Goal: Feedback & Contribution: Contribute content

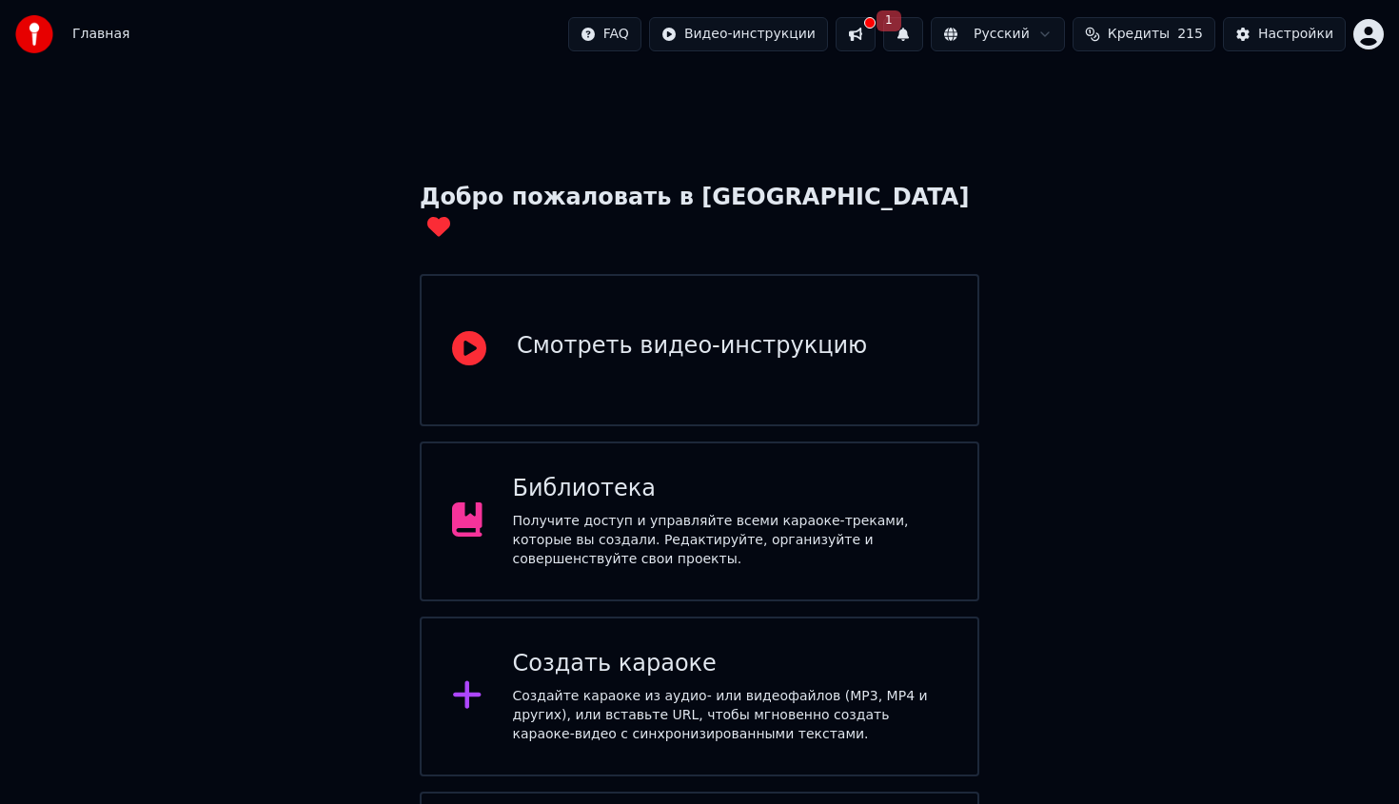
click at [916, 37] on button "1" at bounding box center [903, 34] width 40 height 34
click at [1017, 100] on button "Обновить" at bounding box center [1058, 94] width 100 height 34
click at [871, 44] on button at bounding box center [856, 34] width 40 height 34
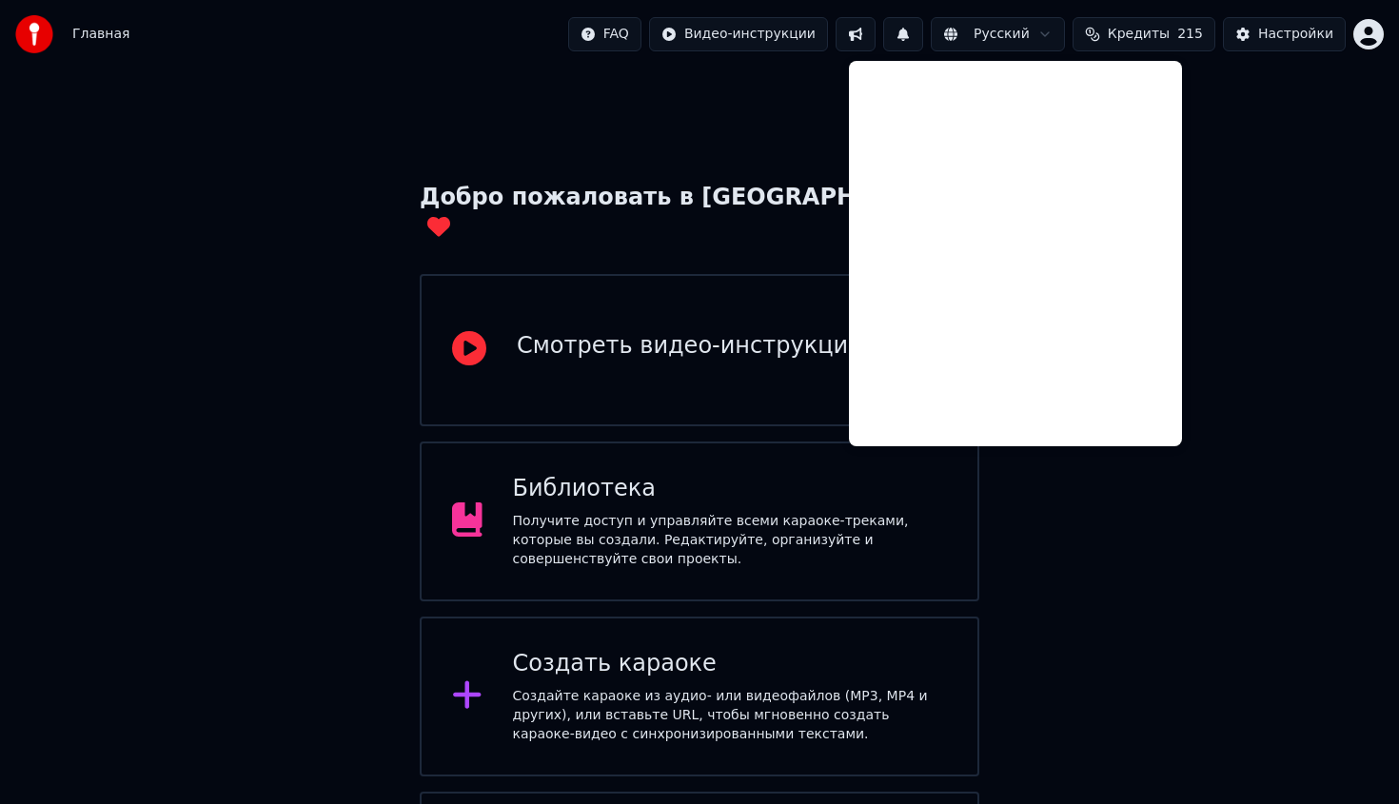
click at [871, 44] on button at bounding box center [856, 34] width 40 height 34
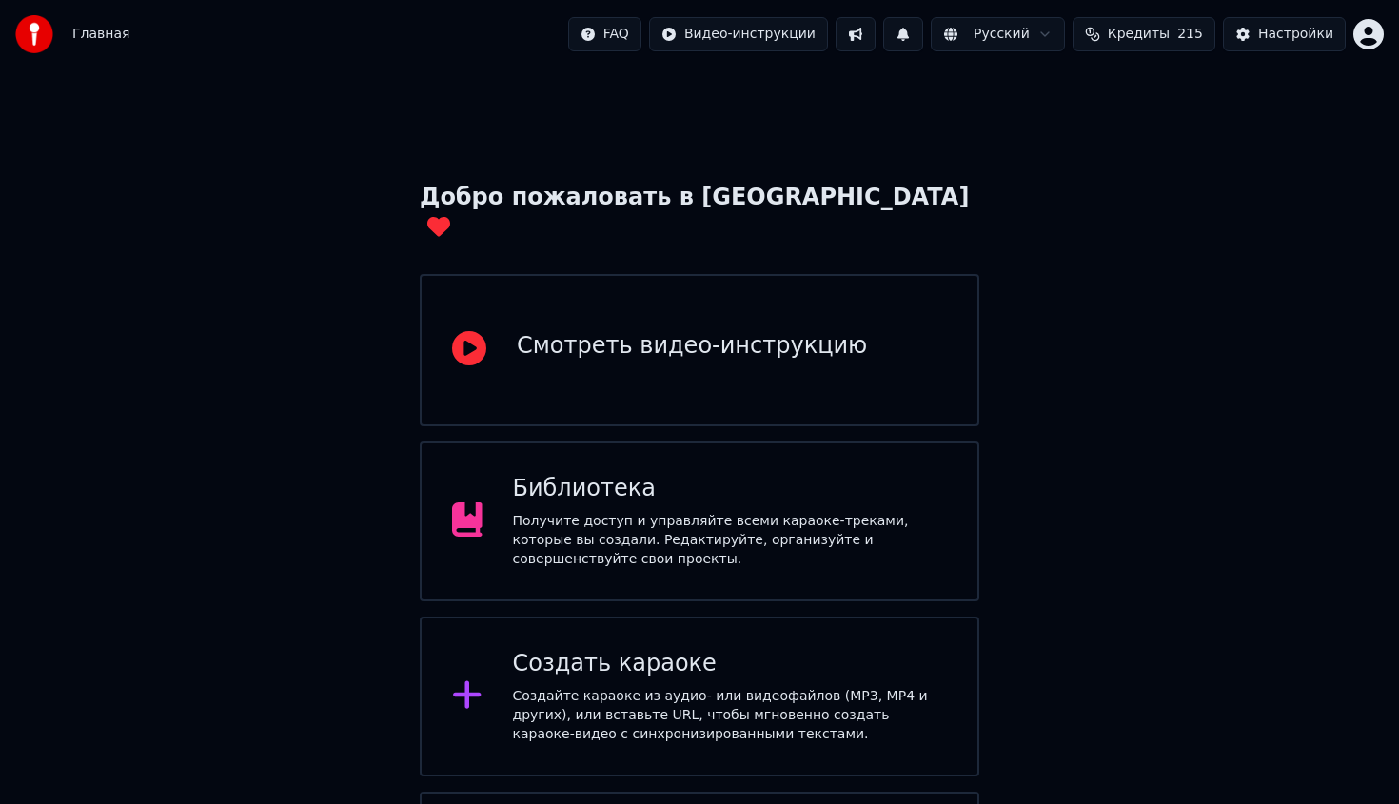
click at [749, 274] on div "Смотреть видео-инструкцию" at bounding box center [700, 350] width 560 height 152
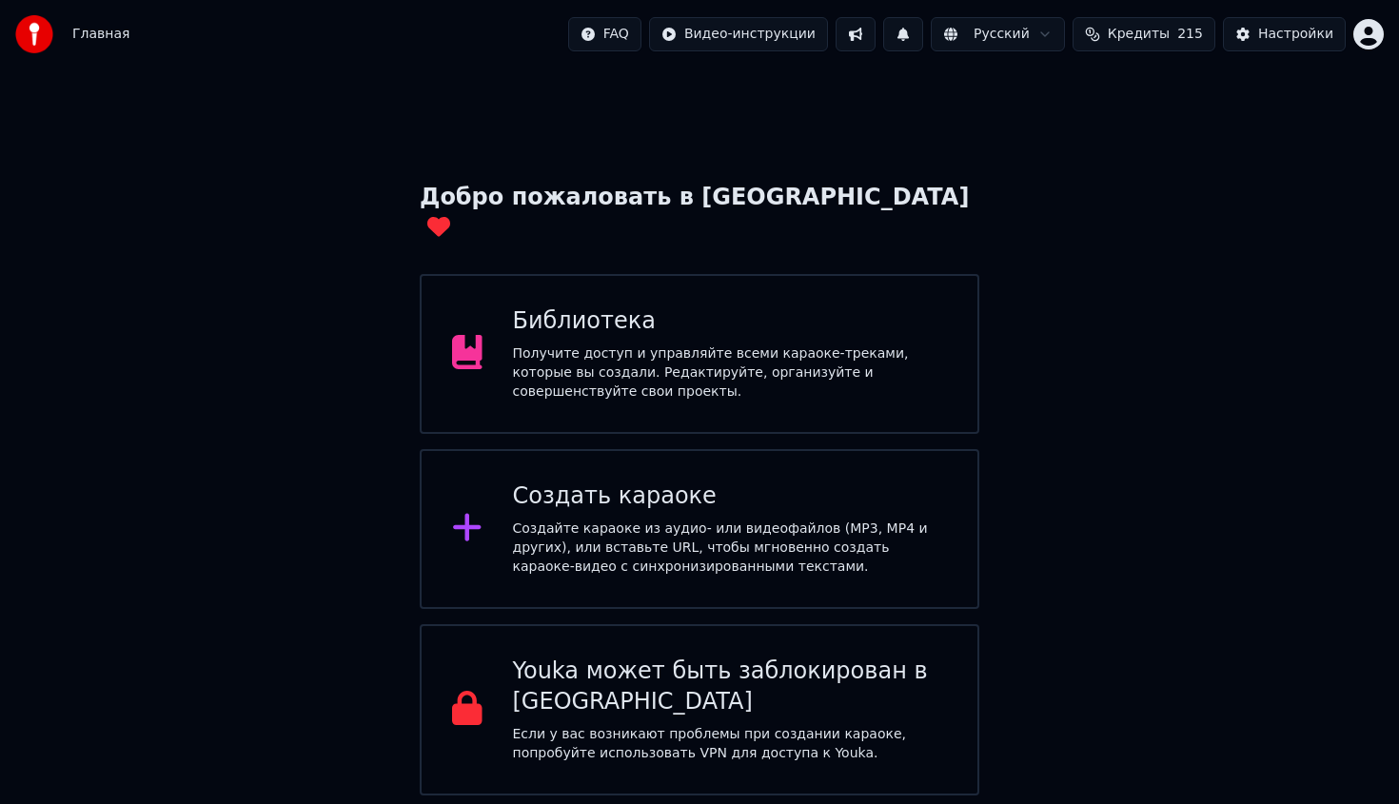
click at [570, 307] on div "Библиотека" at bounding box center [730, 322] width 435 height 30
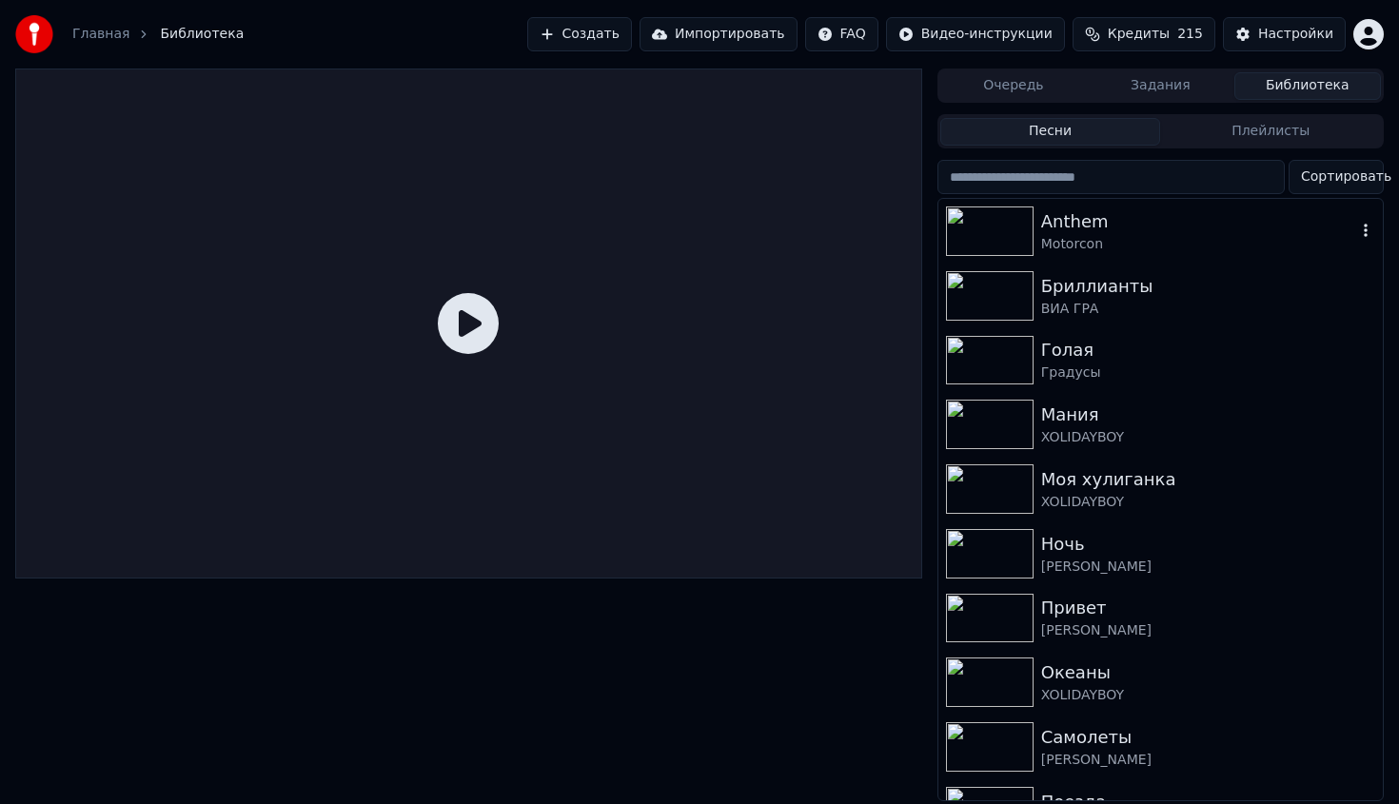
click at [1135, 256] on div "Anthem Motorcon" at bounding box center [1161, 231] width 445 height 65
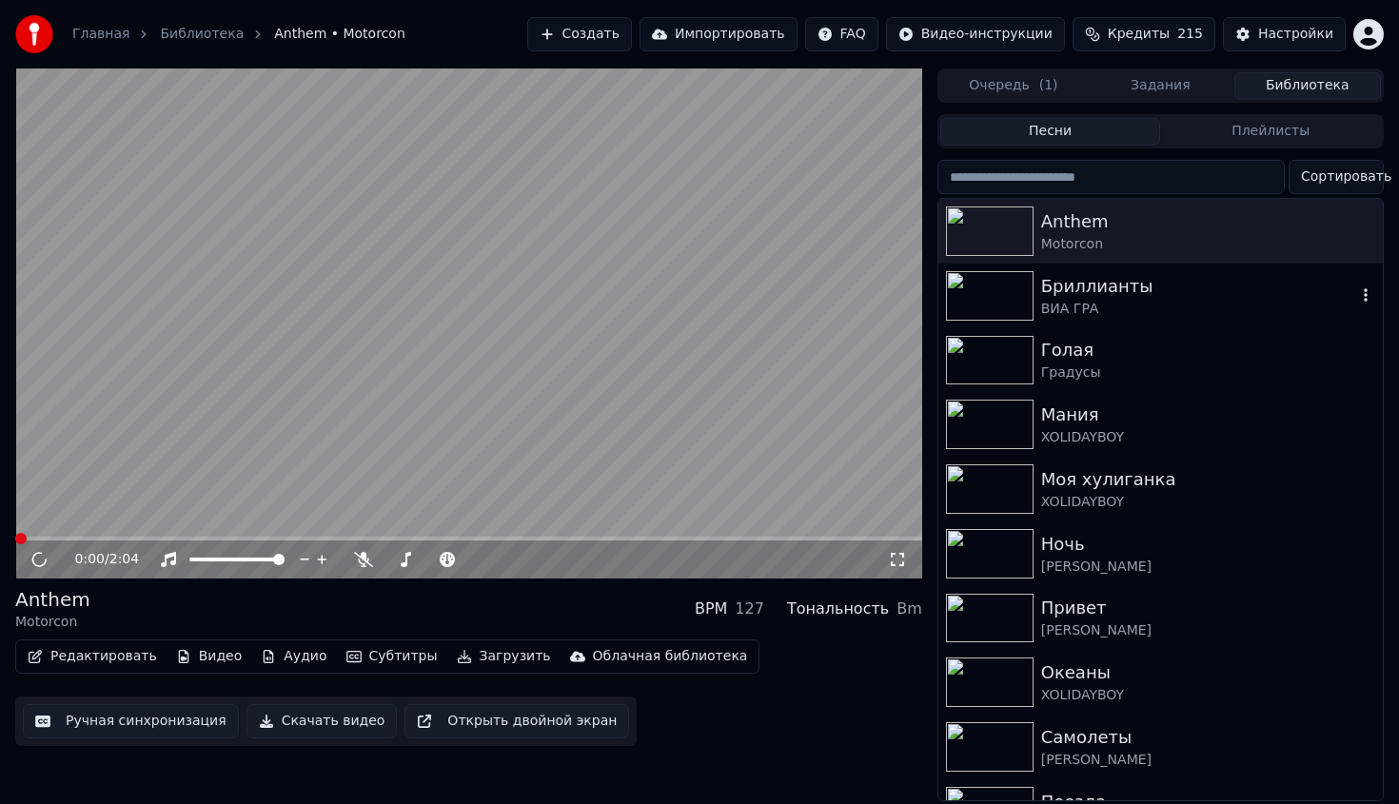
click at [1133, 320] on div "Бриллианты ВИА ГРА" at bounding box center [1161, 296] width 445 height 65
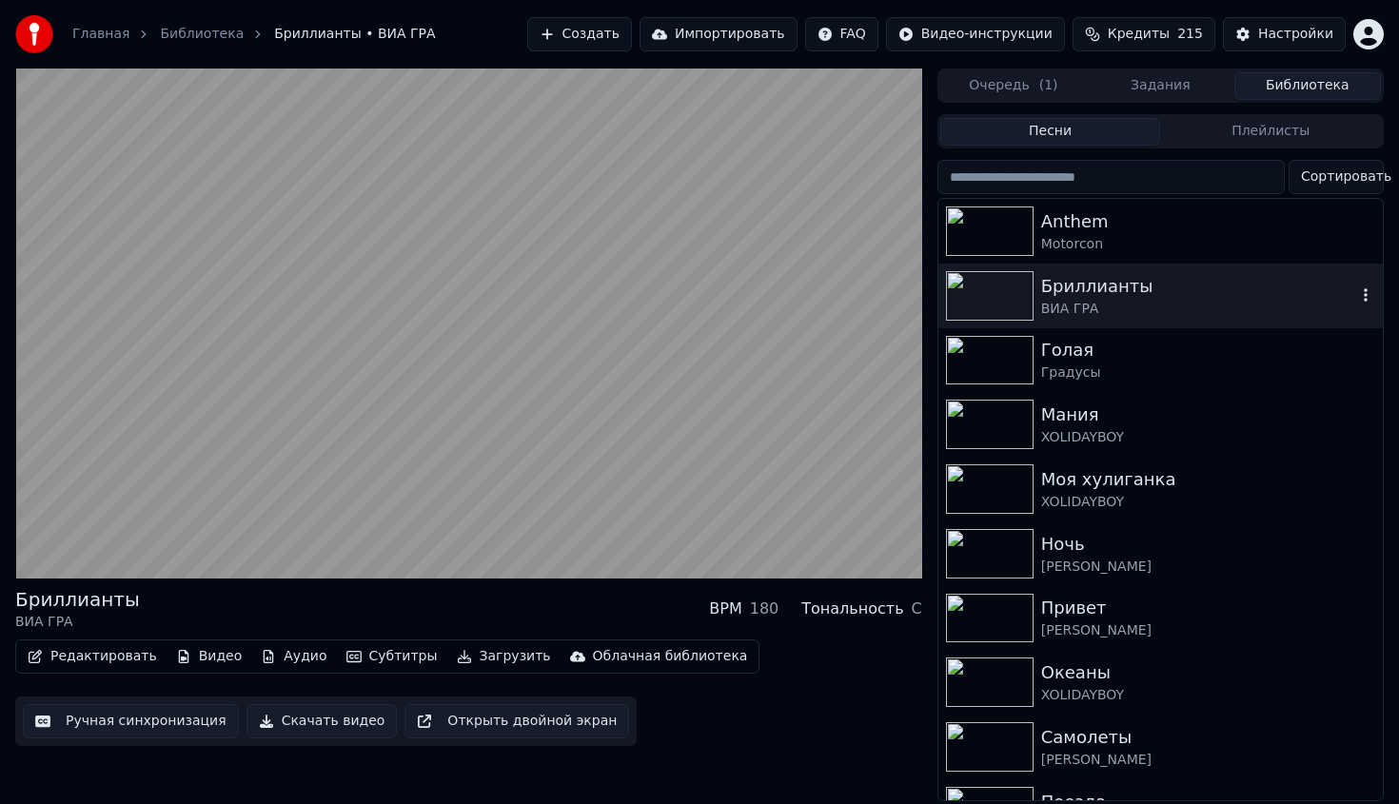
scroll to position [108, 0]
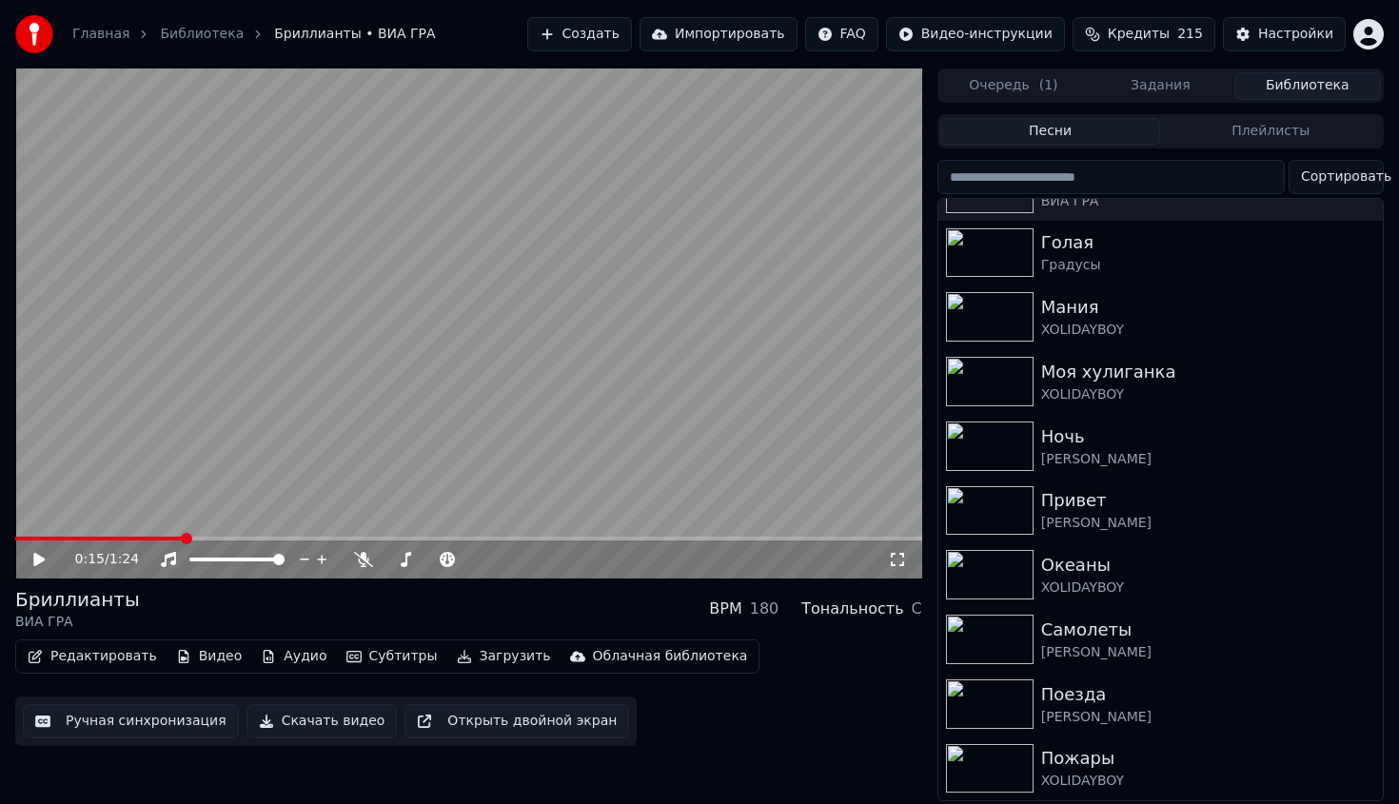
click at [1032, 77] on button "Очередь ( 1 )" at bounding box center [1014, 86] width 147 height 28
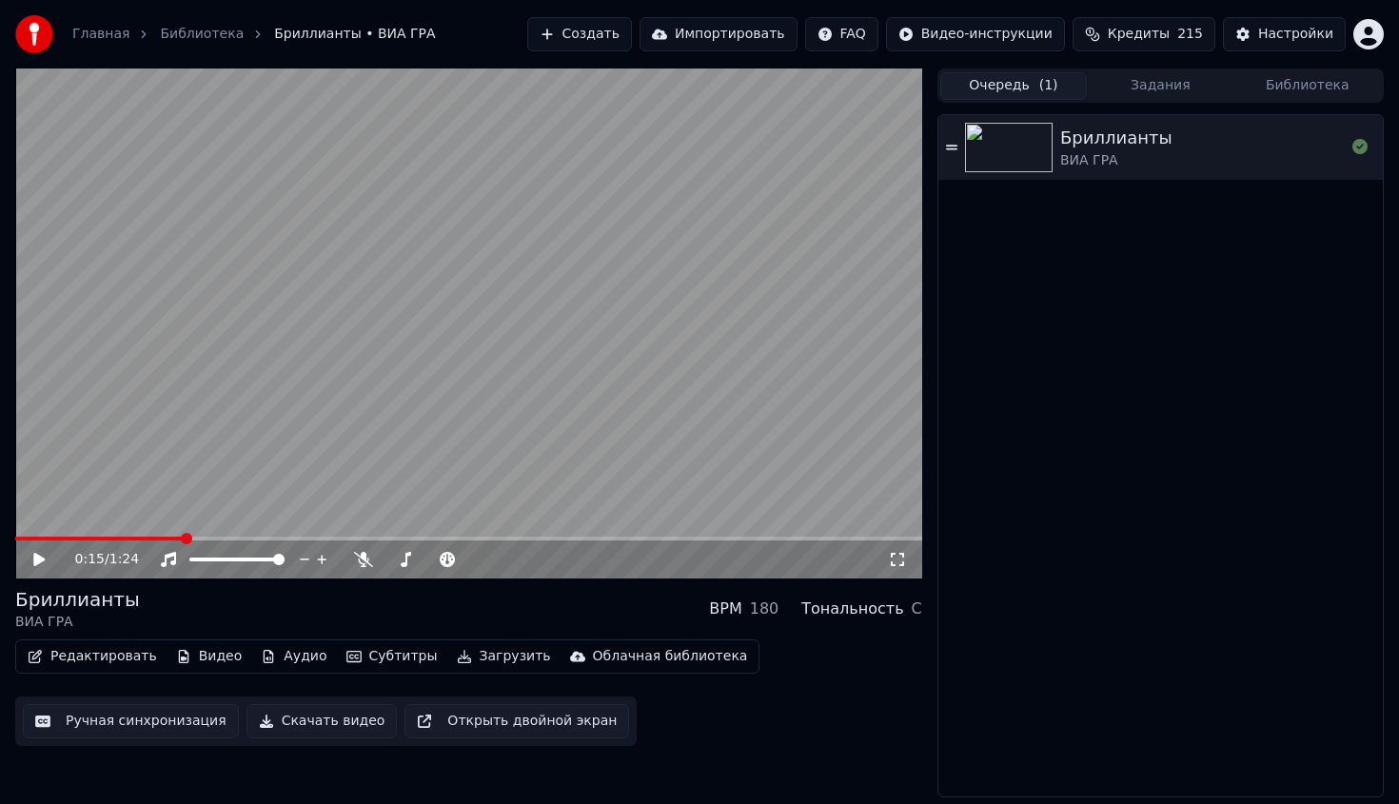
click at [212, 533] on video at bounding box center [468, 324] width 907 height 510
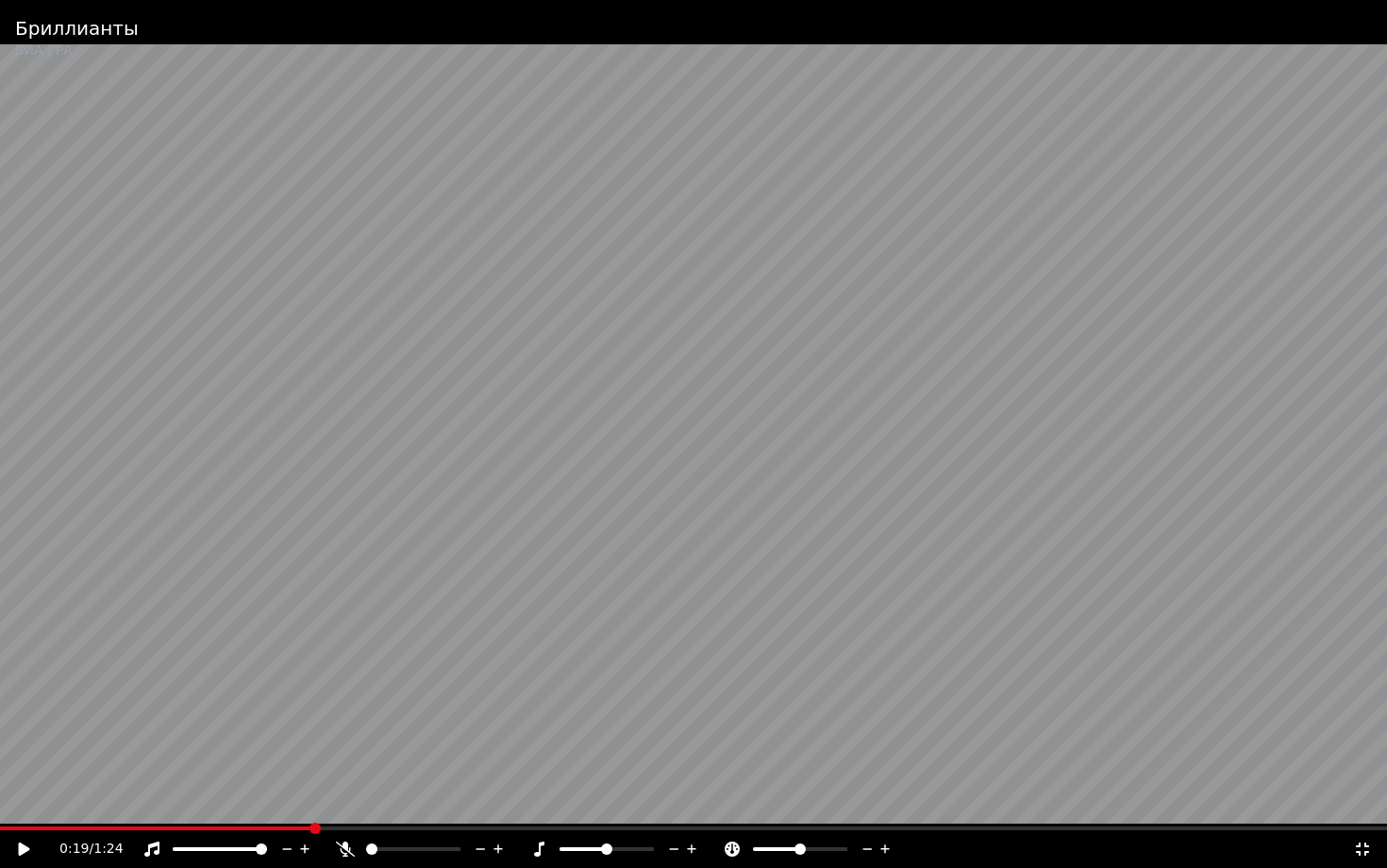
click at [304, 796] on span at bounding box center [693, 828] width 1387 height 4
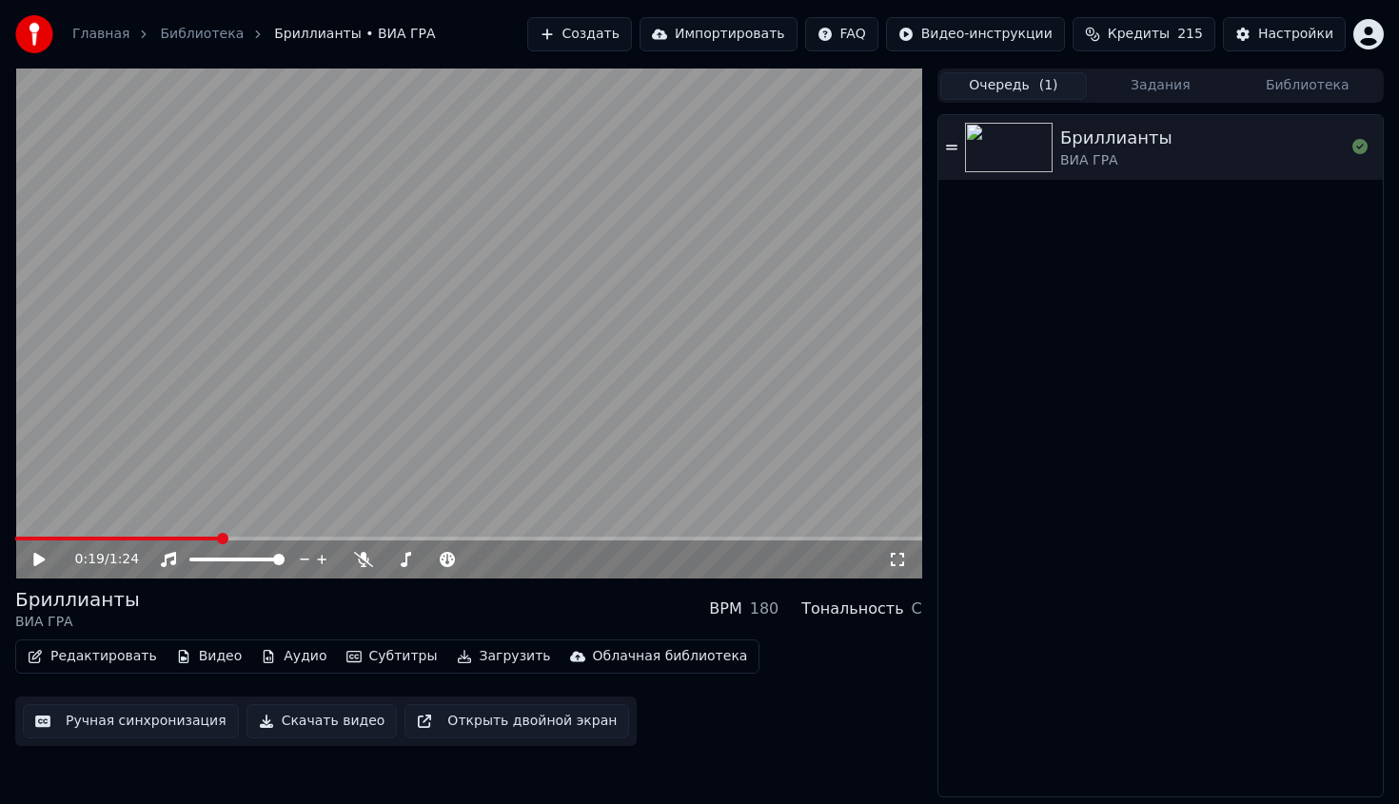
click at [190, 27] on link "Библиотека" at bounding box center [202, 34] width 84 height 19
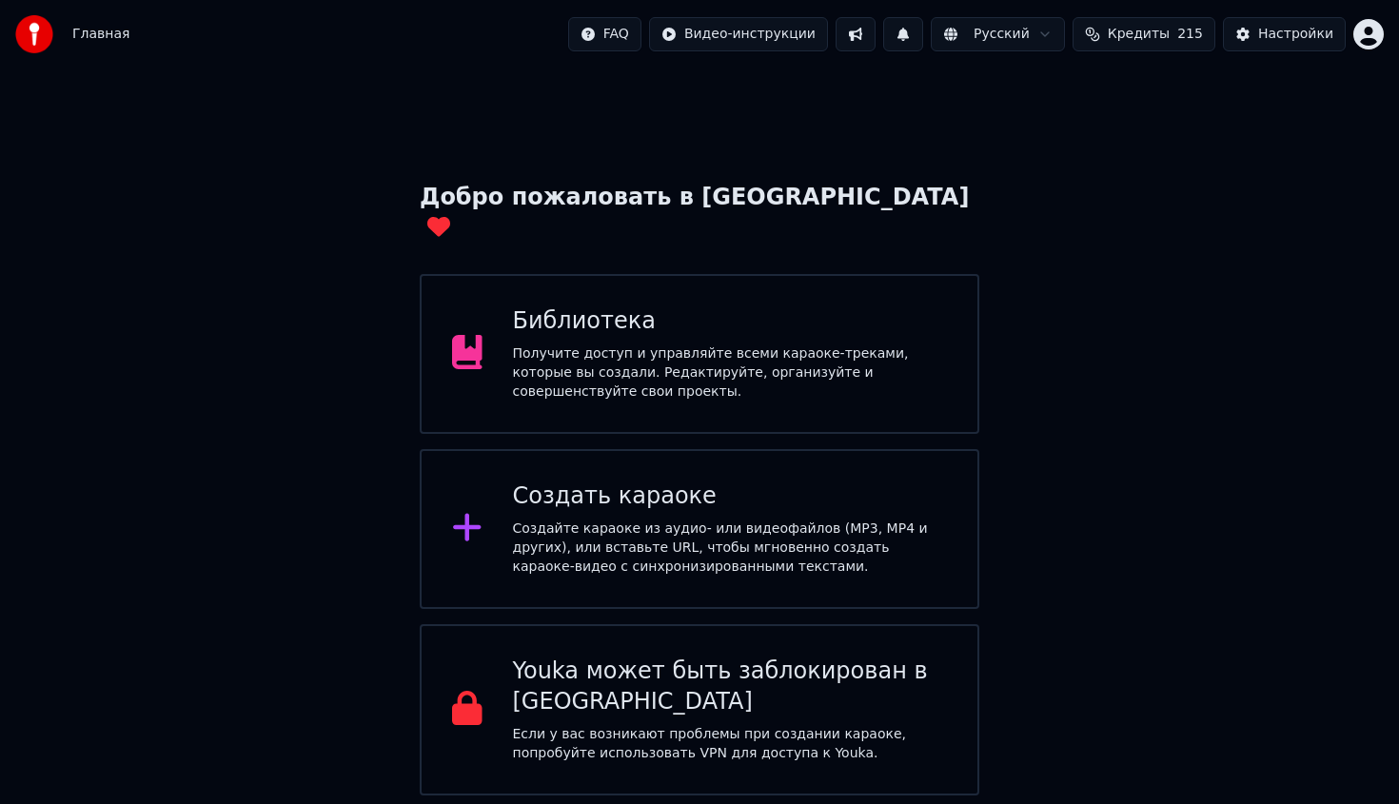
click at [822, 520] on div "Создайте караоке из аудио- или видеофайлов (MP3, MP4 и других), или вставьте UR…" at bounding box center [730, 548] width 435 height 57
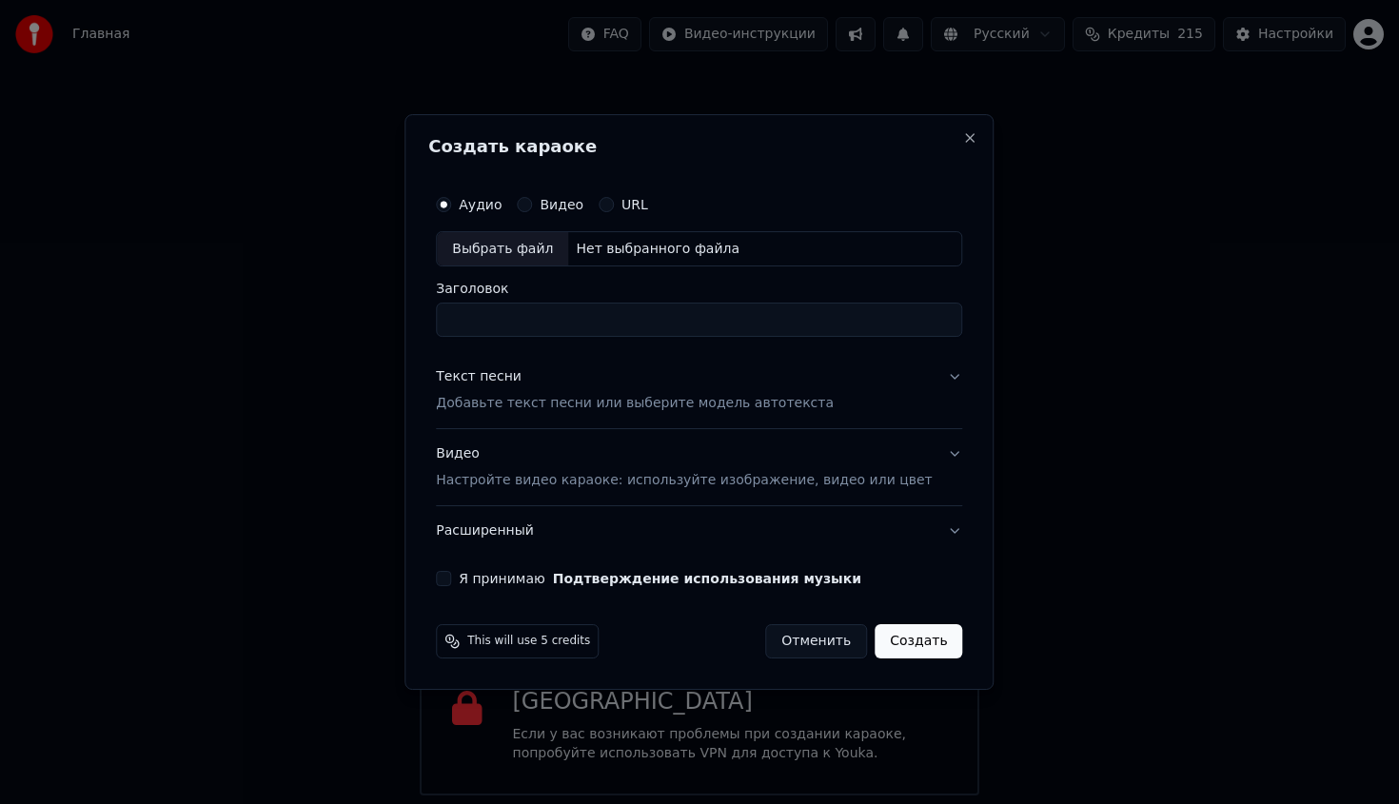
click at [614, 210] on button "URL" at bounding box center [606, 204] width 15 height 15
click at [566, 200] on label "Видео" at bounding box center [562, 203] width 44 height 13
click at [532, 200] on button "Видео" at bounding box center [524, 203] width 15 height 15
click at [493, 208] on label "Аудио" at bounding box center [480, 204] width 43 height 13
click at [451, 208] on button "Аудио" at bounding box center [443, 204] width 15 height 15
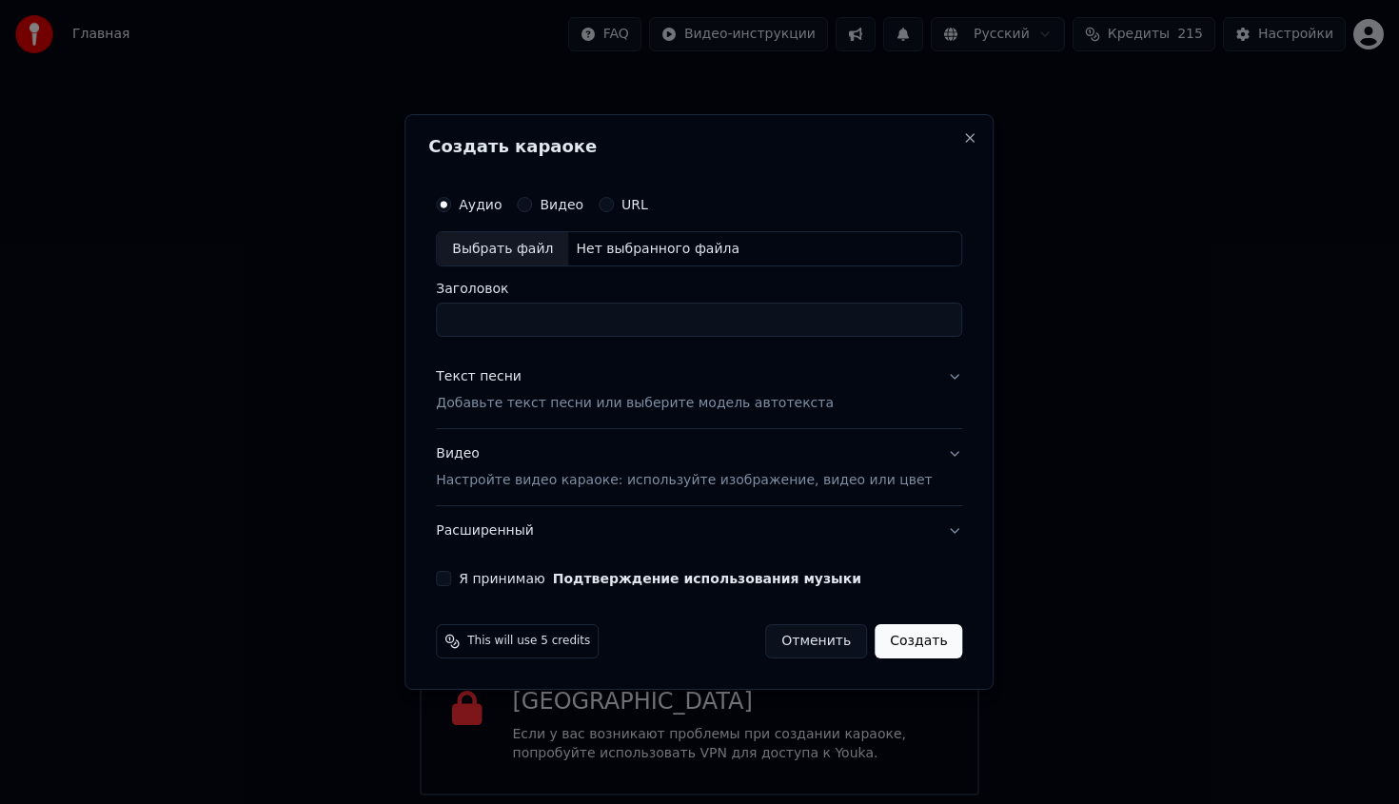
click at [493, 248] on div "Выбрать файл" at bounding box center [502, 249] width 131 height 34
click at [679, 331] on input "Заголовок" at bounding box center [699, 321] width 526 height 34
click at [451, 580] on button "Я принимаю Подтверждение использования музыки" at bounding box center [443, 578] width 15 height 15
type input "**********"
click at [699, 396] on p "Добавьте текст песни или выберите модель автотекста" at bounding box center [635, 404] width 398 height 19
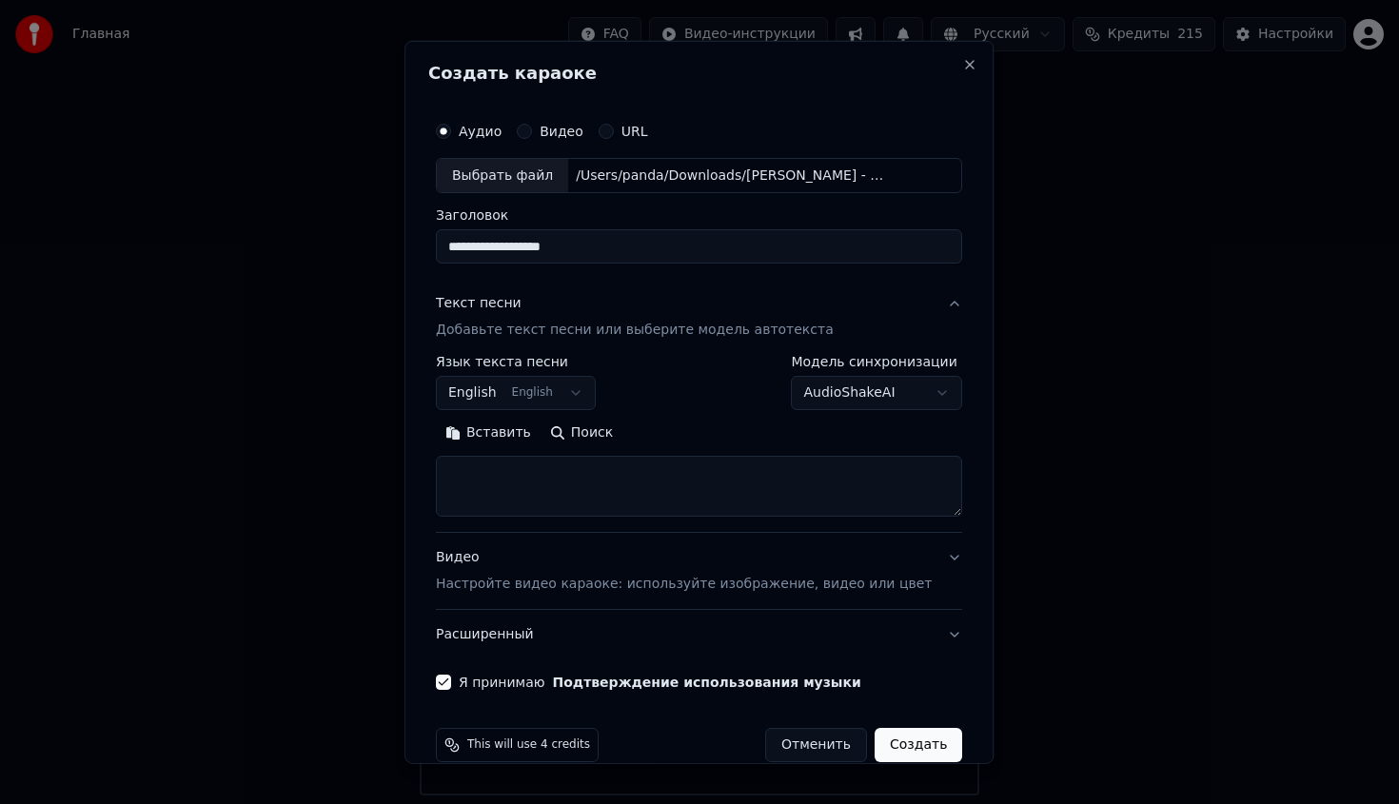
click at [587, 396] on button "English English" at bounding box center [516, 393] width 160 height 34
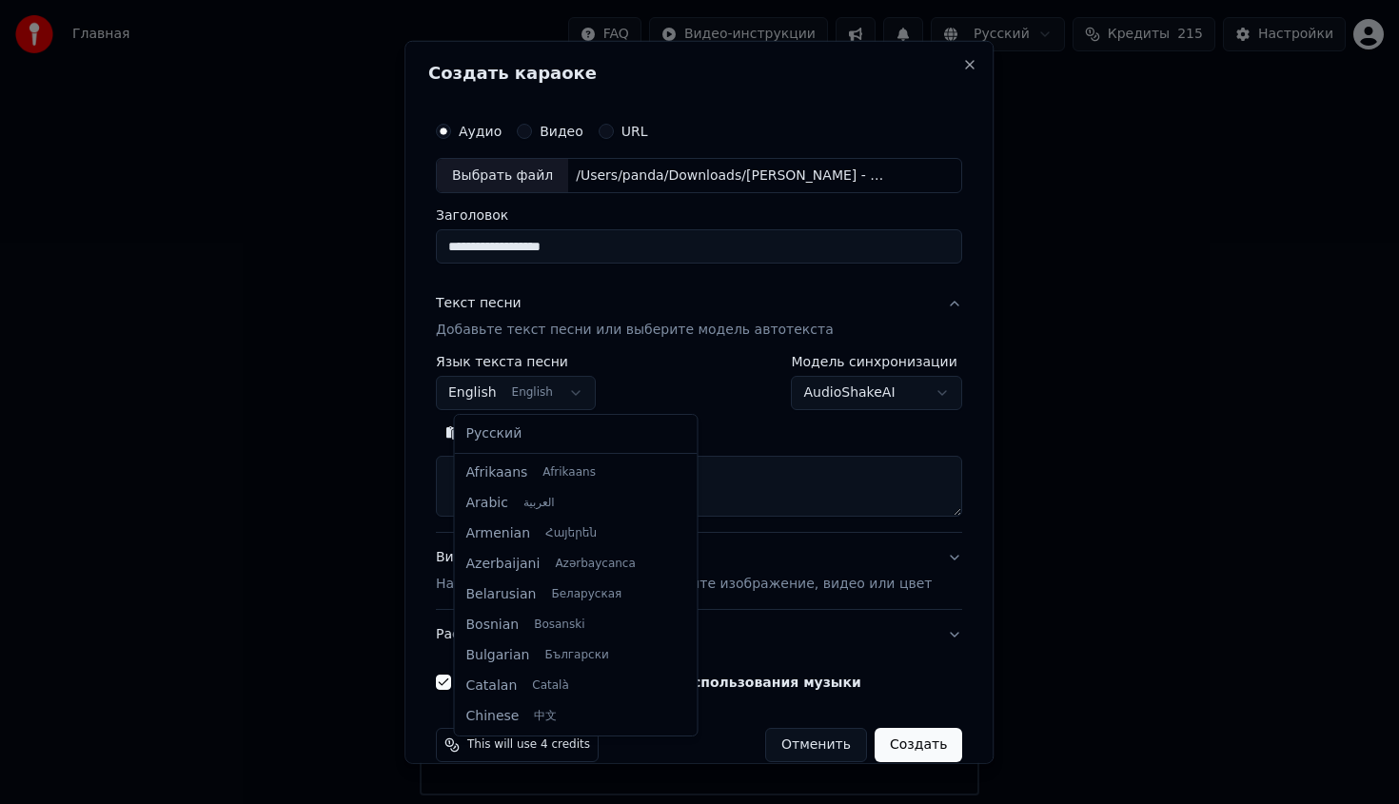
scroll to position [152, 0]
select select "**"
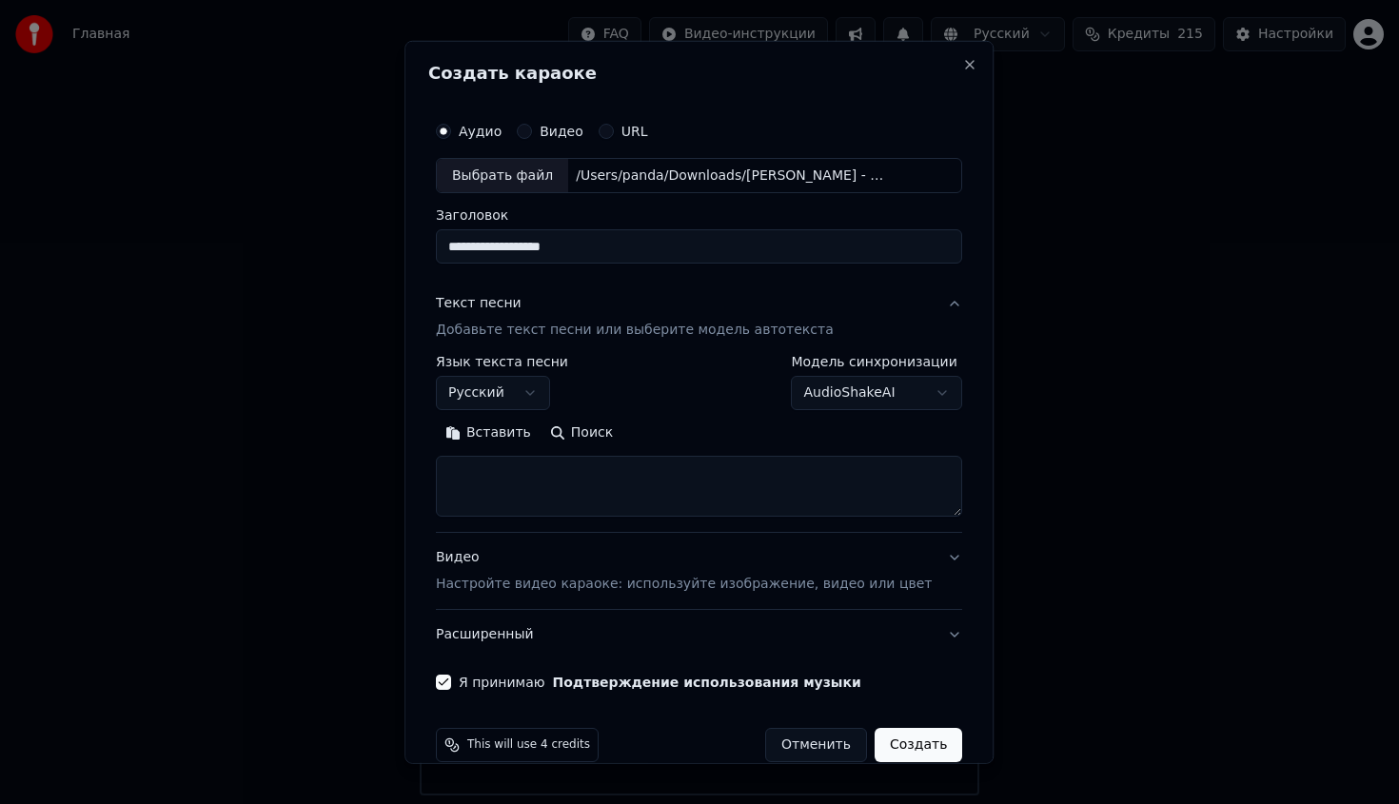
click at [600, 495] on textarea at bounding box center [699, 486] width 526 height 61
paste textarea "**********"
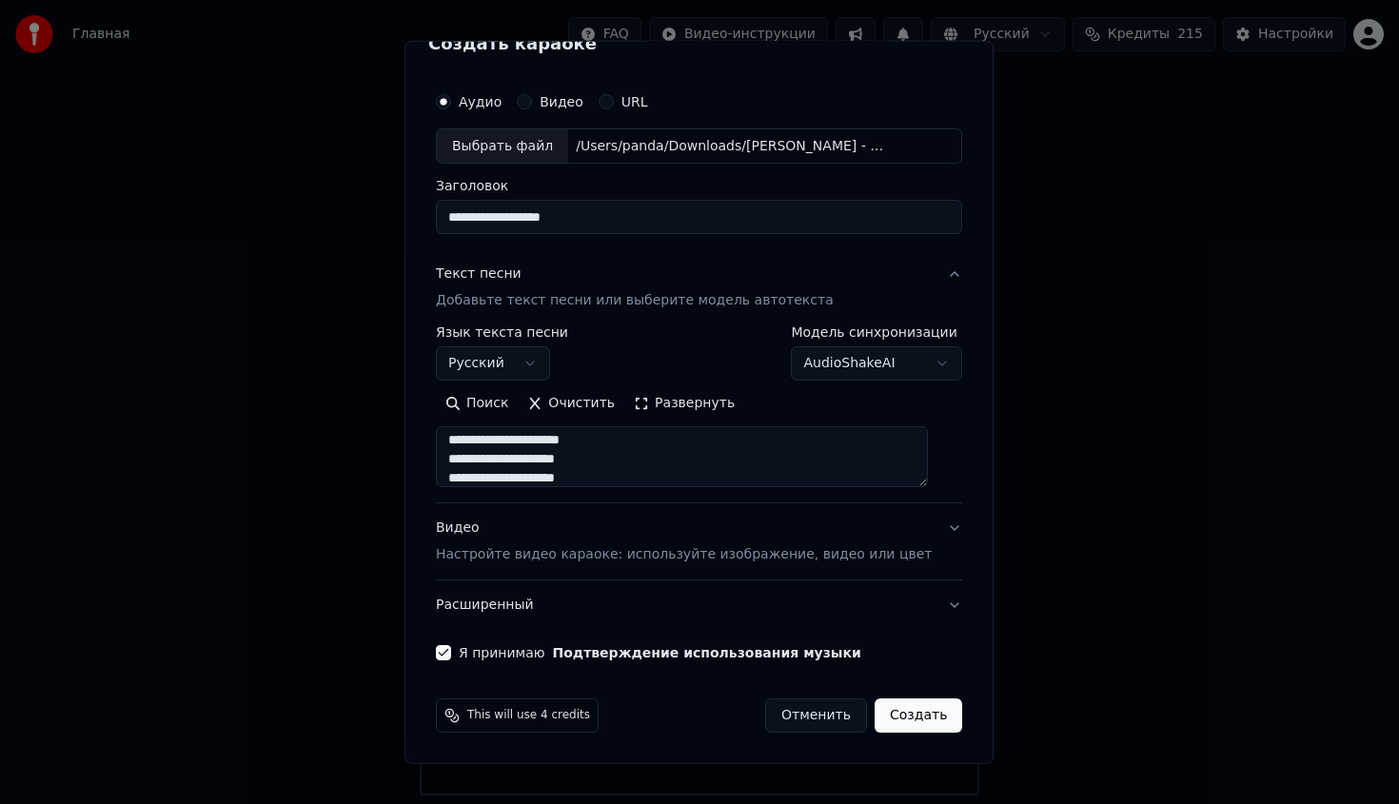
type textarea "**********"
click at [903, 522] on div "Видео Настройте видео караоке: используйте изображение, видео или цвет" at bounding box center [684, 542] width 496 height 46
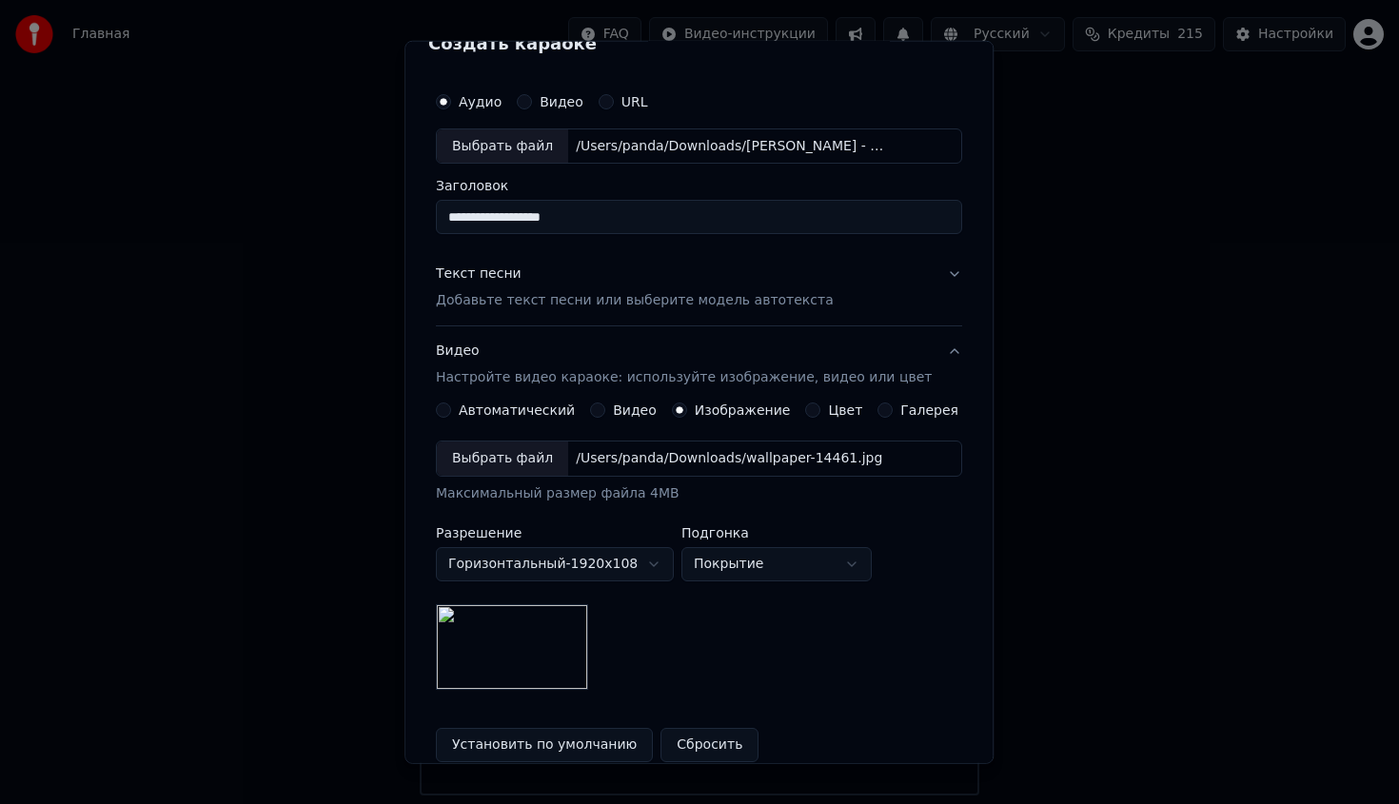
scroll to position [228, 0]
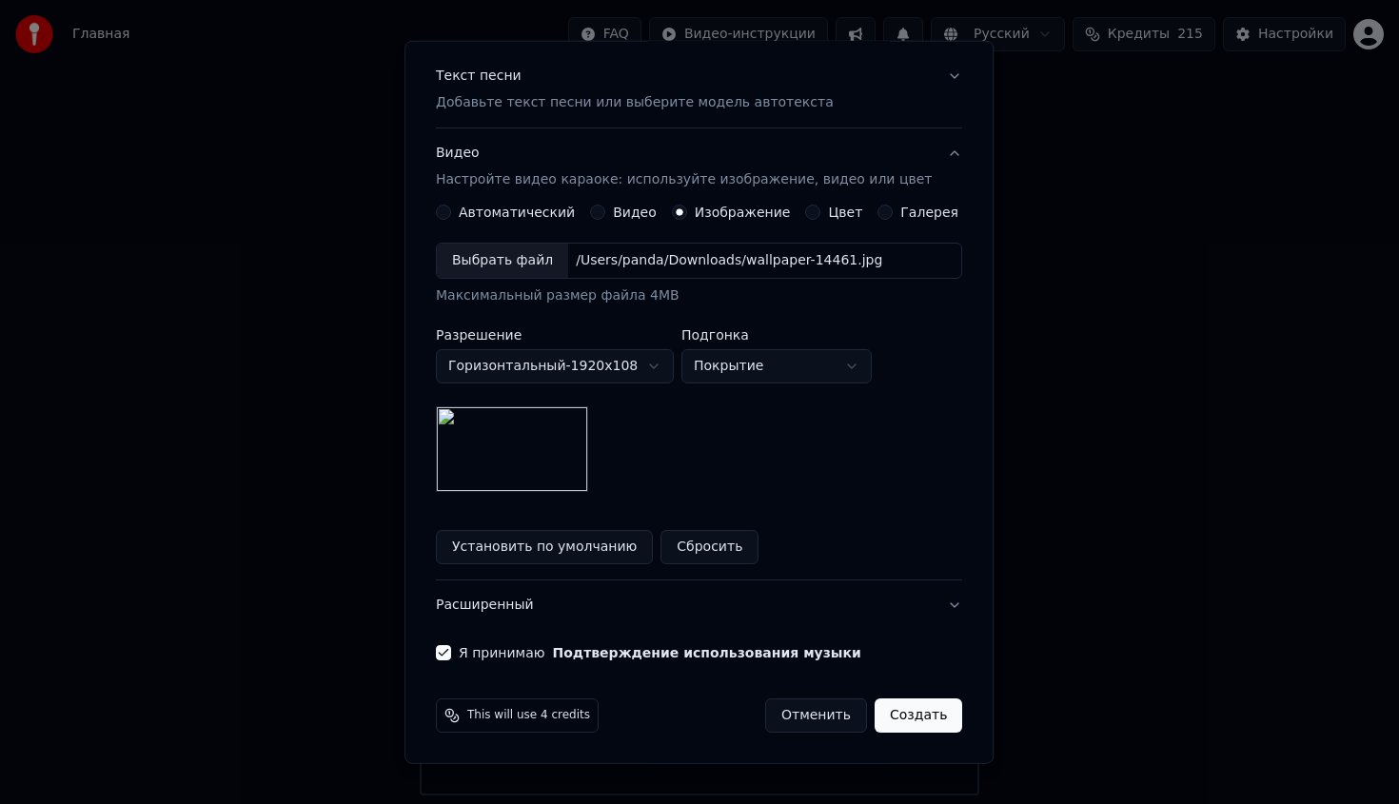
click at [914, 707] on button "Создать" at bounding box center [919, 716] width 88 height 34
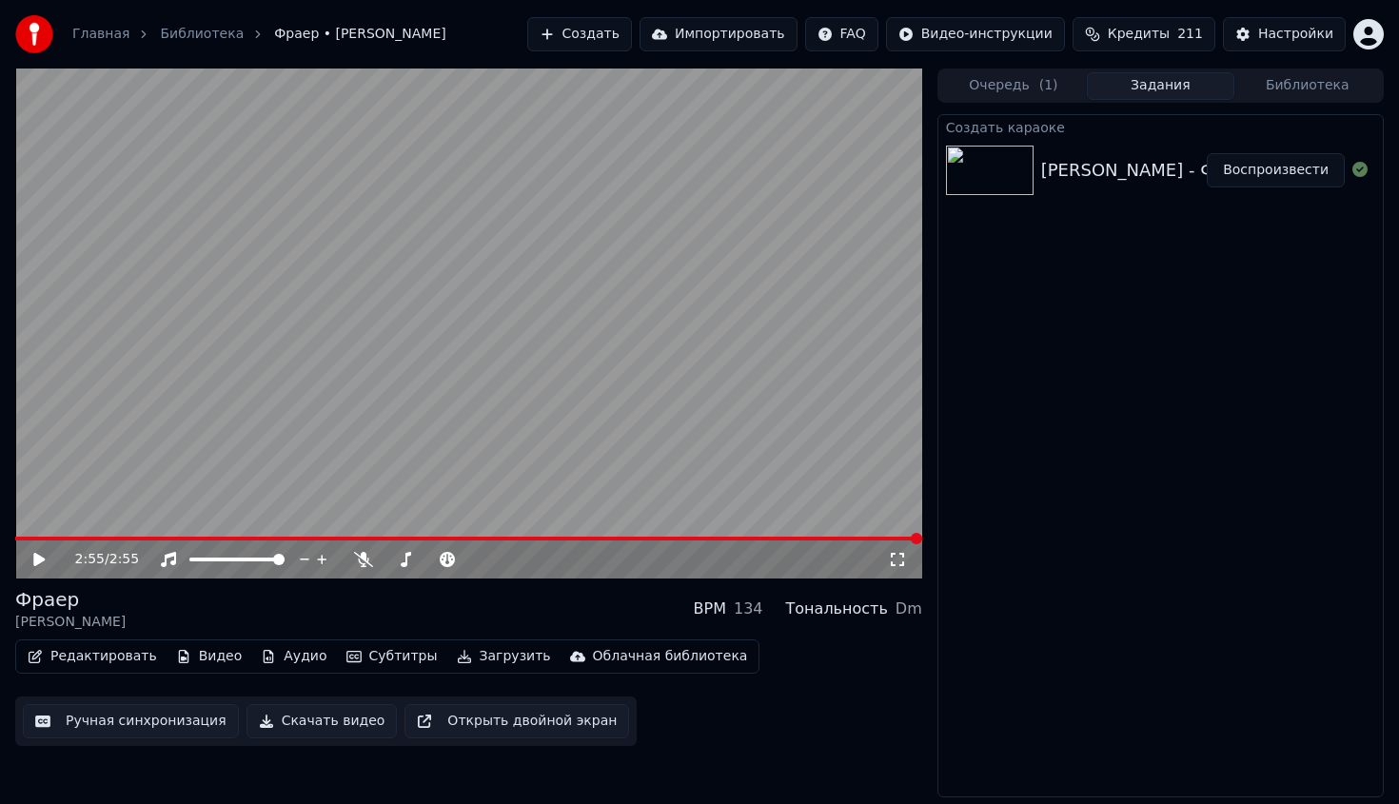
click at [28, 562] on div "2:55 / 2:55" at bounding box center [469, 559] width 892 height 19
click at [34, 563] on icon at bounding box center [38, 559] width 11 height 13
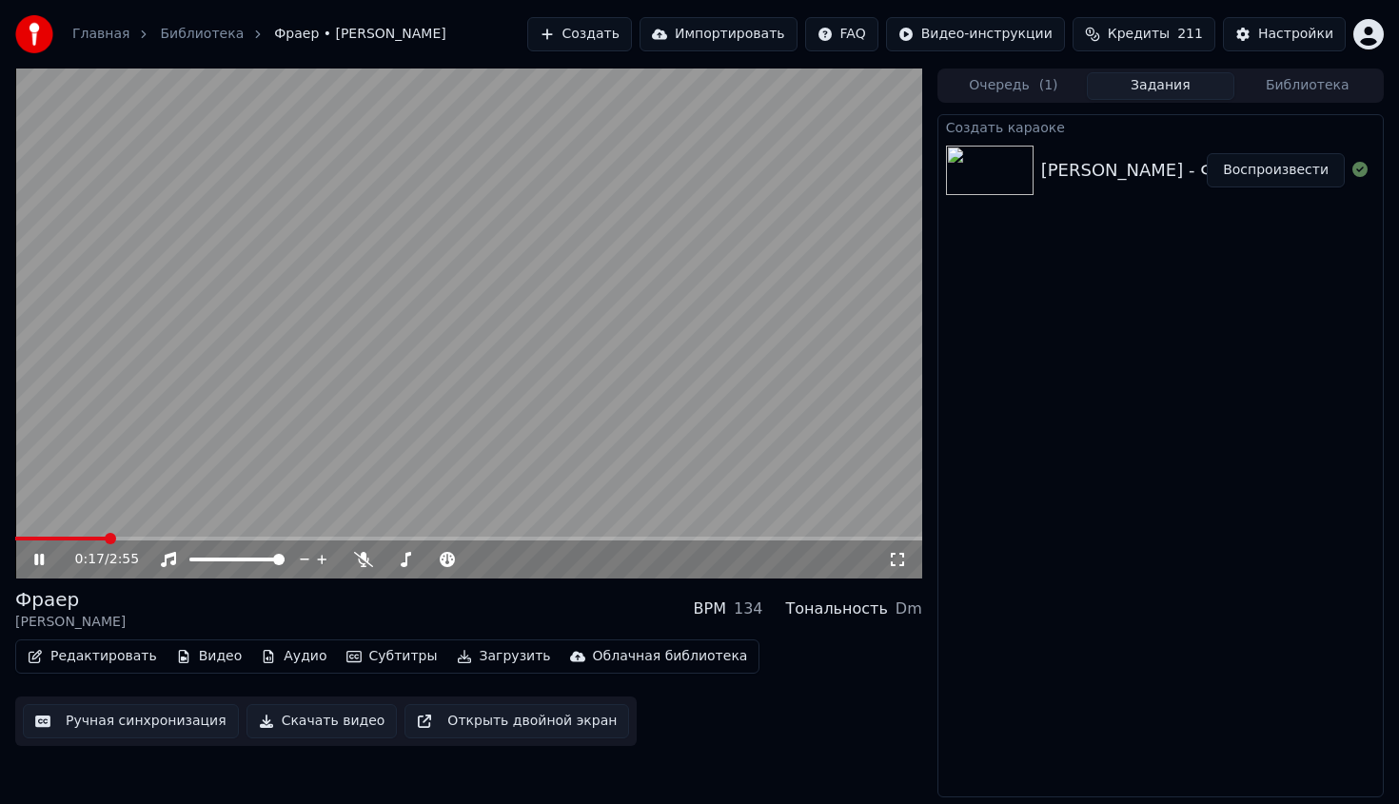
click at [425, 475] on video at bounding box center [468, 324] width 907 height 510
click at [129, 653] on button "Редактировать" at bounding box center [92, 657] width 145 height 27
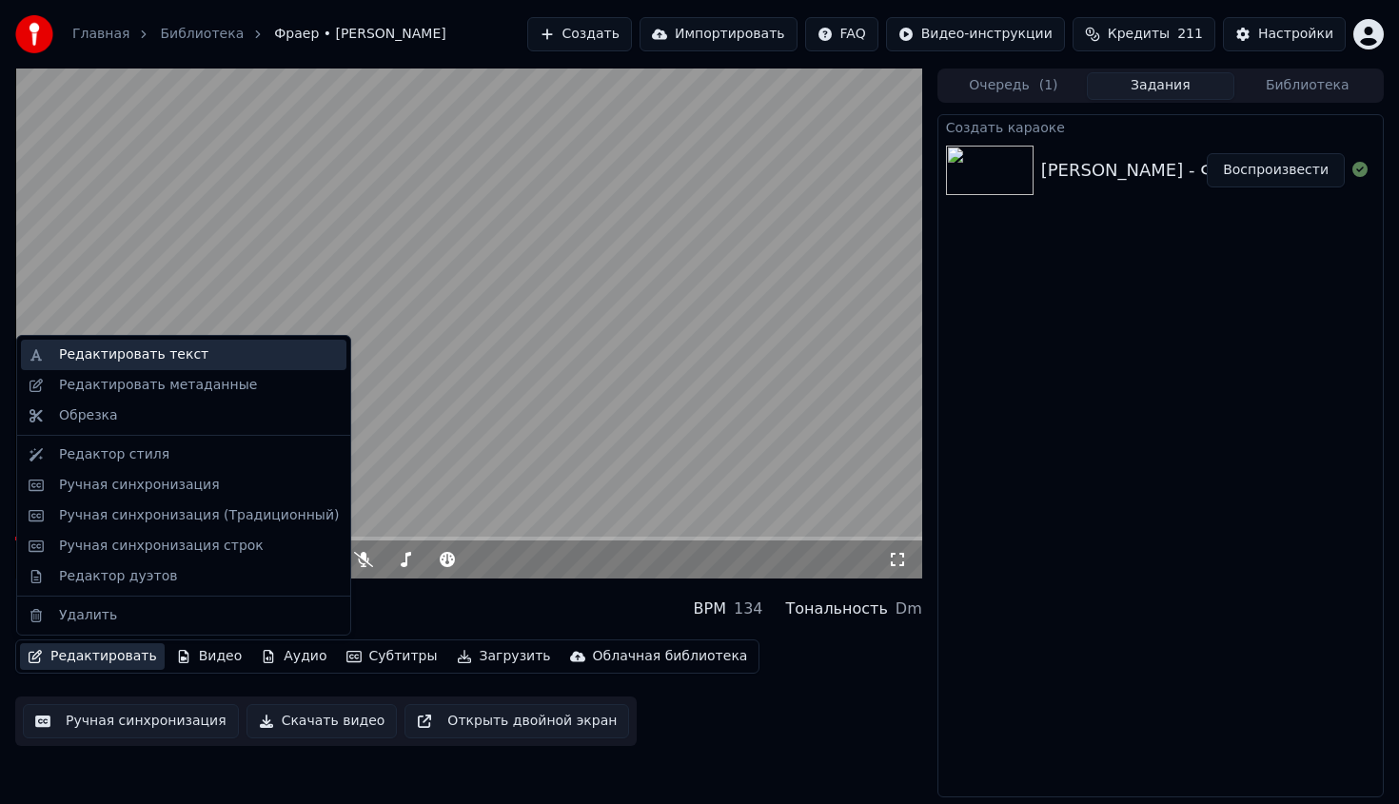
click at [246, 356] on div "Редактировать текст" at bounding box center [199, 355] width 280 height 19
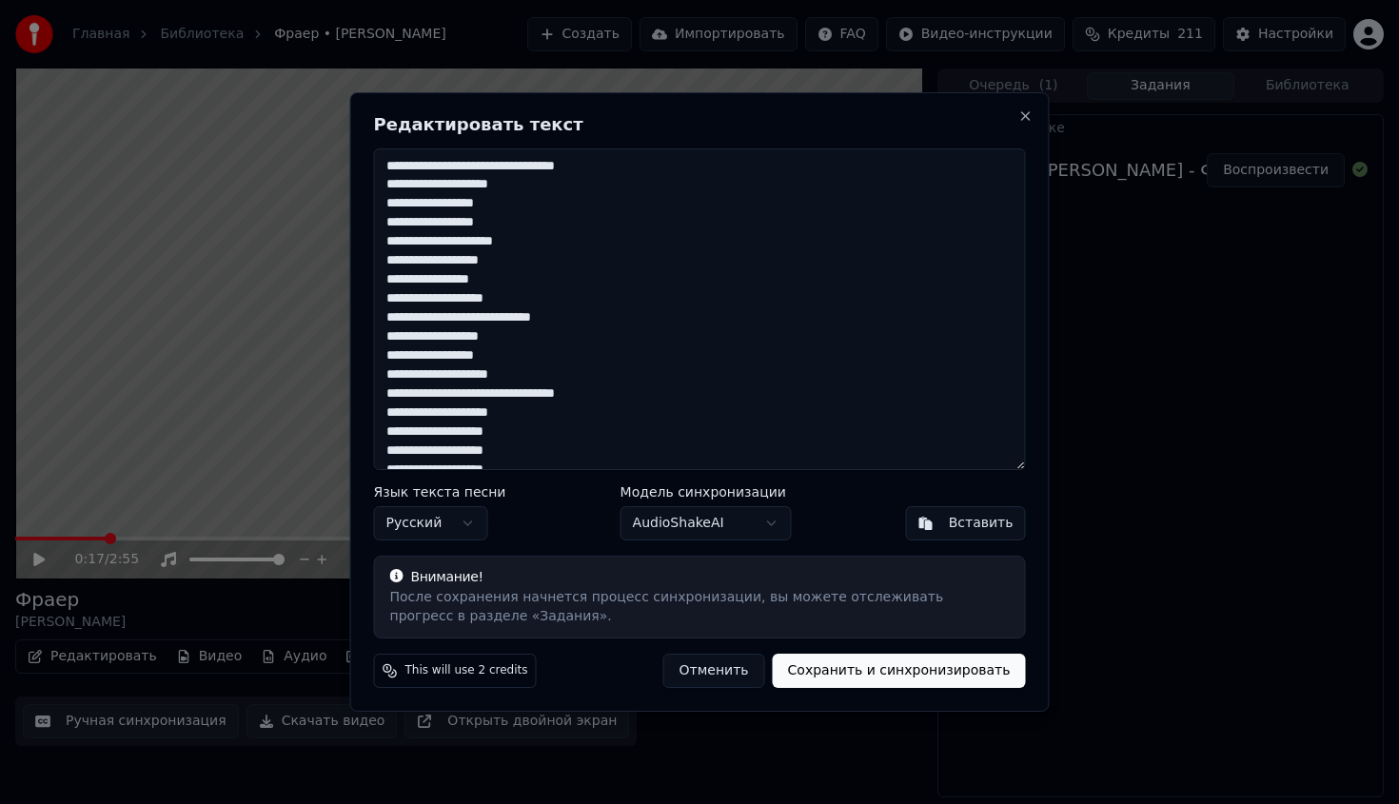
click at [1040, 117] on div "**********" at bounding box center [700, 402] width 700 height 621
click at [1030, 117] on button "Close" at bounding box center [1026, 116] width 15 height 15
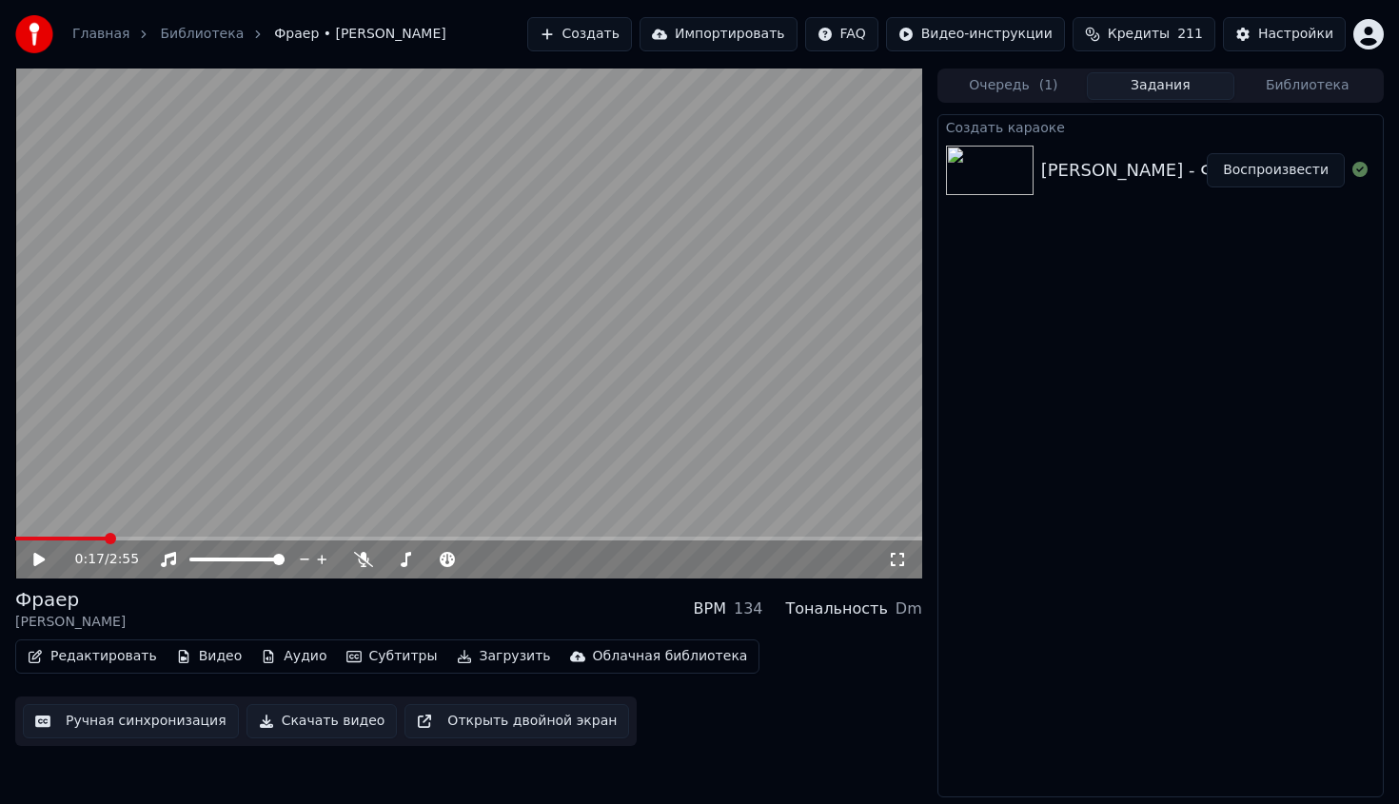
click at [110, 545] on div "0:17 / 2:55" at bounding box center [468, 560] width 907 height 38
click at [15, 533] on span at bounding box center [20, 538] width 11 height 11
click at [34, 569] on div "0:00 / 2:55" at bounding box center [468, 560] width 907 height 38
click at [37, 561] on icon at bounding box center [38, 559] width 11 height 13
click at [36, 561] on icon at bounding box center [39, 559] width 10 height 11
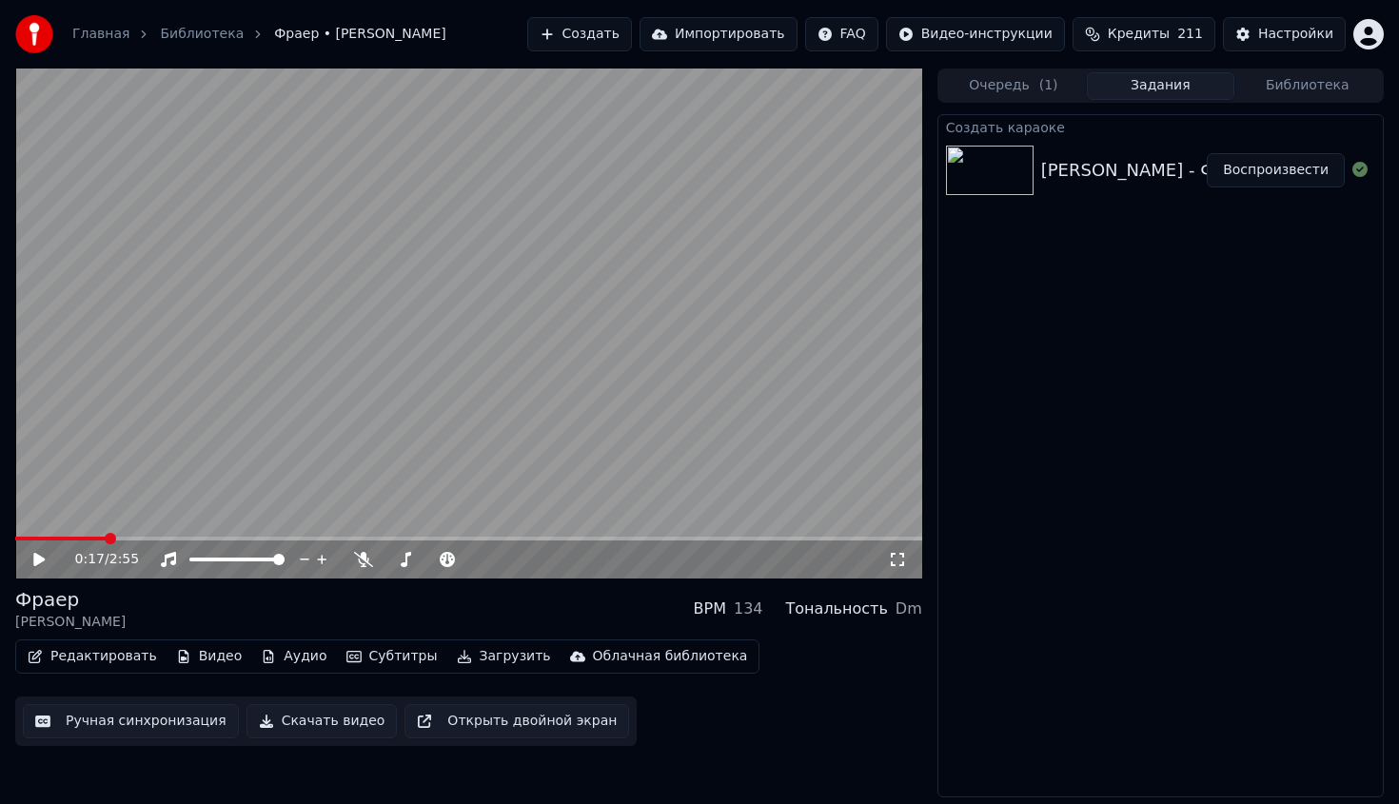
click at [105, 646] on button "Редактировать" at bounding box center [92, 657] width 145 height 27
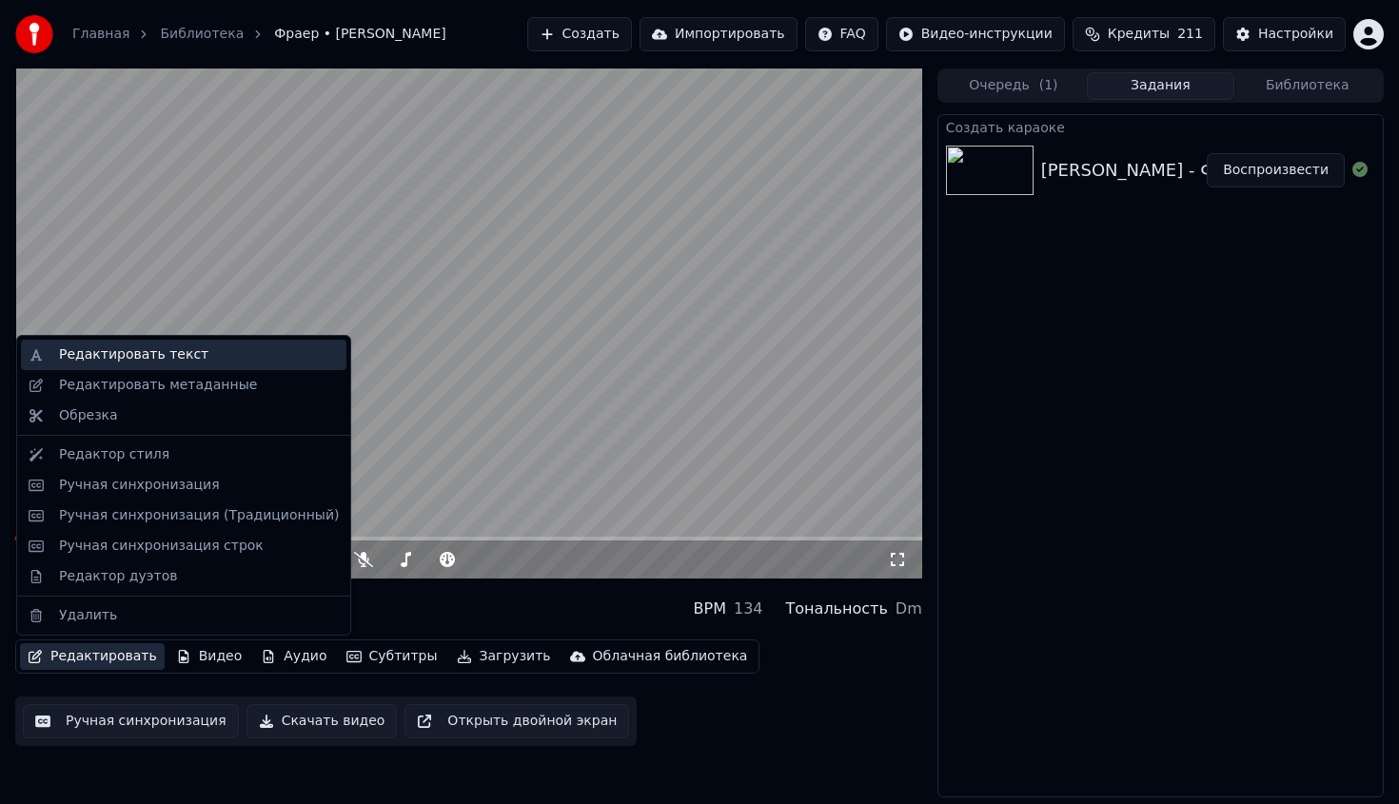
click at [207, 364] on div "Редактировать текст" at bounding box center [199, 355] width 280 height 19
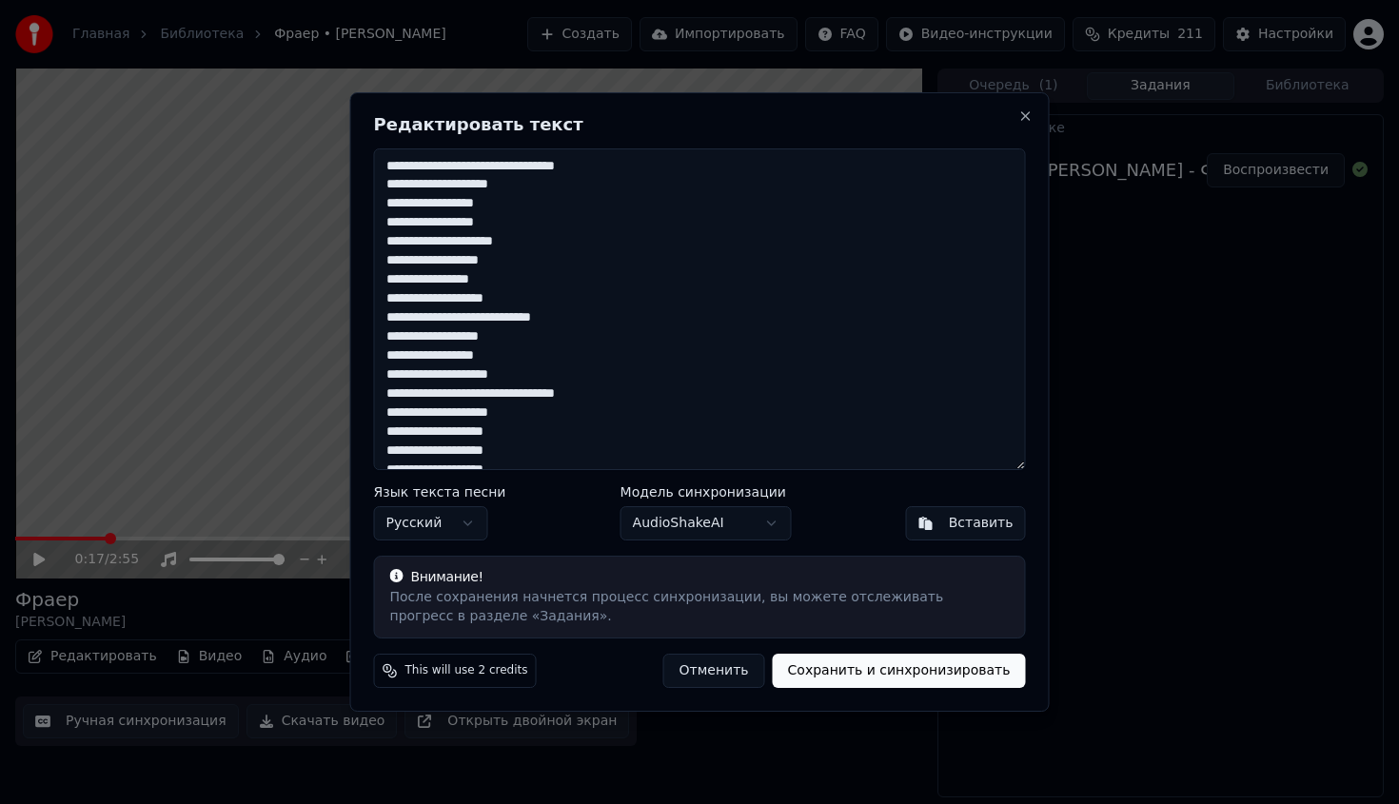
click at [510, 394] on textarea "**********" at bounding box center [700, 310] width 652 height 322
click at [559, 368] on textarea "**********" at bounding box center [700, 310] width 652 height 322
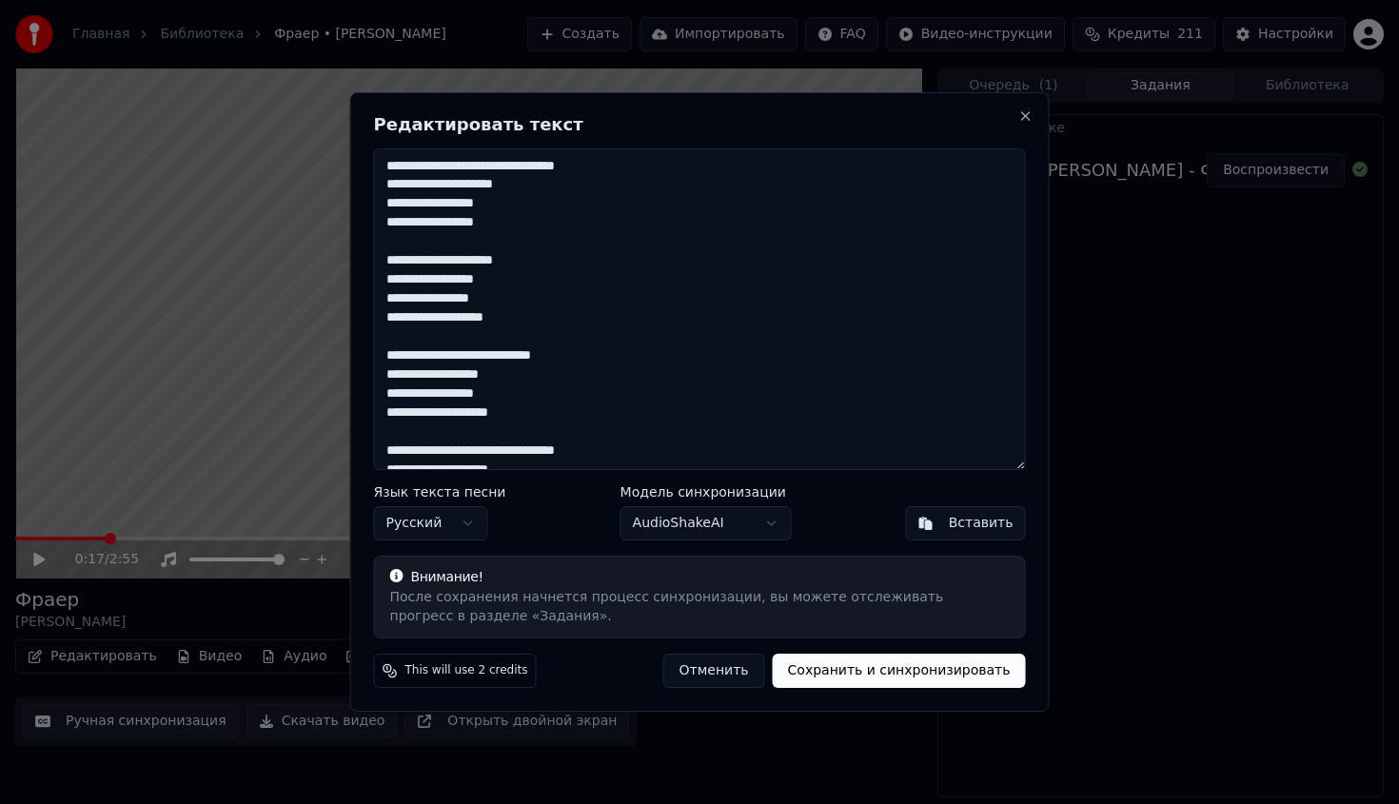
scroll to position [532, 0]
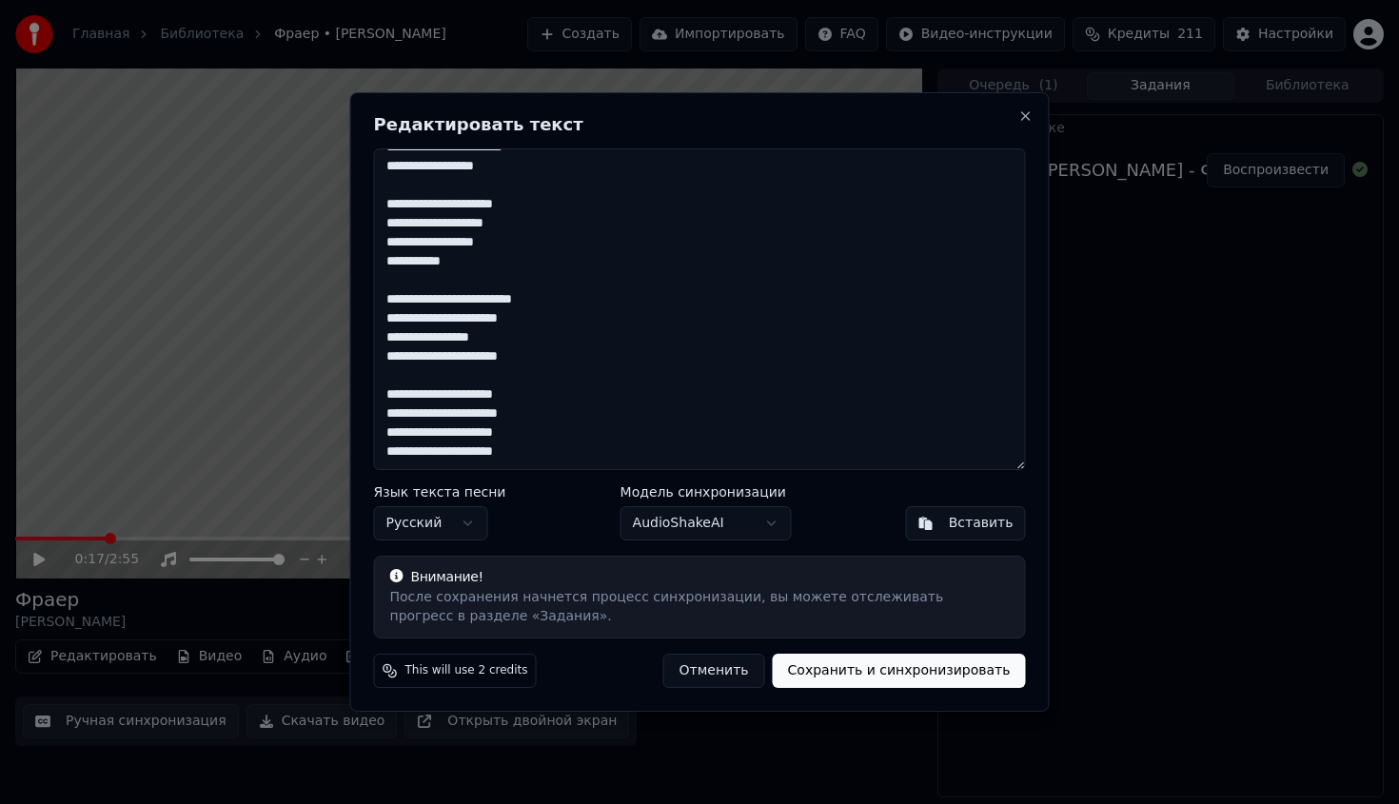
type textarea "**********"
click at [864, 672] on button "Сохранить и синхронизировать" at bounding box center [899, 671] width 253 height 34
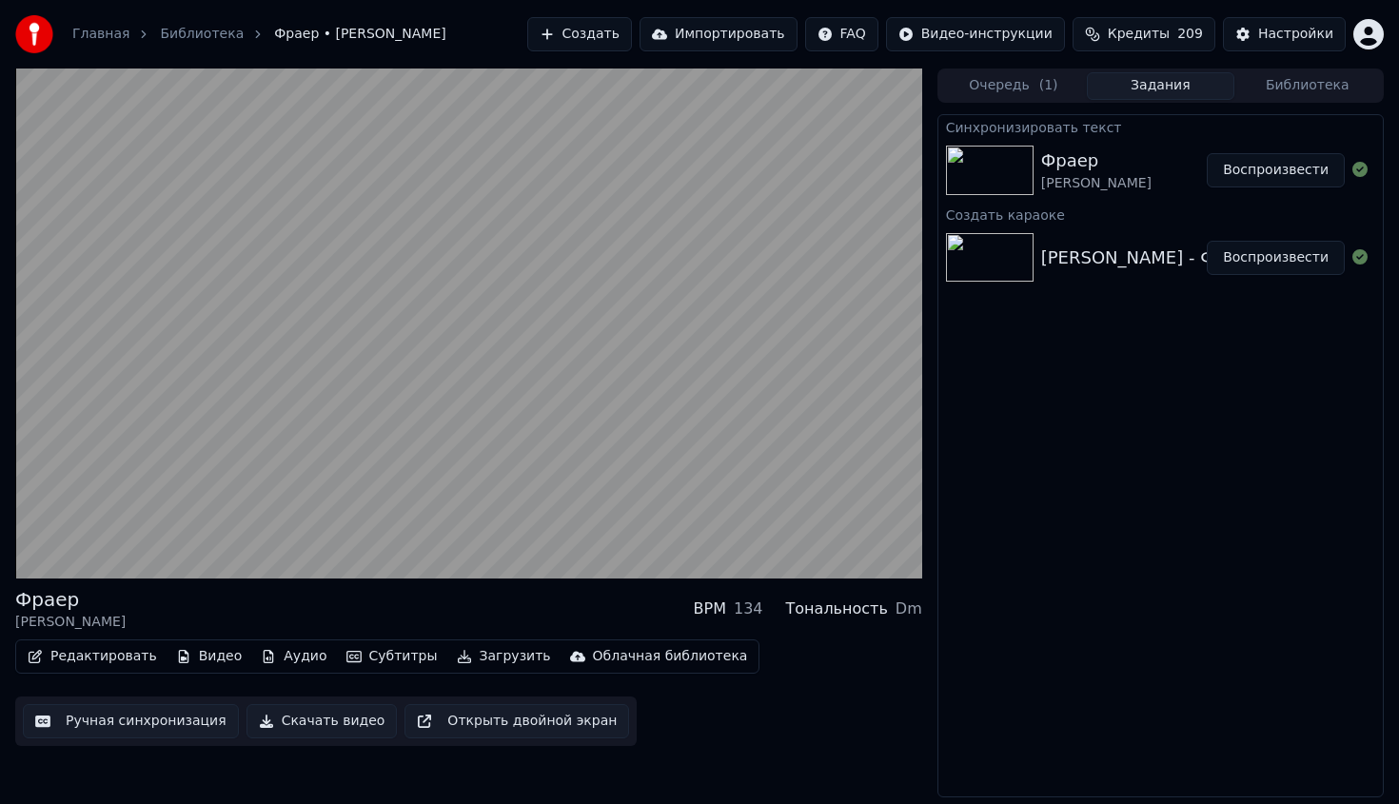
click at [1060, 150] on div "Фраер" at bounding box center [1096, 161] width 110 height 27
click at [1037, 174] on div at bounding box center [993, 171] width 95 height 50
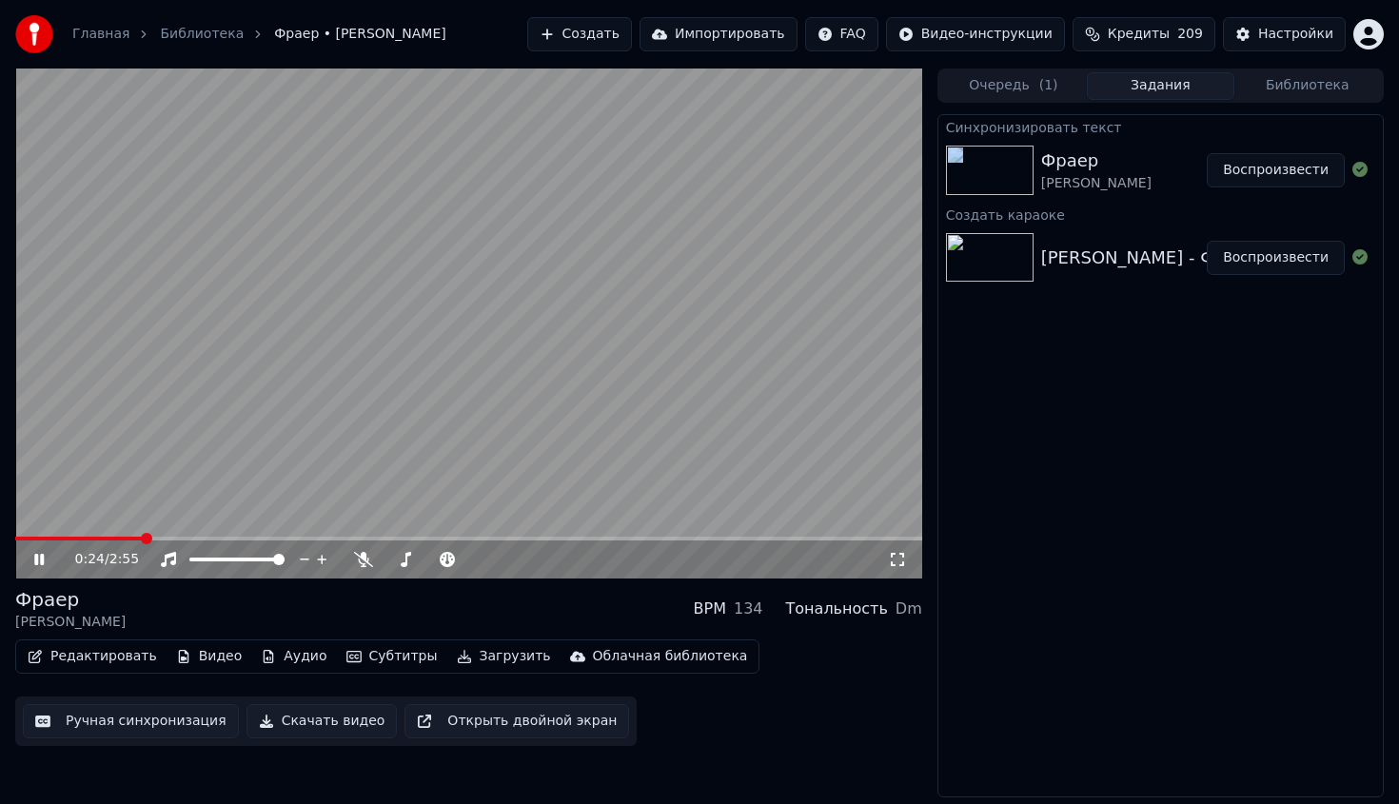
click at [1081, 252] on div "[PERSON_NAME] - Фраер" at bounding box center [1149, 258] width 217 height 27
click at [1082, 139] on div "Фраер [PERSON_NAME] Воспроизвести" at bounding box center [1161, 170] width 445 height 65
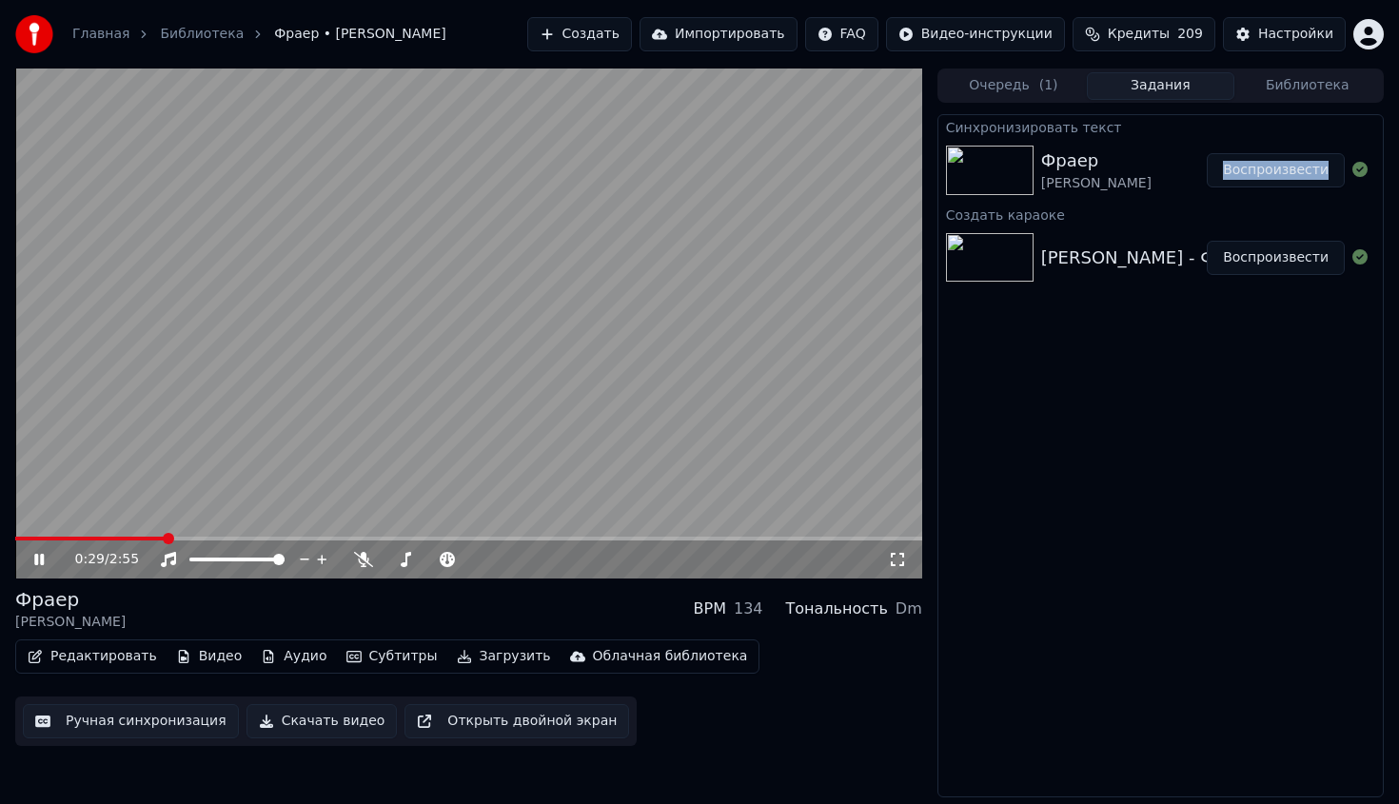
drag, startPoint x: 161, startPoint y: 532, endPoint x: 26, endPoint y: 539, distance: 135.3
click at [26, 539] on div "0:29 / 2:55" at bounding box center [468, 324] width 907 height 510
click at [26, 539] on span at bounding box center [90, 539] width 150 height 4
click at [15, 539] on span at bounding box center [20, 538] width 11 height 11
click at [46, 565] on icon at bounding box center [52, 559] width 45 height 15
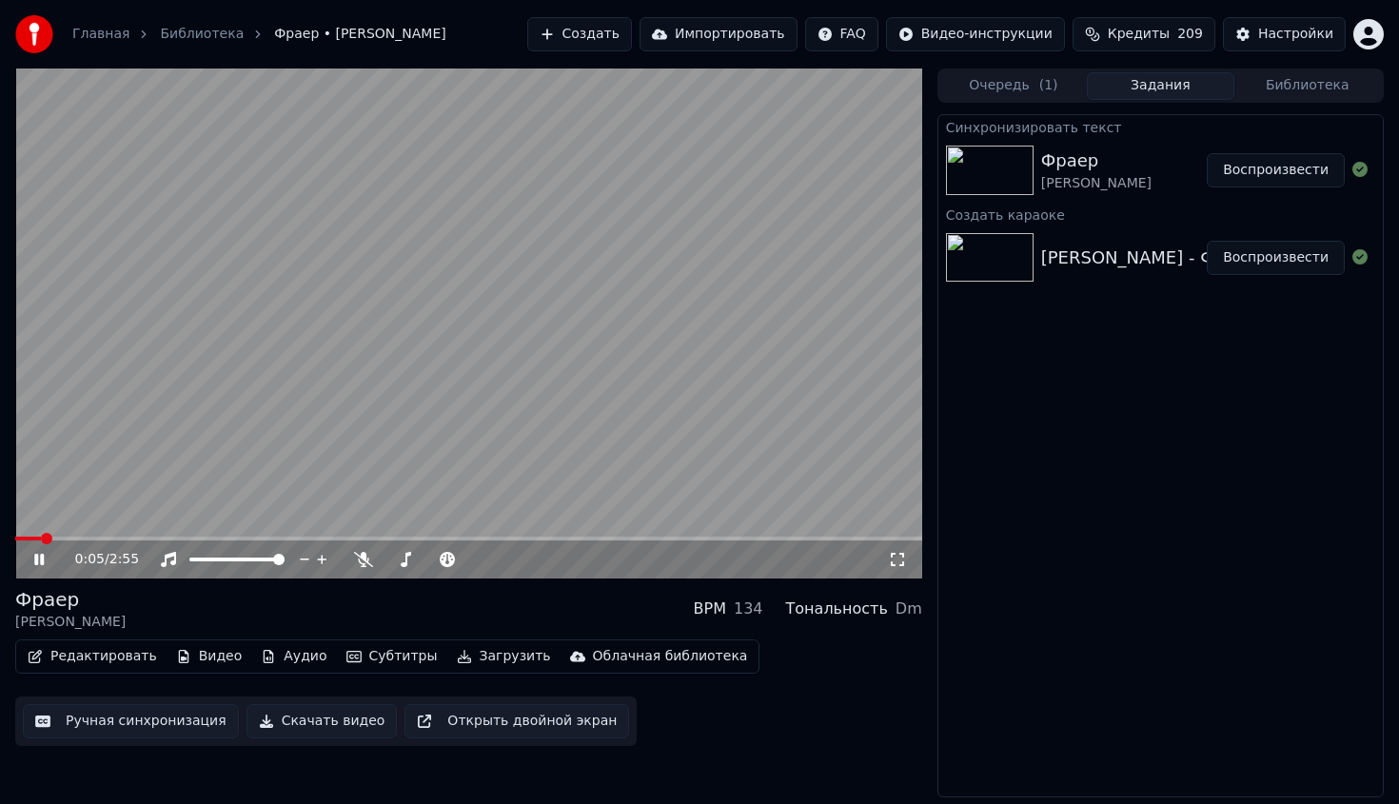
click at [46, 565] on icon at bounding box center [52, 559] width 45 height 15
click at [159, 540] on span at bounding box center [468, 539] width 907 height 4
click at [137, 538] on span at bounding box center [77, 539] width 124 height 4
click at [172, 537] on span at bounding box center [468, 539] width 907 height 4
click at [227, 537] on span at bounding box center [468, 539] width 907 height 4
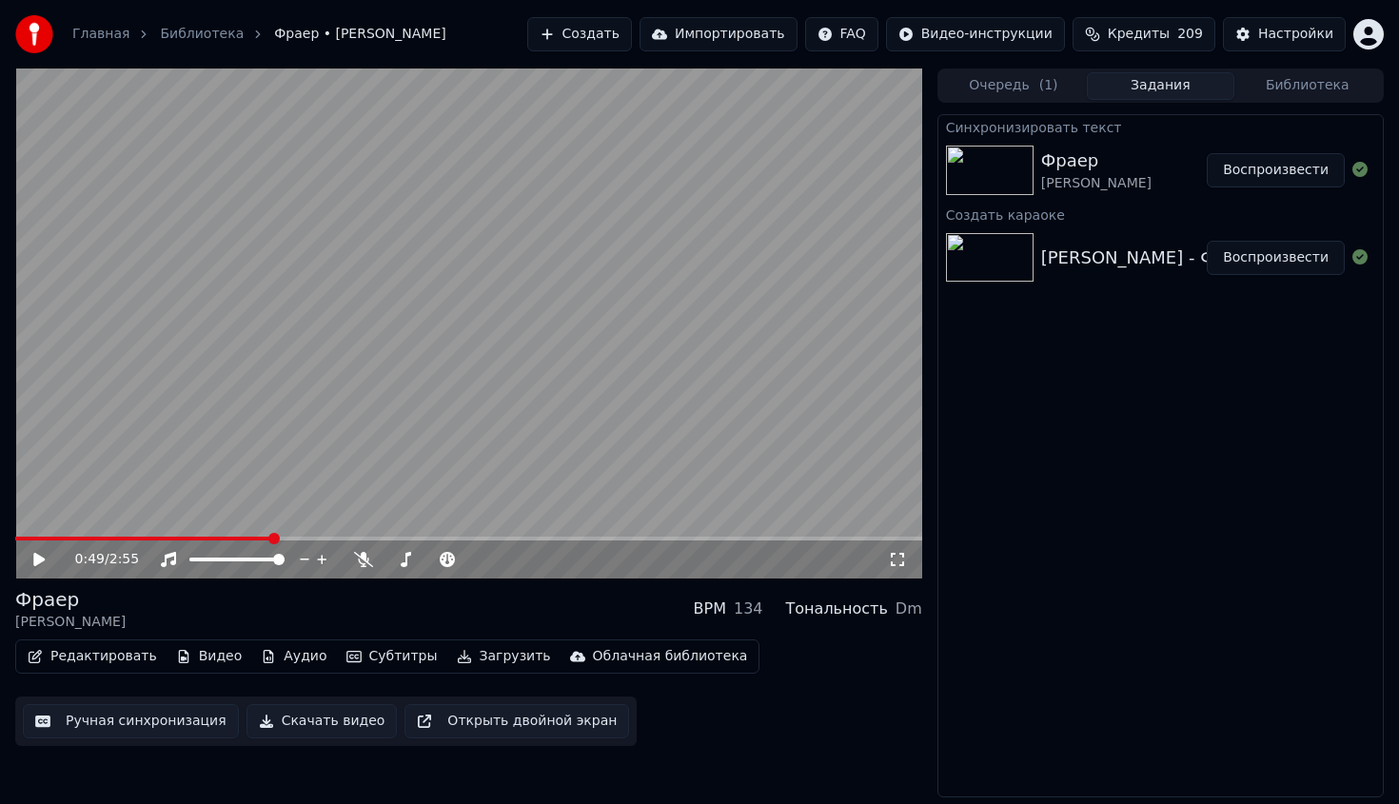
click at [1103, 146] on div "Фраер [PERSON_NAME] Воспроизвести" at bounding box center [1161, 170] width 445 height 65
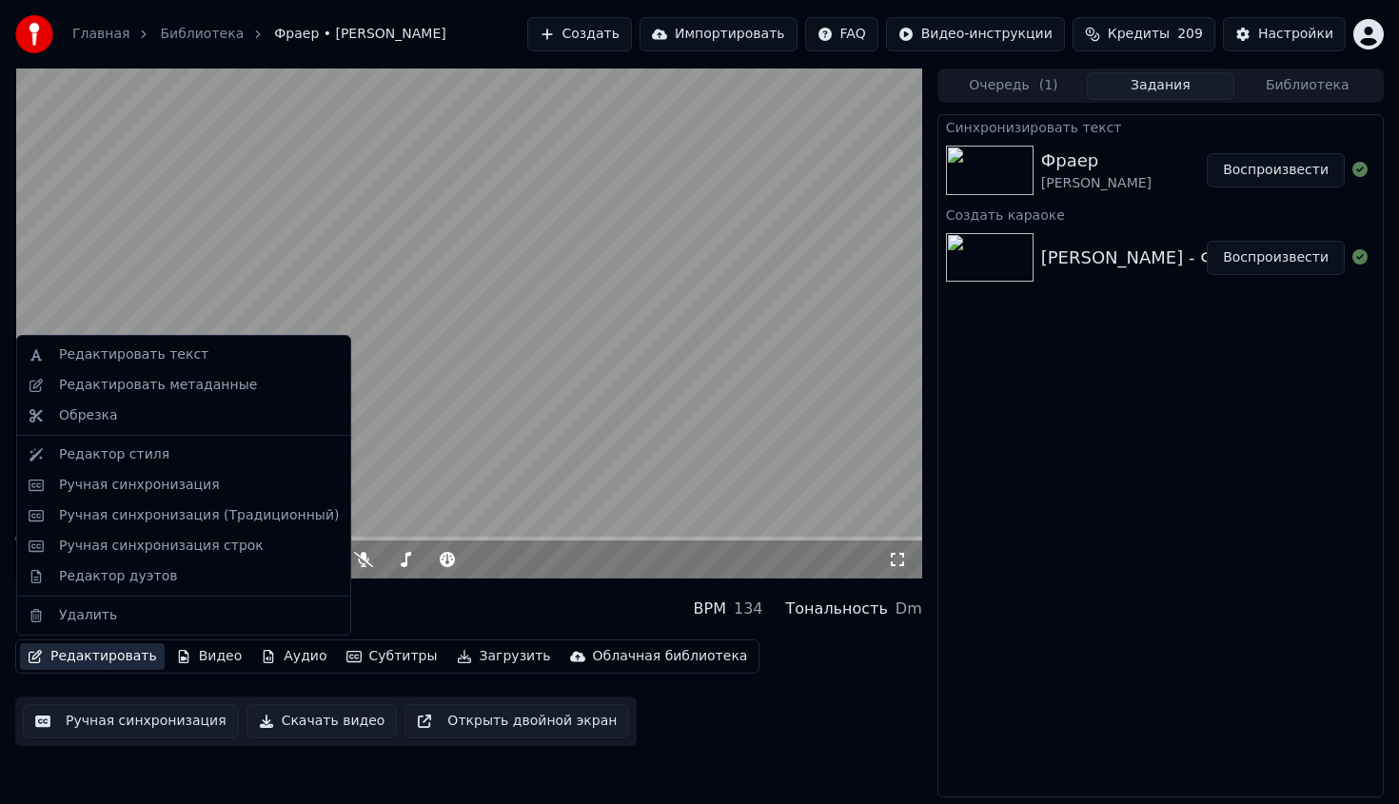
click at [103, 658] on button "Редактировать" at bounding box center [92, 657] width 145 height 27
click at [228, 357] on div "Редактировать текст" at bounding box center [199, 355] width 280 height 19
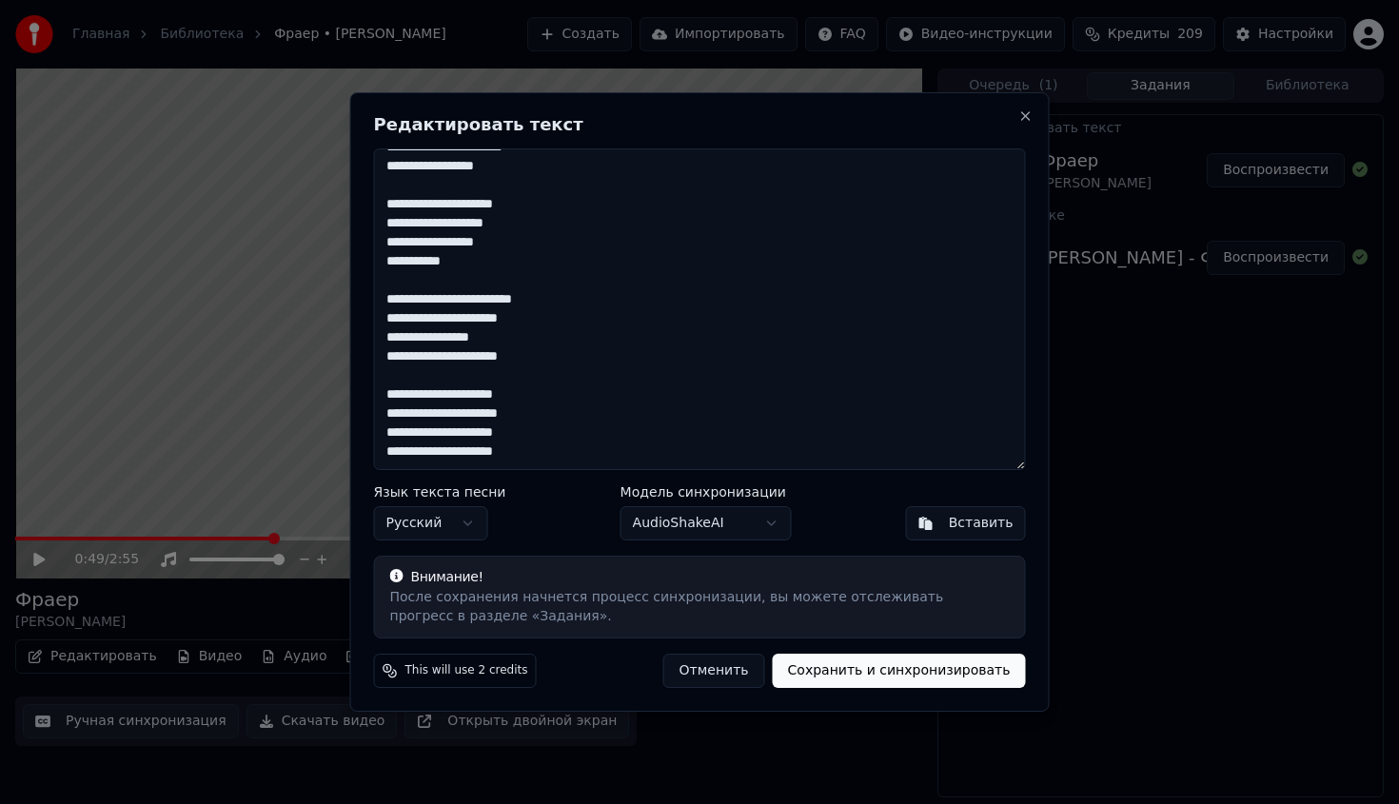
click at [1026, 124] on div "**********" at bounding box center [700, 402] width 700 height 621
click at [1026, 118] on button "Close" at bounding box center [1026, 116] width 15 height 15
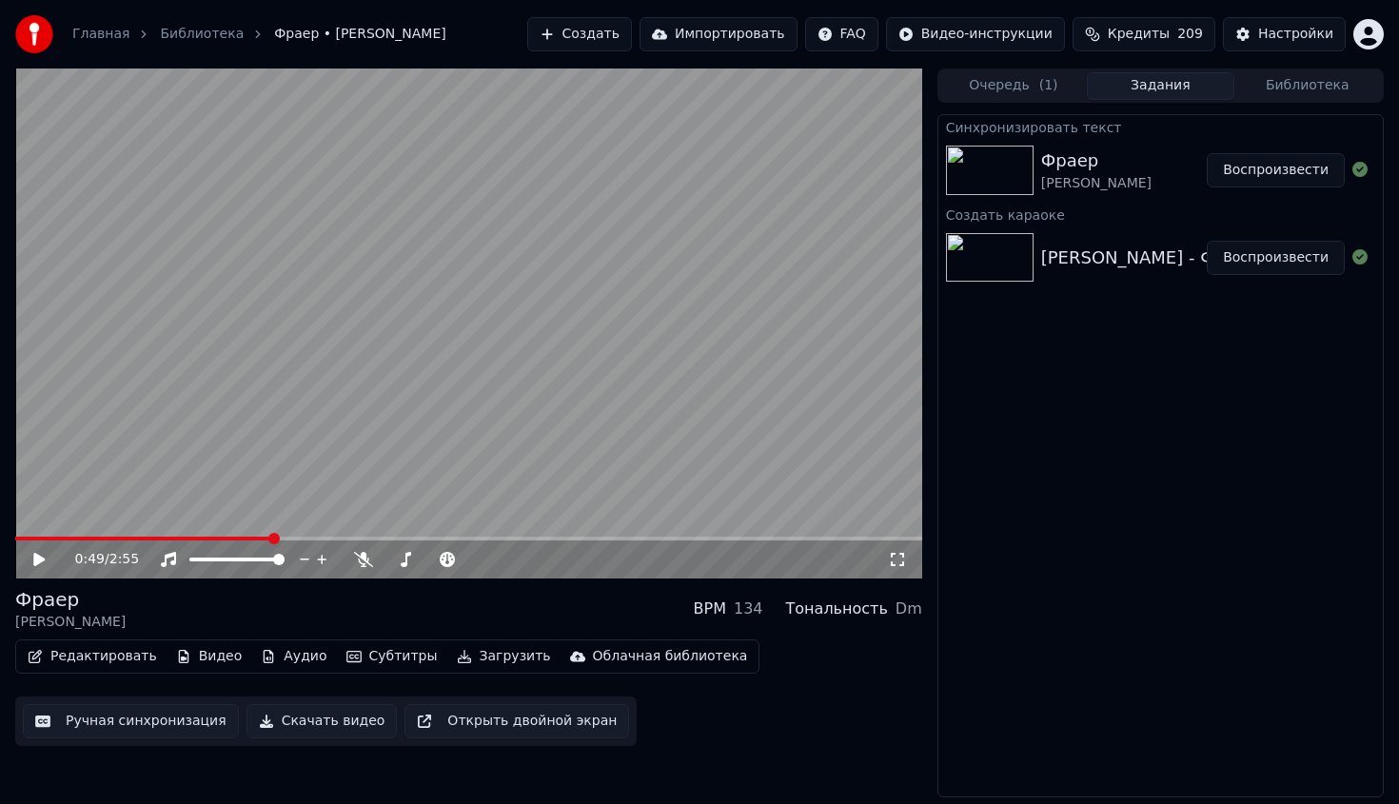
click at [119, 655] on button "Редактировать" at bounding box center [92, 657] width 145 height 27
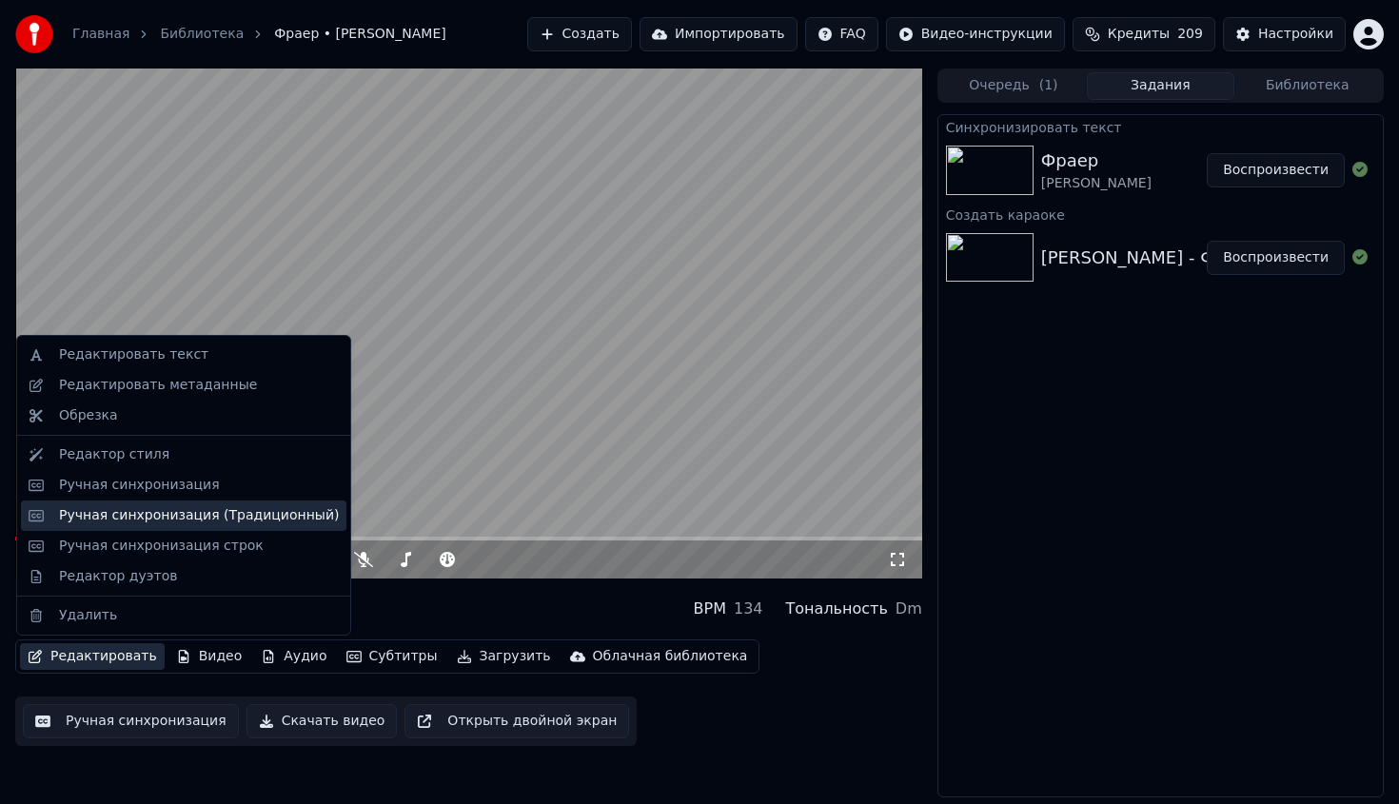
click at [228, 505] on div "Ручная синхронизация (Традиционный)" at bounding box center [184, 516] width 326 height 30
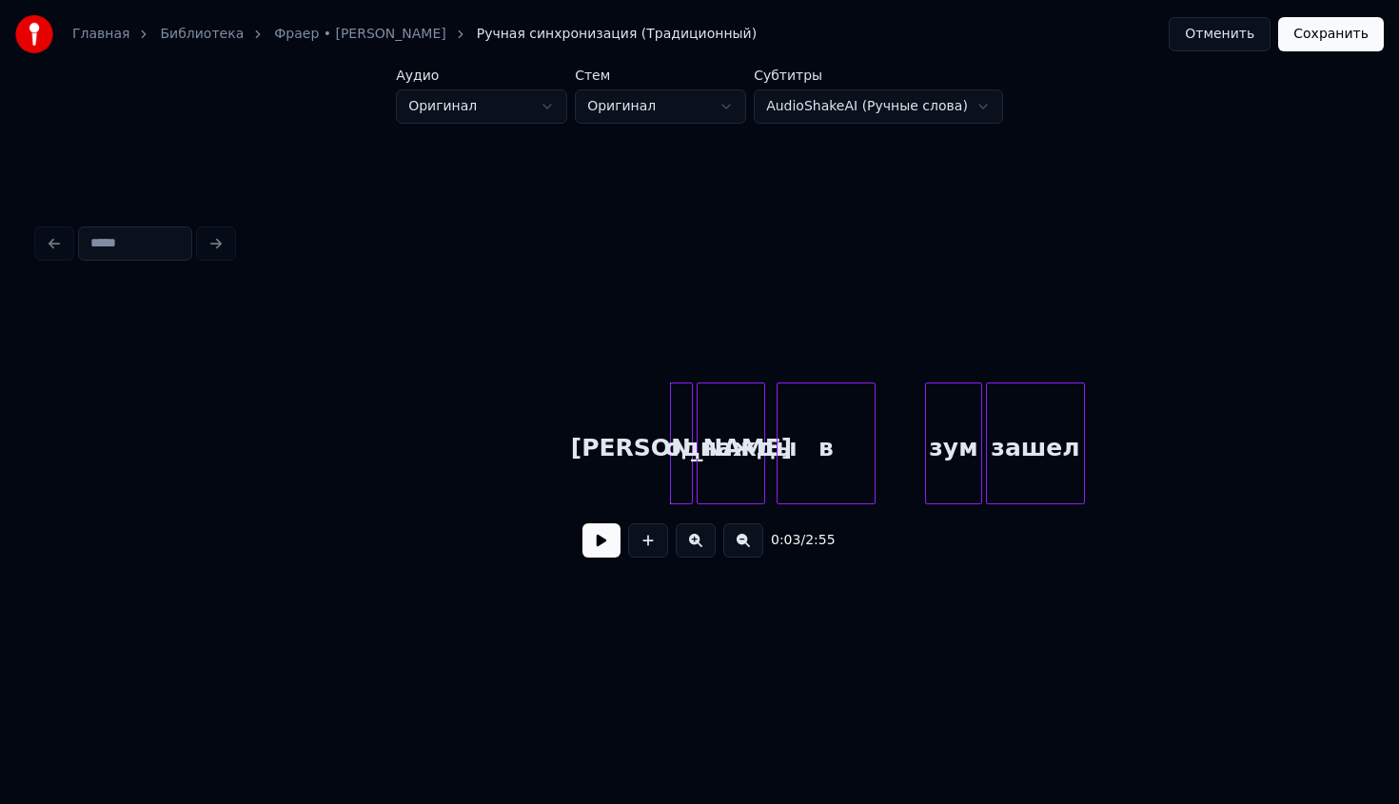
click at [1198, 36] on button "Отменить" at bounding box center [1220, 34] width 102 height 34
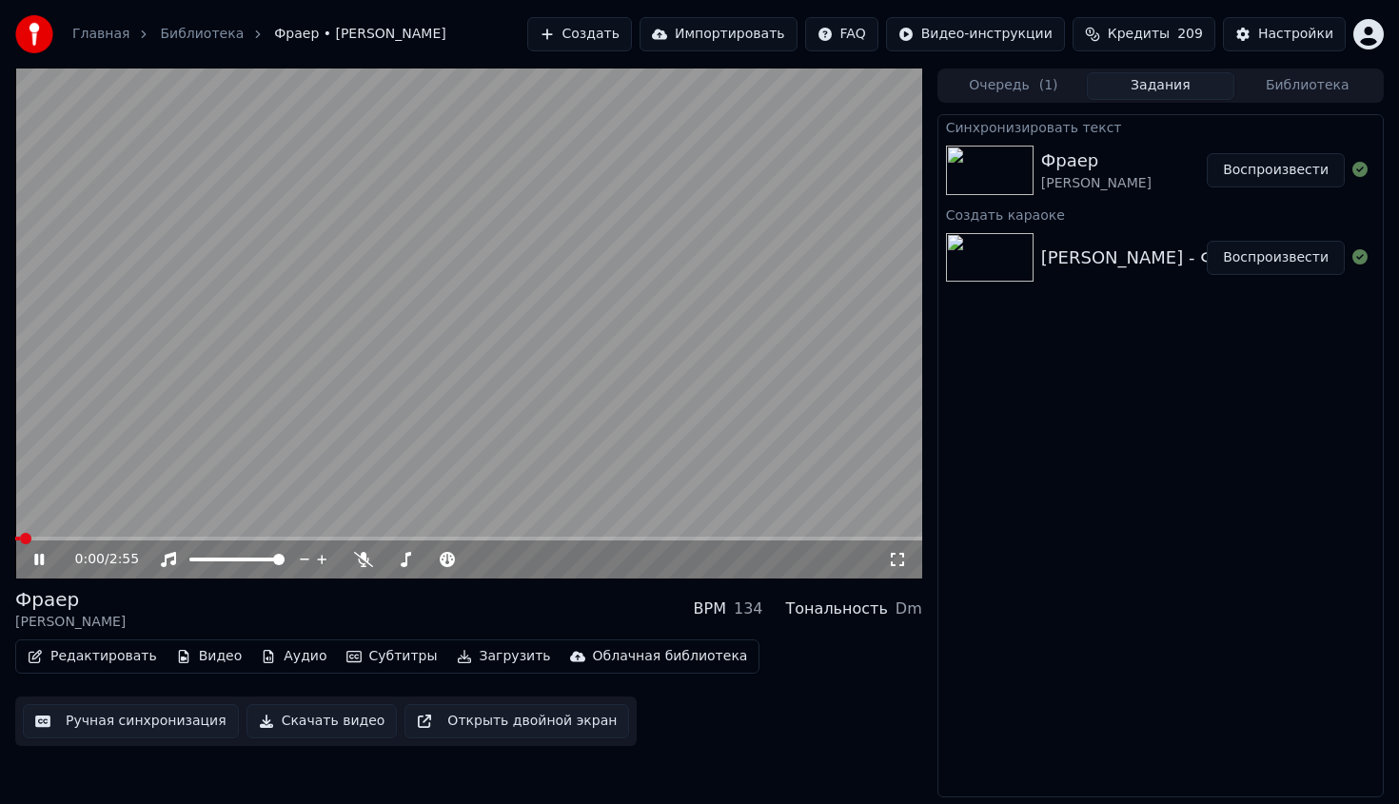
click at [66, 666] on button "Редактировать" at bounding box center [92, 657] width 145 height 27
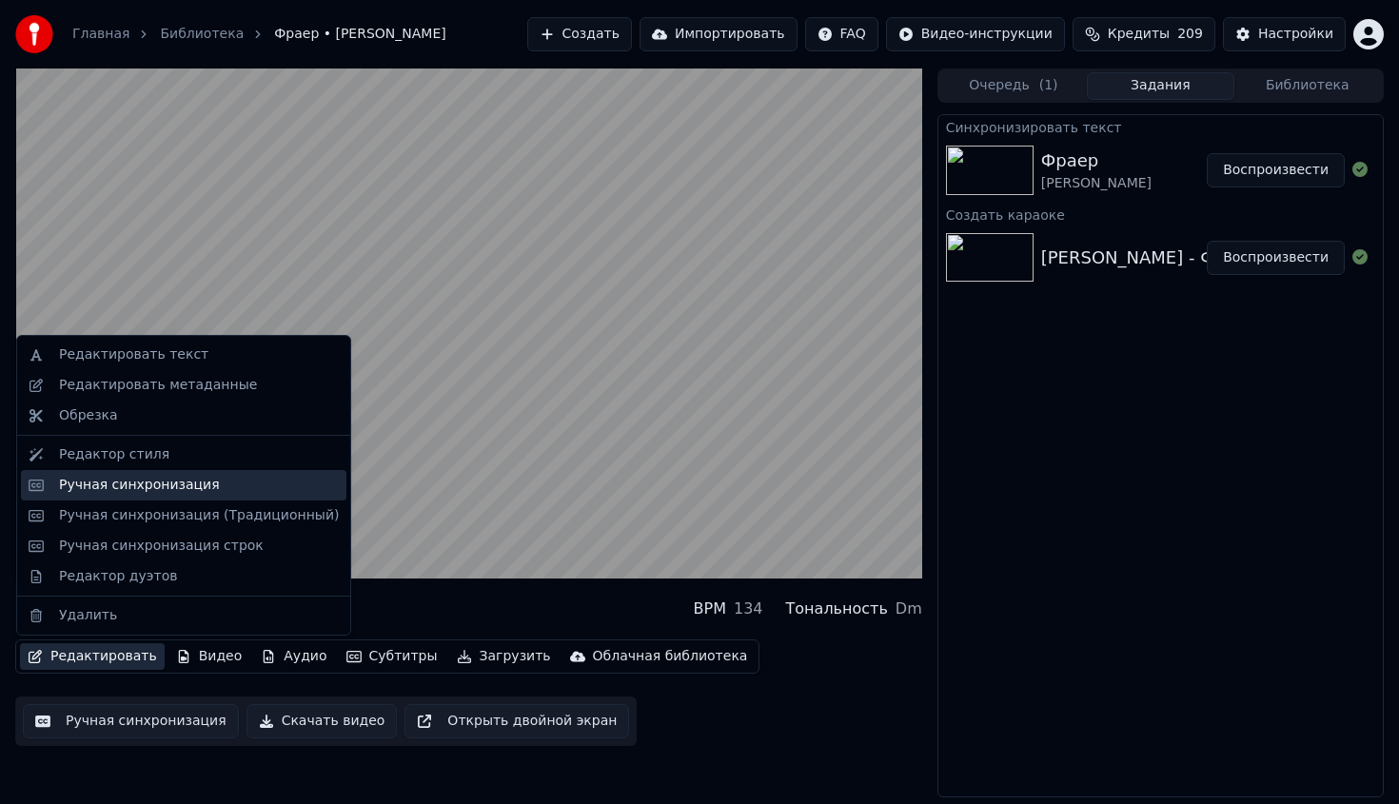
click at [245, 498] on div "Ручная синхронизация" at bounding box center [184, 485] width 326 height 30
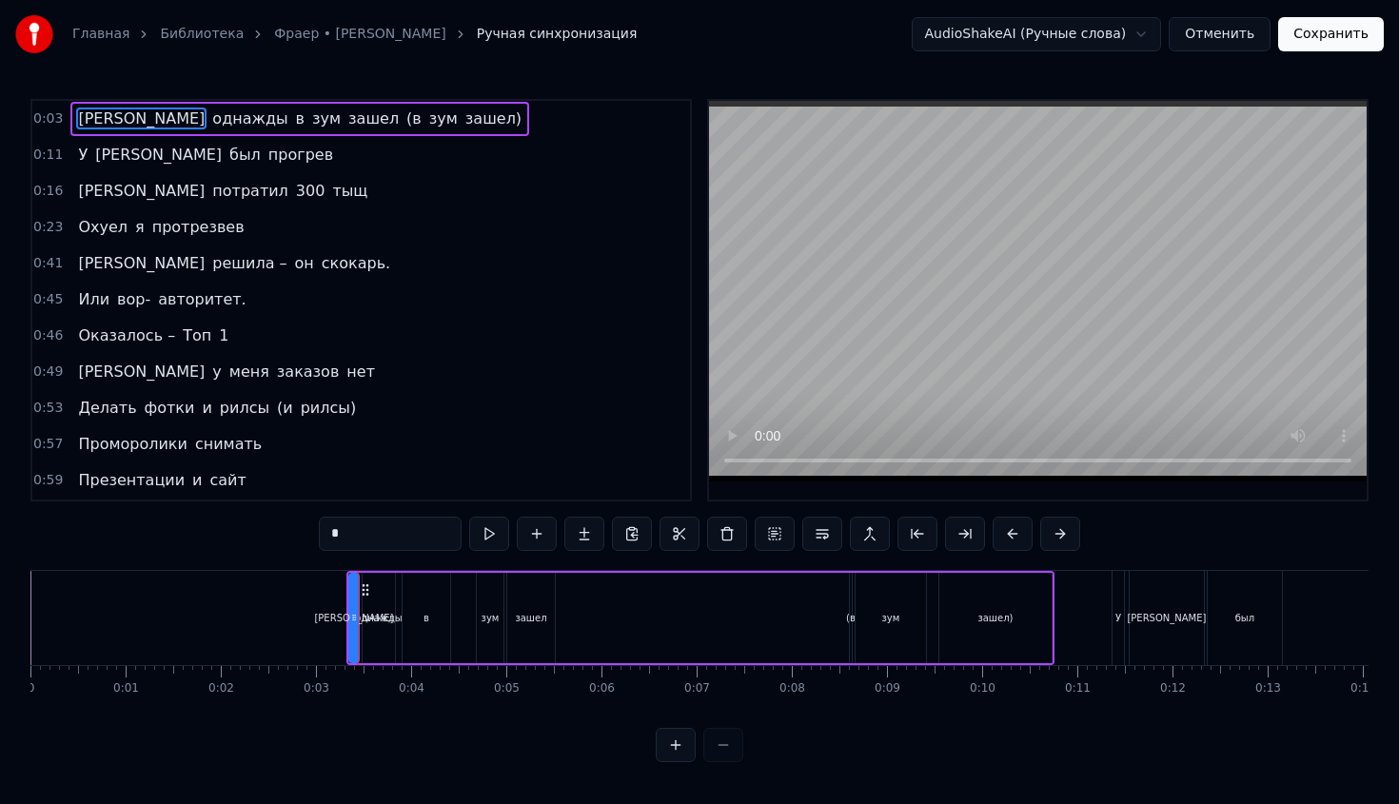
click at [483, 736] on div "0:03 Я однажды в зум зашел (в зум зашел) 0:11 У [PERSON_NAME] был прогрев 0:16 …" at bounding box center [699, 431] width 1338 height 664
click at [451, 710] on div "0 0:01 0:02 0:03 0:04 0:05 0:06 0:07 0:08 0:09 0:10 0:11 0:12 0:13 0:14 0:15 0:…" at bounding box center [699, 689] width 1338 height 48
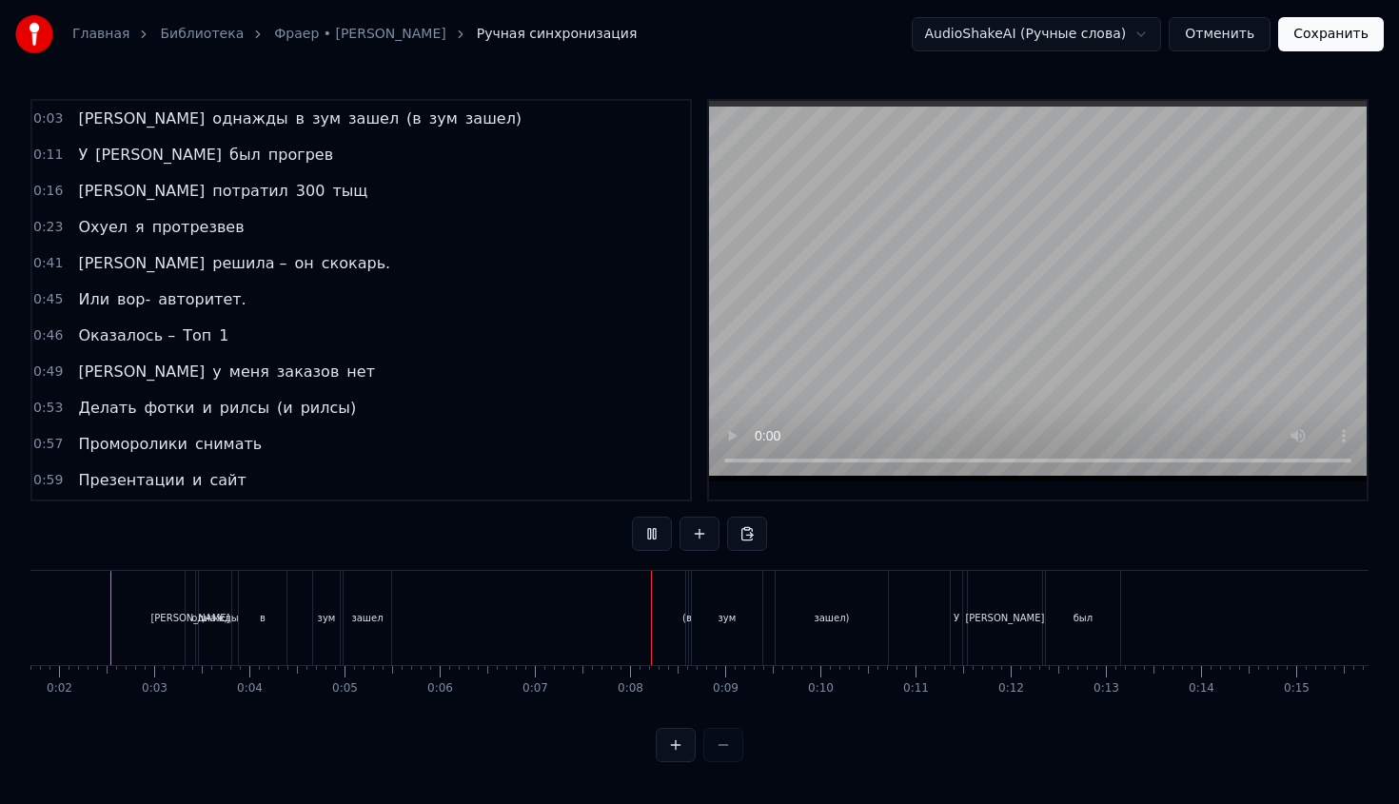
scroll to position [0, 188]
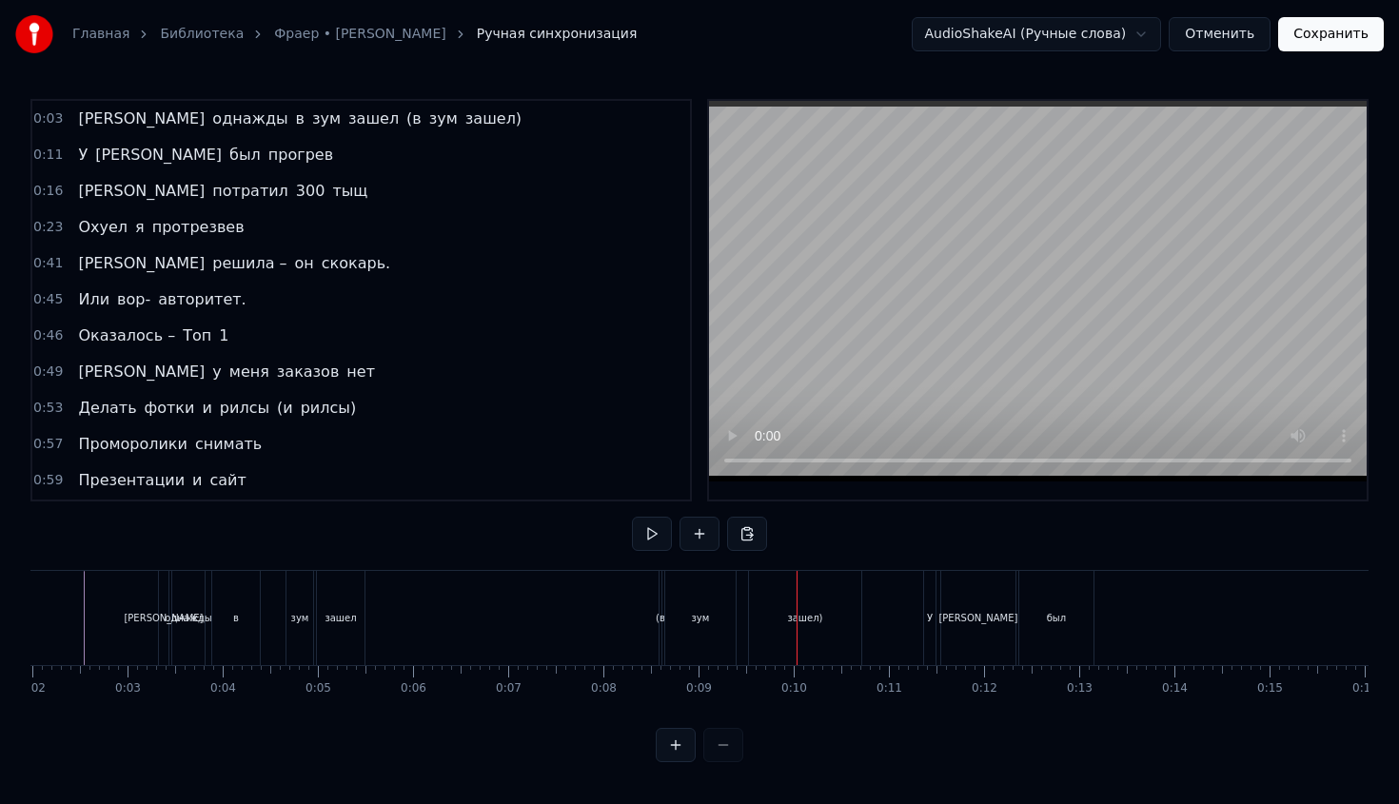
click at [403, 123] on div "0:03 Я однажды в зум зашел (в зум зашел)" at bounding box center [361, 119] width 658 height 36
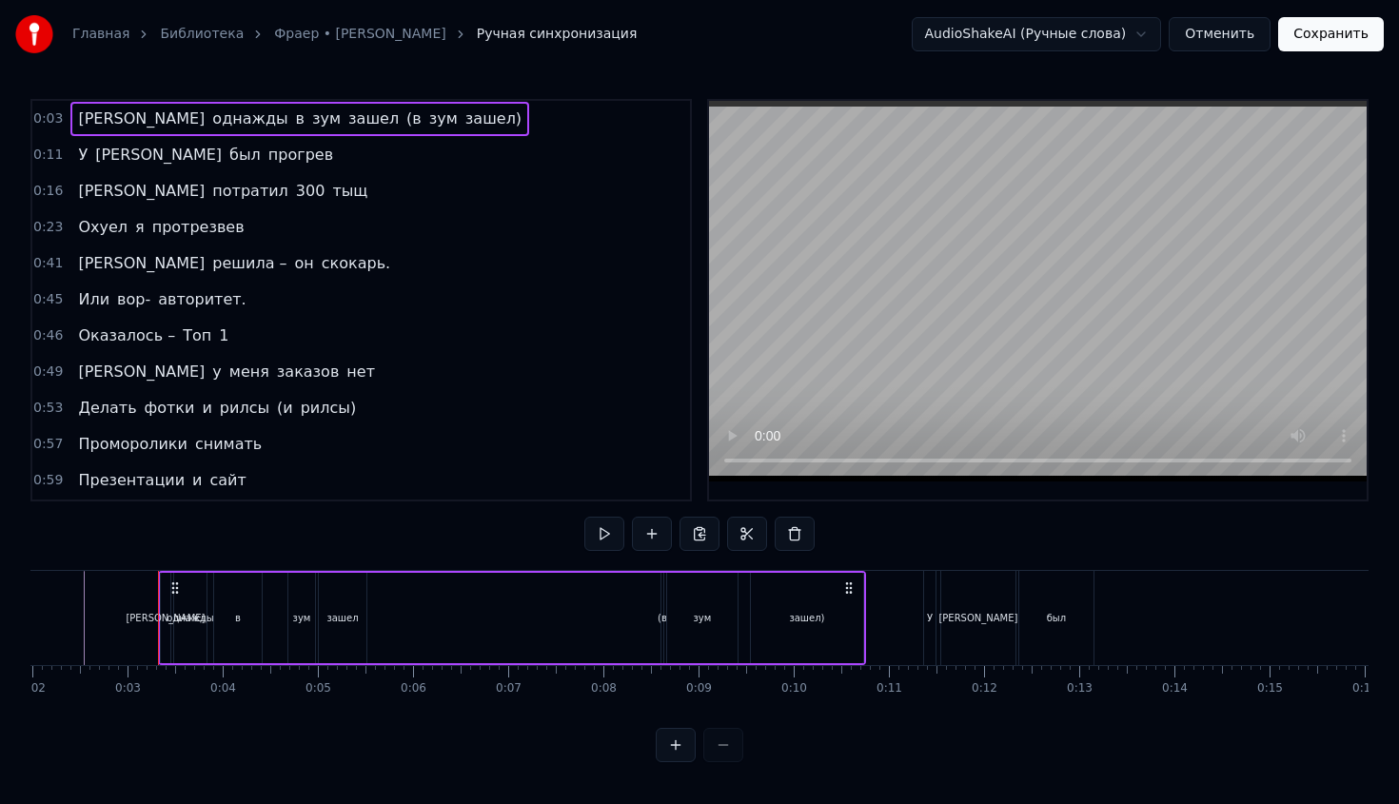
drag, startPoint x: 403, startPoint y: 123, endPoint x: 388, endPoint y: 123, distance: 14.3
click at [388, 123] on div "0:03 Я однажды в зум зашел (в зум зашел)" at bounding box center [361, 119] width 658 height 36
click at [464, 119] on span "зашел)" at bounding box center [494, 119] width 60 height 22
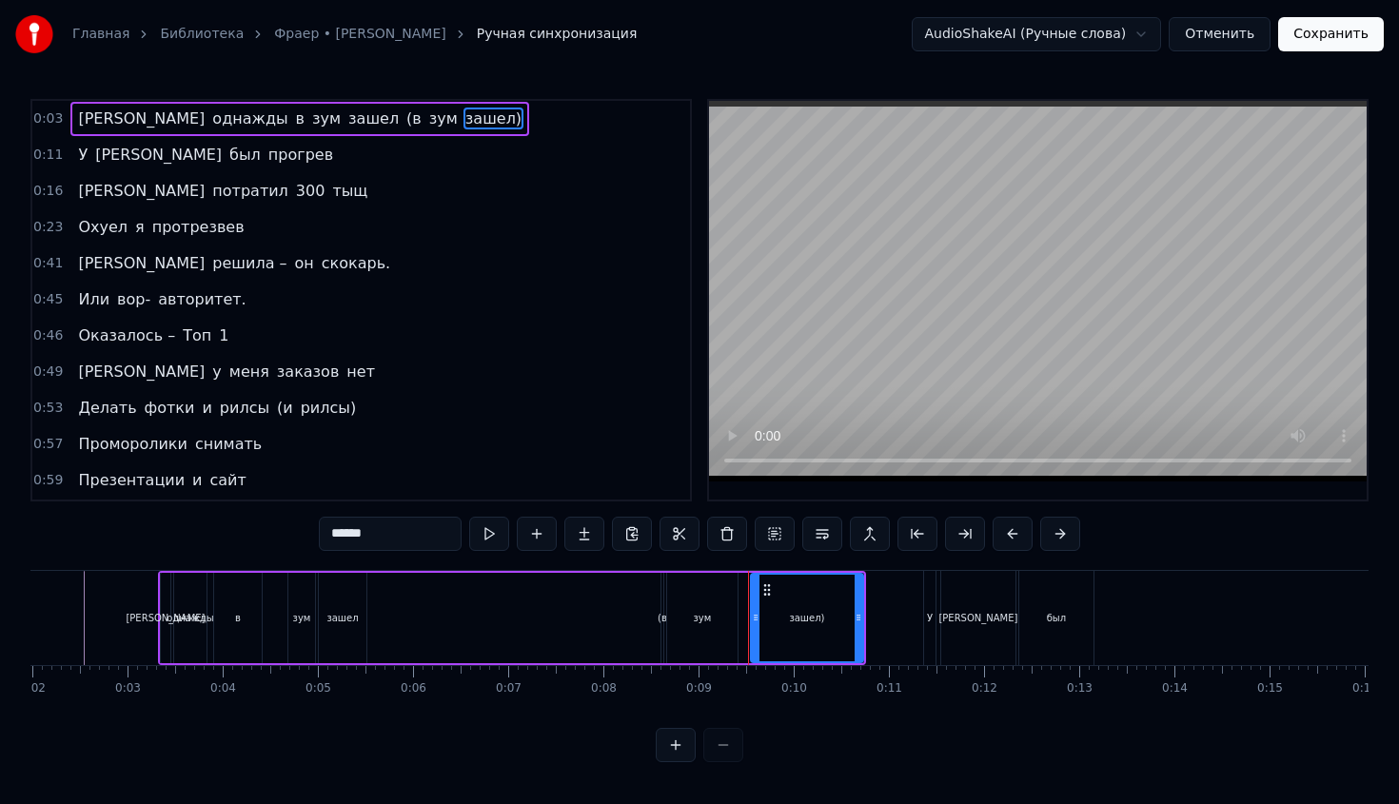
click at [405, 120] on span "(в" at bounding box center [414, 119] width 19 height 22
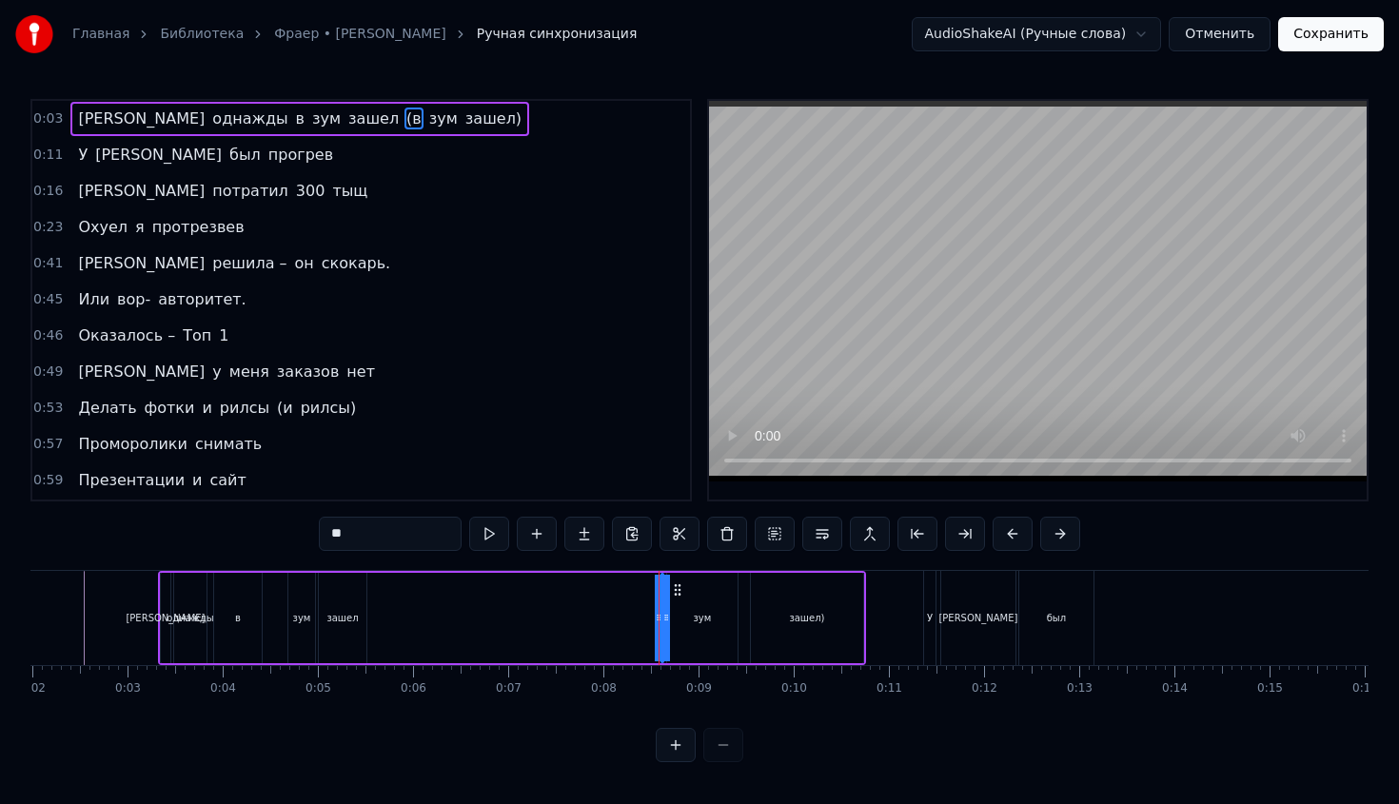
click at [464, 121] on span "зашел)" at bounding box center [494, 119] width 60 height 22
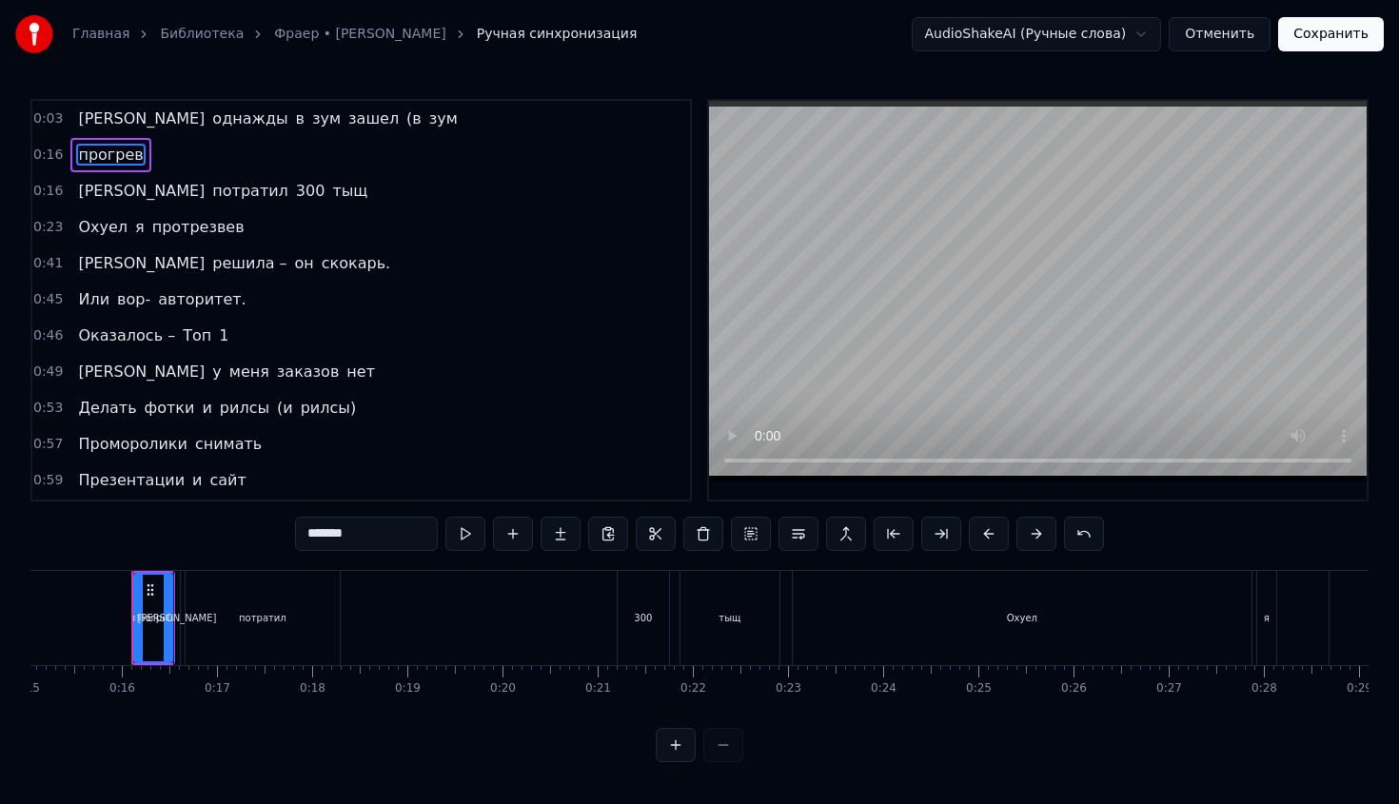
scroll to position [0, 1437]
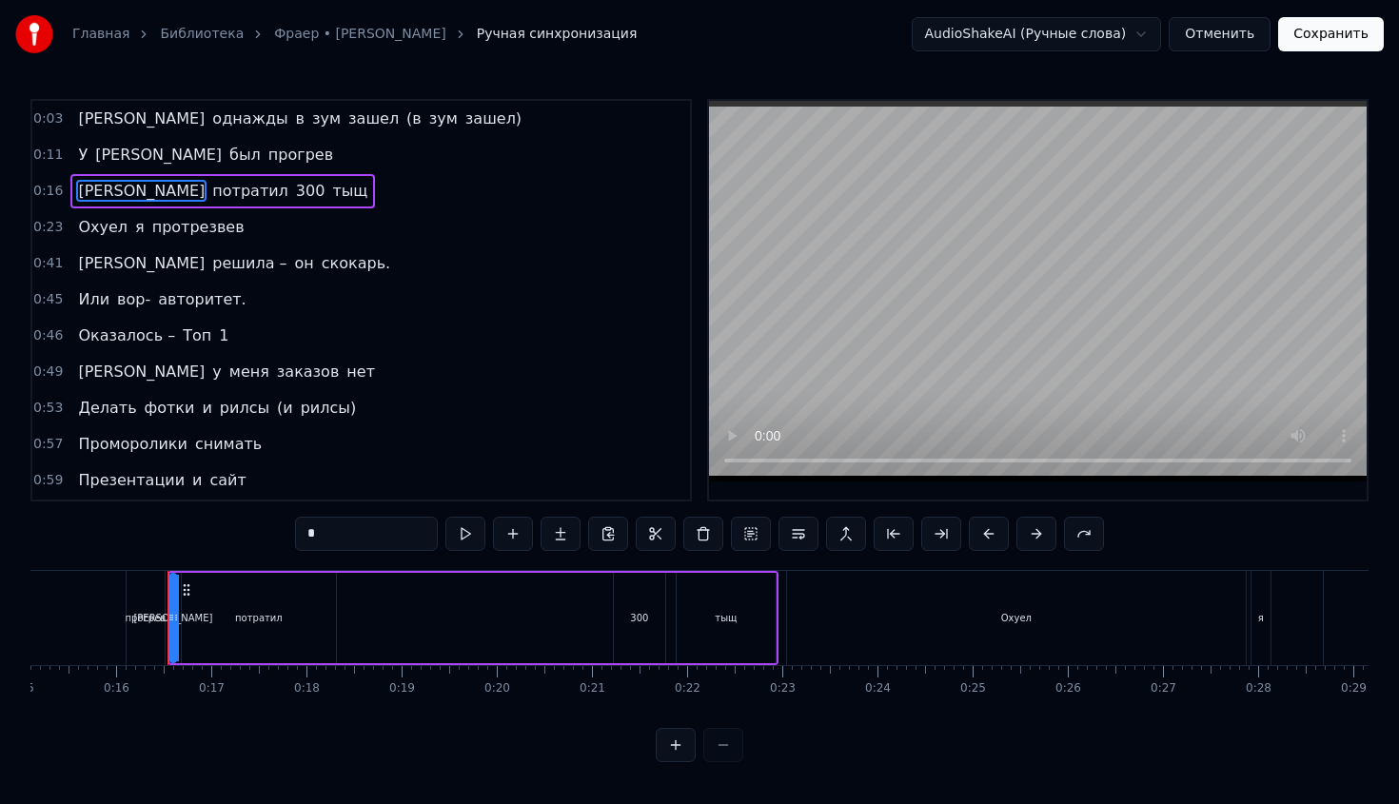
click at [405, 120] on span "(в" at bounding box center [414, 119] width 19 height 22
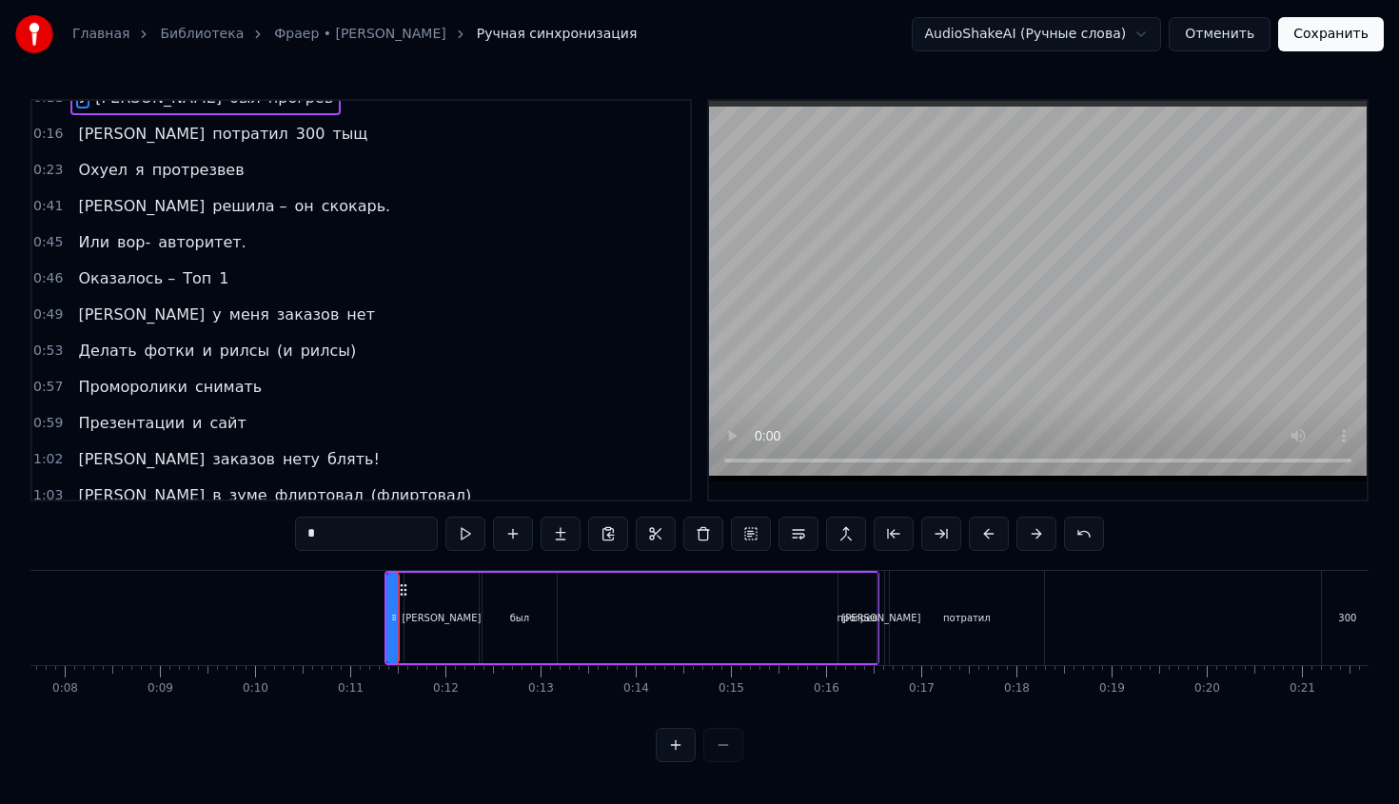
scroll to position [0, 0]
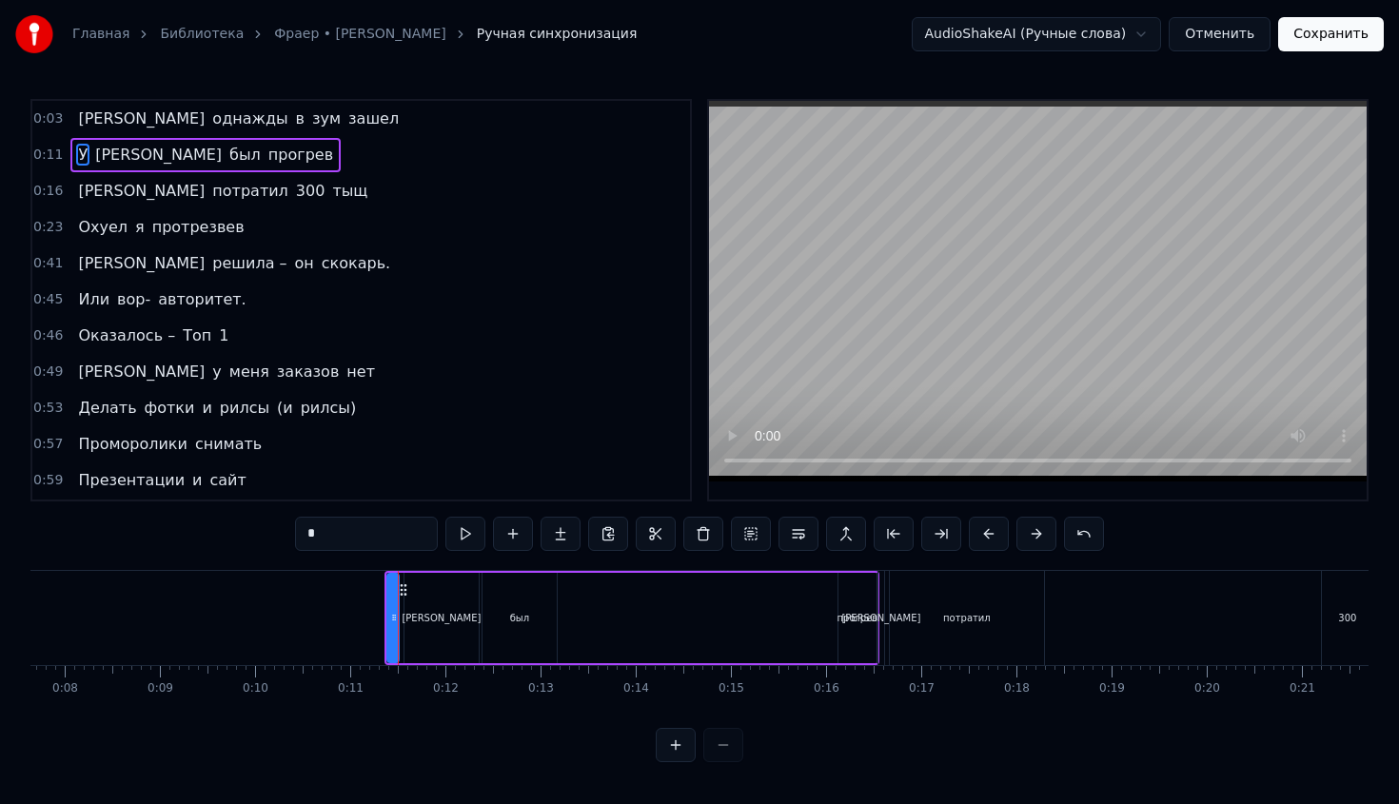
click at [210, 117] on span "однажды" at bounding box center [249, 119] width 79 height 22
type input "*******"
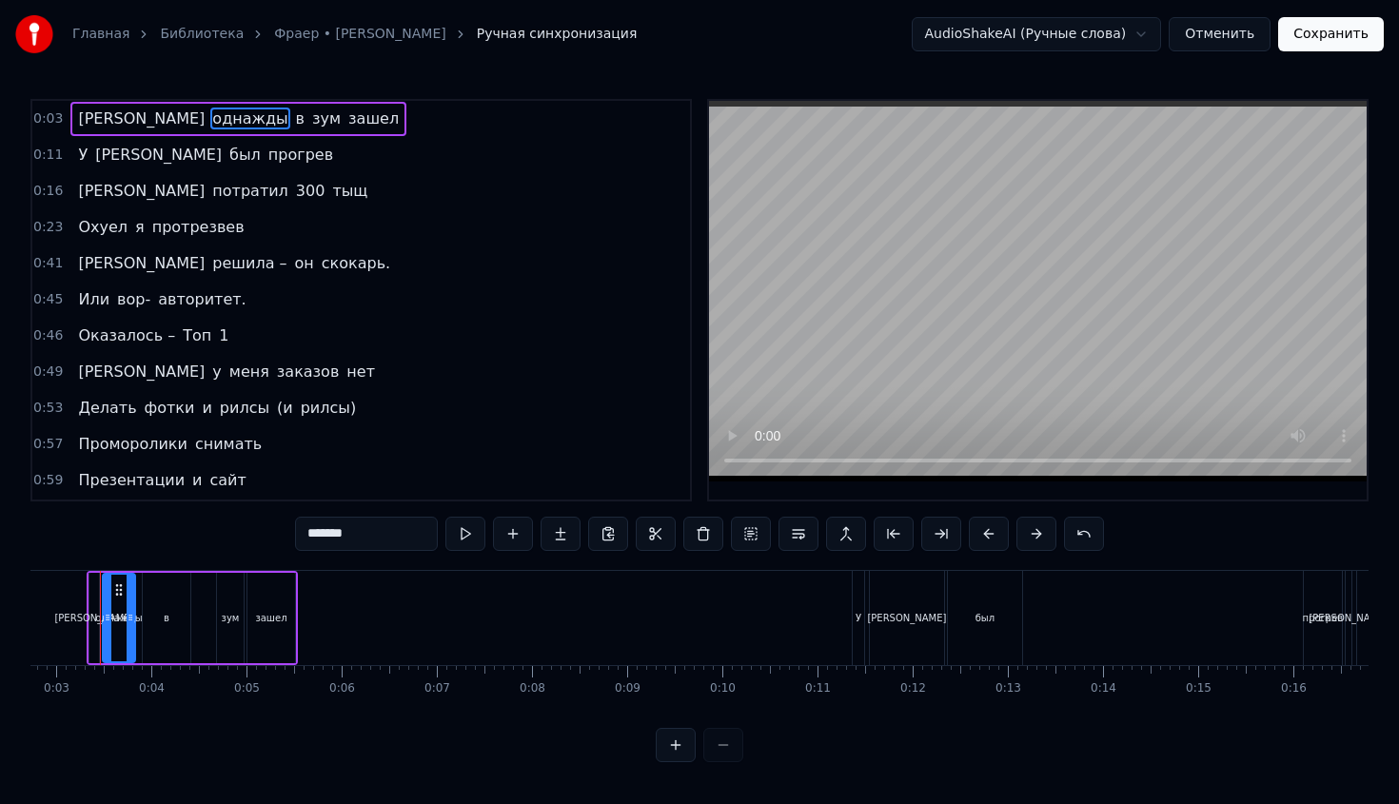
scroll to position [0, 234]
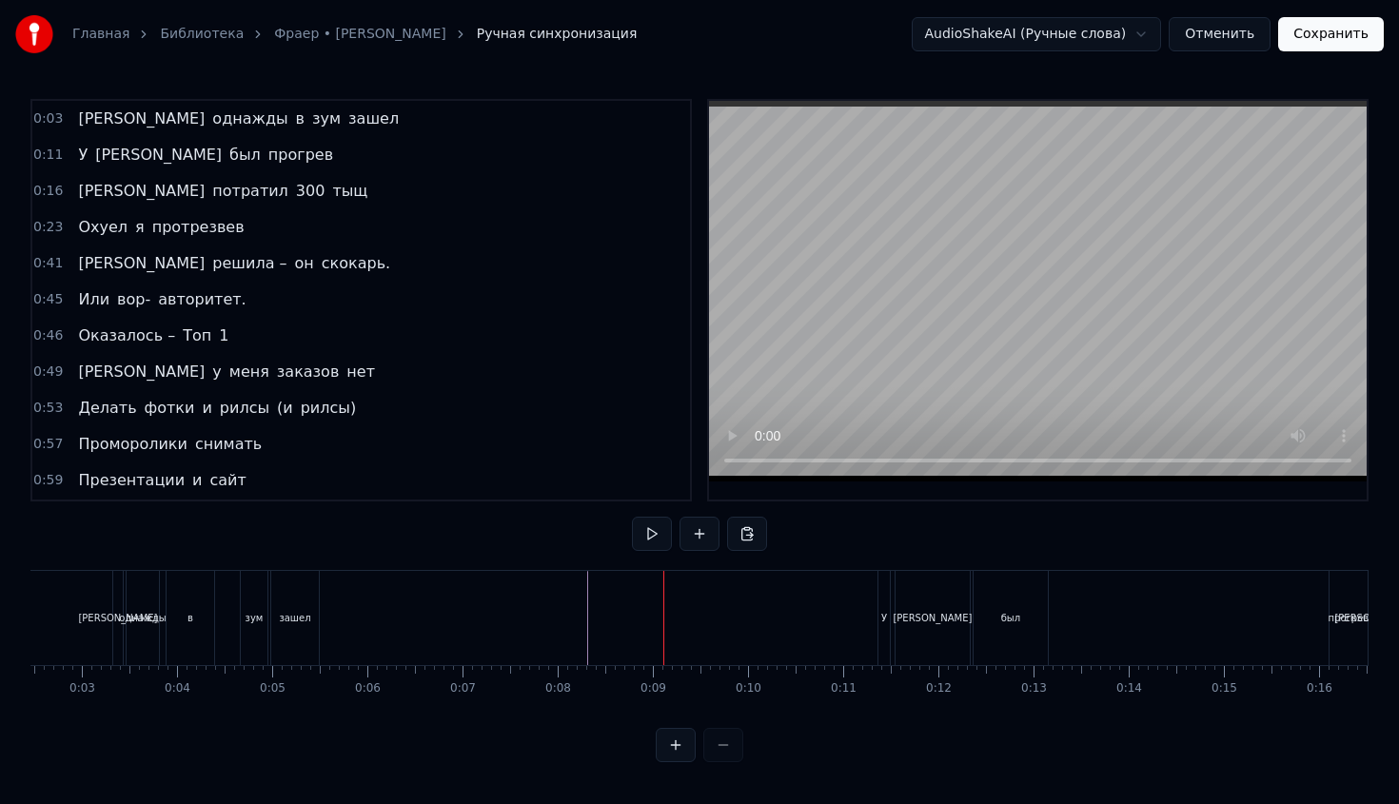
click at [882, 622] on div "У" at bounding box center [885, 618] width 6 height 14
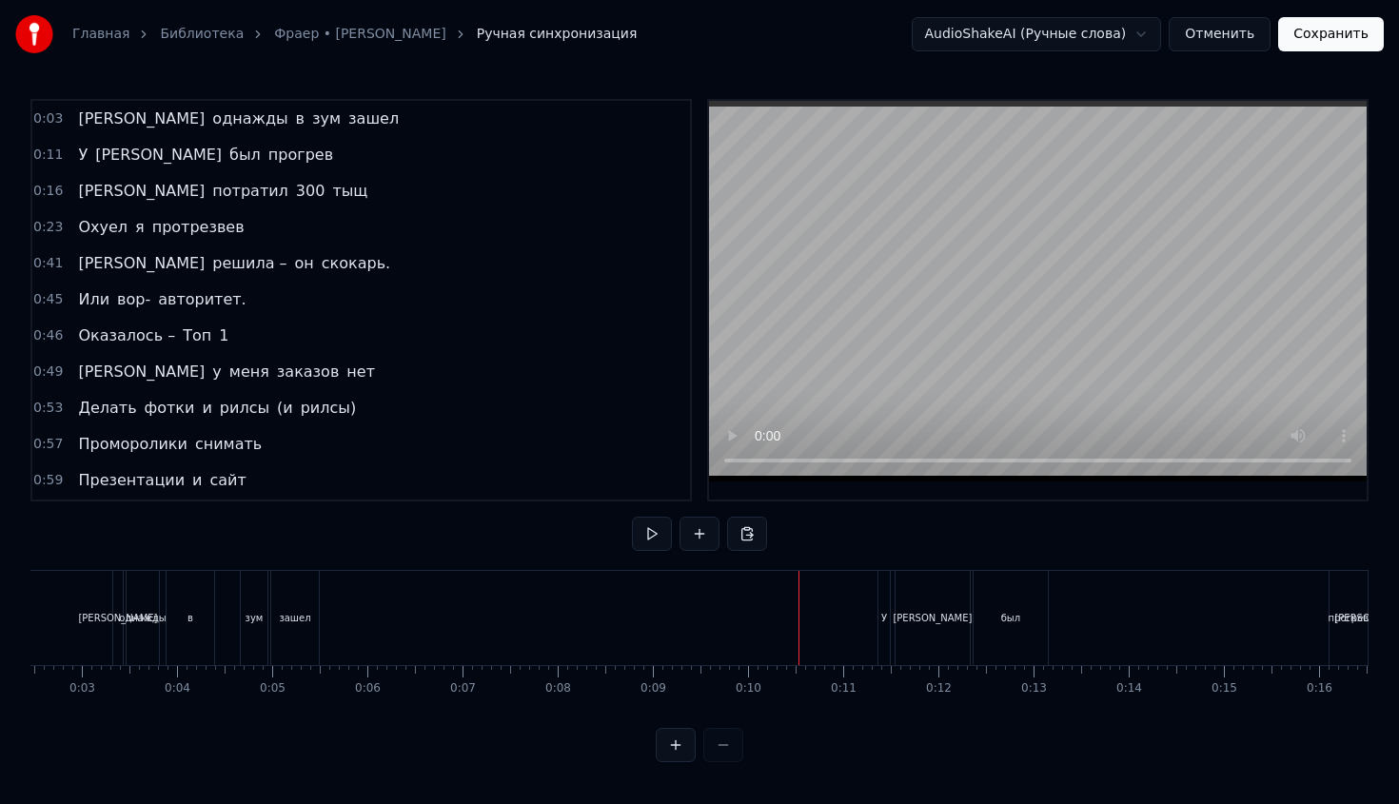
click at [882, 622] on div "У" at bounding box center [885, 618] width 6 height 14
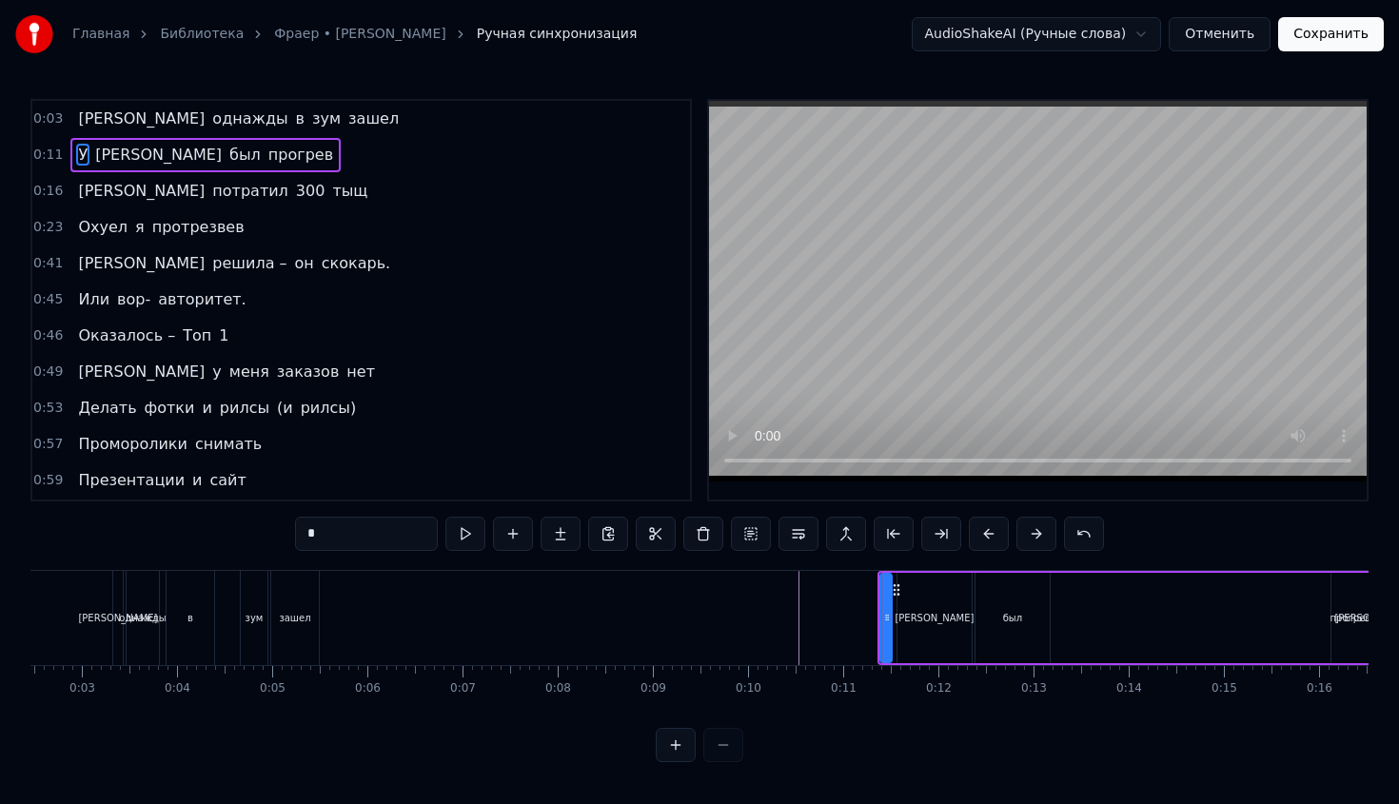
drag, startPoint x: 945, startPoint y: 665, endPoint x: 774, endPoint y: 660, distance: 171.4
click at [774, 660] on div "Я однажды в зум зашел У [PERSON_NAME] был прогрев И потратил 300 тыщ Охуел я пр…" at bounding box center [699, 641] width 1338 height 143
click at [900, 548] on button at bounding box center [894, 534] width 40 height 34
click at [899, 539] on button at bounding box center [894, 534] width 40 height 34
click at [899, 540] on button at bounding box center [894, 534] width 40 height 34
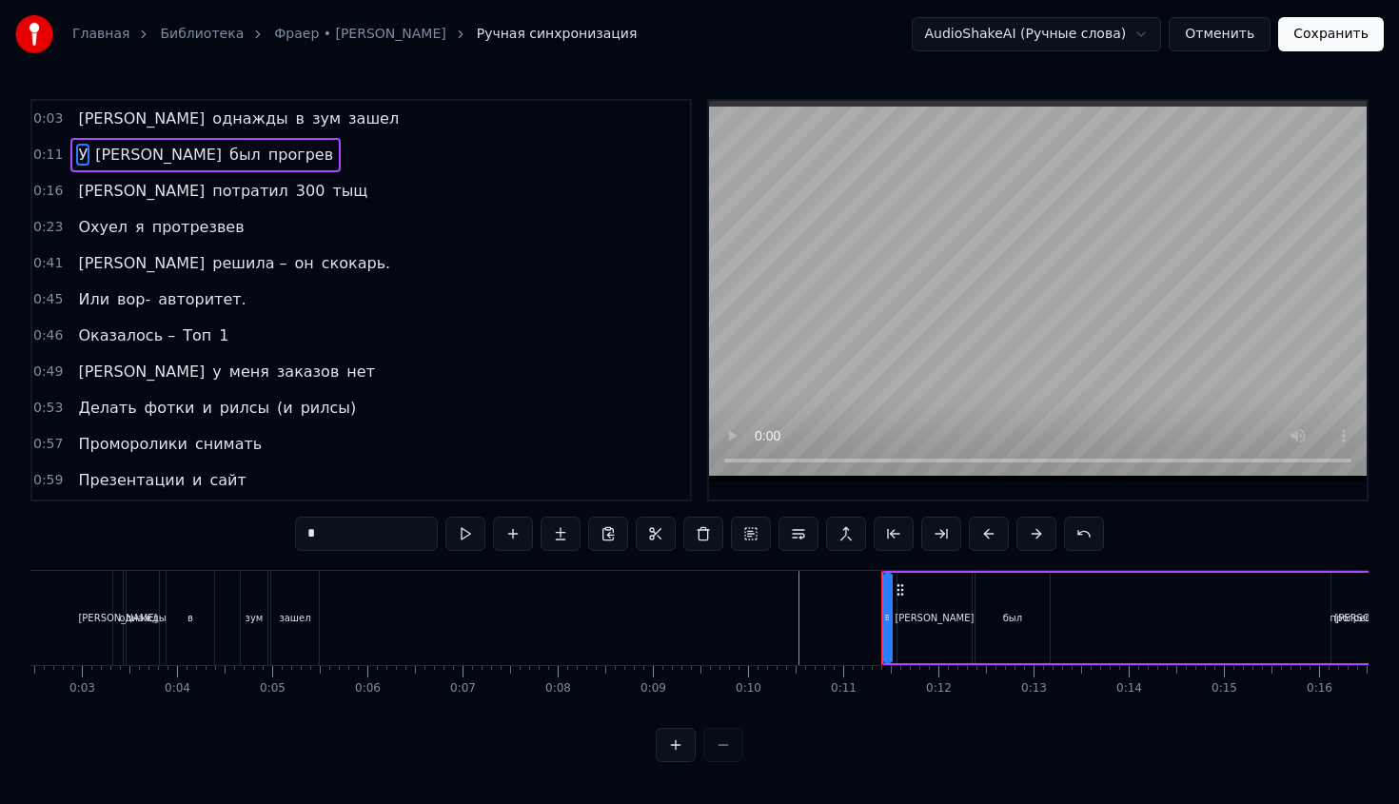
click at [899, 540] on button at bounding box center [894, 534] width 40 height 34
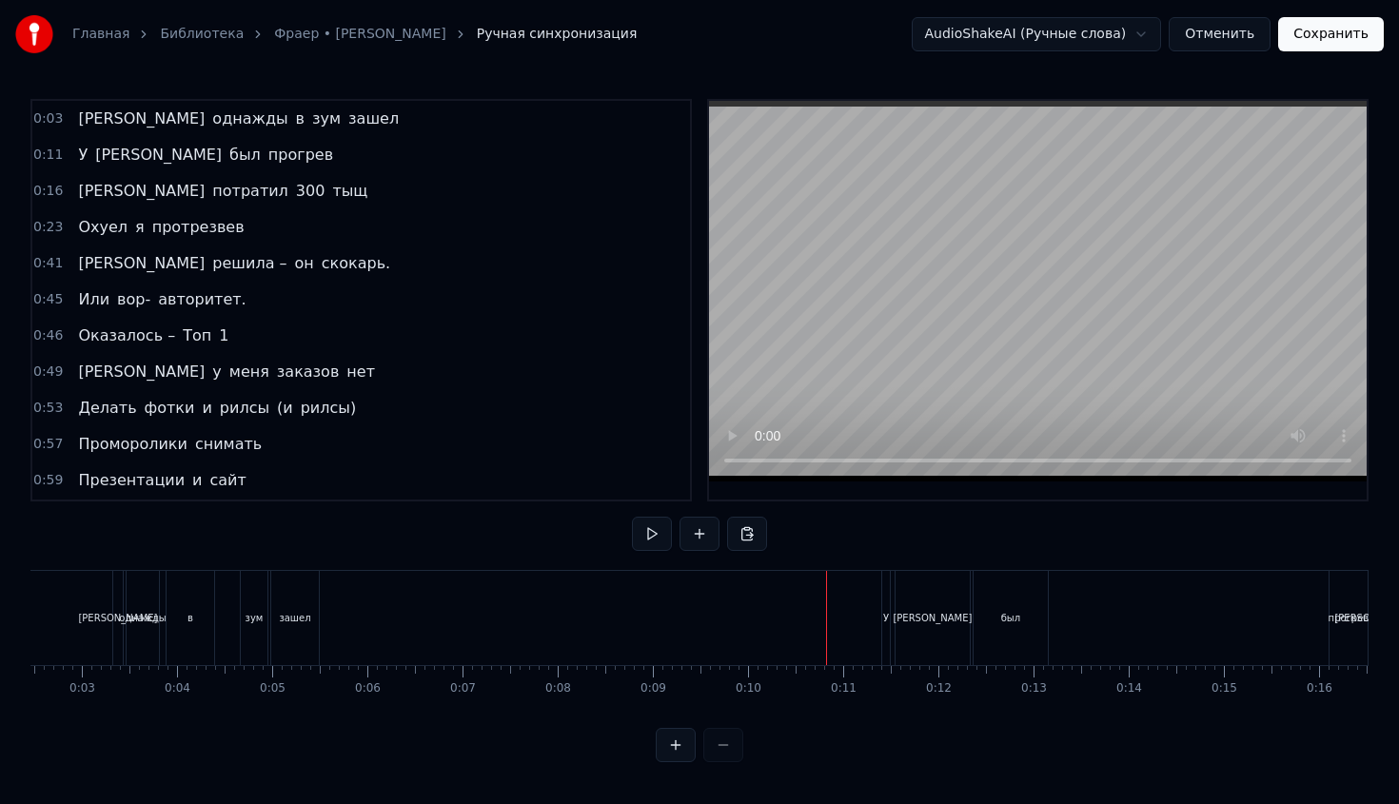
click at [914, 619] on div "[PERSON_NAME]" at bounding box center [932, 618] width 79 height 14
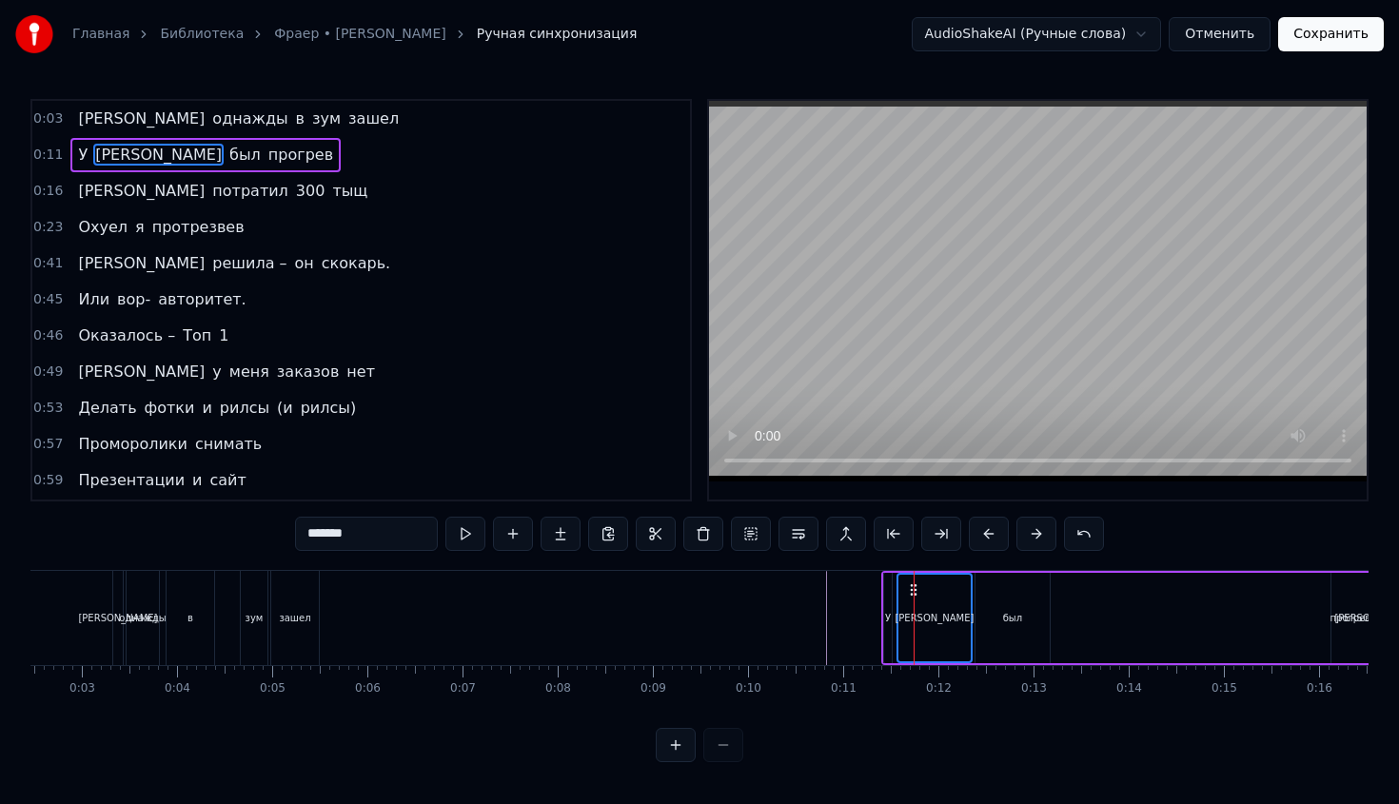
click at [887, 588] on div "У" at bounding box center [888, 618] width 8 height 90
click at [975, 602] on div "был" at bounding box center [1013, 618] width 76 height 90
type input "***"
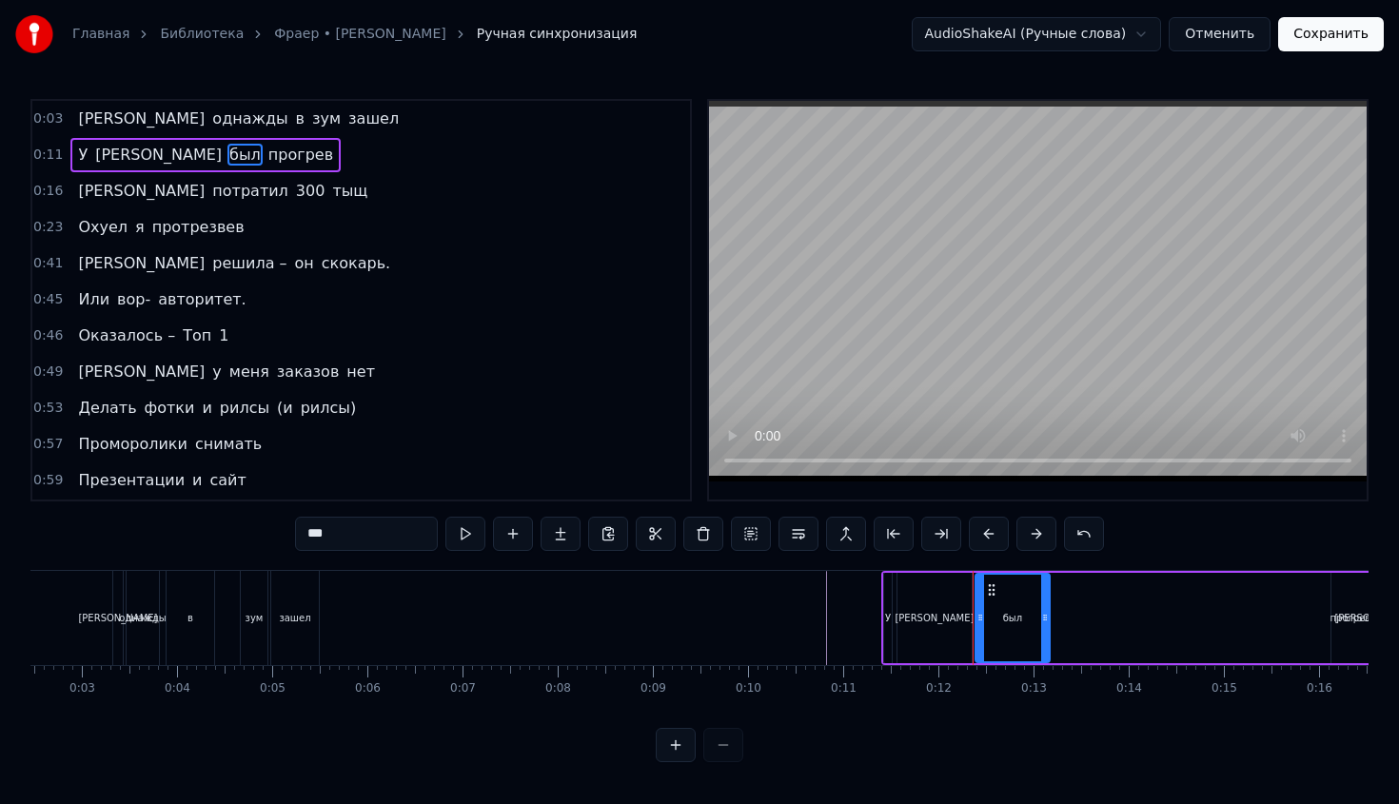
click at [34, 151] on span "0:11" at bounding box center [48, 155] width 30 height 19
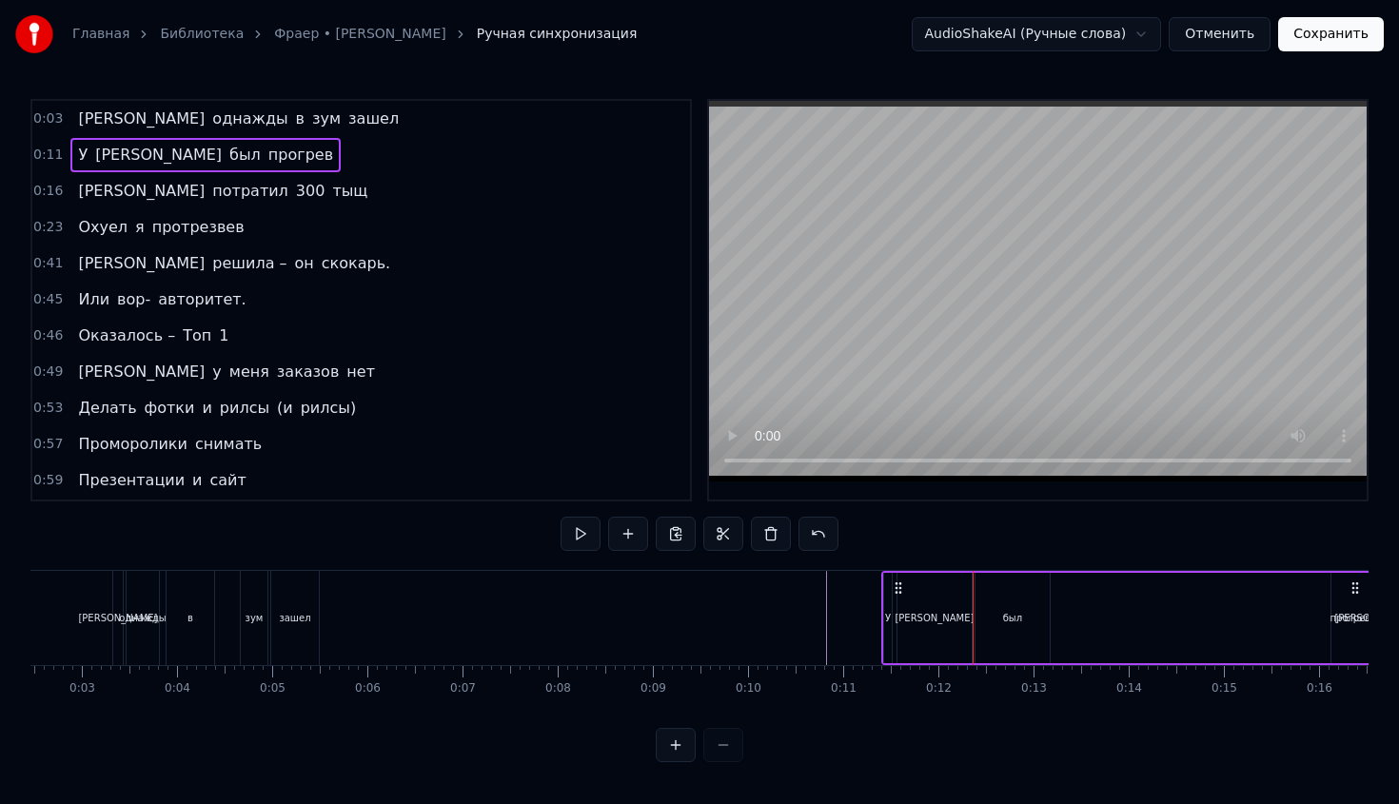
click at [34, 151] on span "0:11" at bounding box center [48, 155] width 30 height 19
click at [42, 151] on span "0:11" at bounding box center [48, 155] width 30 height 19
drag, startPoint x: 875, startPoint y: 539, endPoint x: 1021, endPoint y: 725, distance: 237.3
click at [1021, 725] on div "0:03 Я однажды в зум зашел 0:11 У [PERSON_NAME] был прогрев 0:16 И потратил 300…" at bounding box center [699, 431] width 1338 height 664
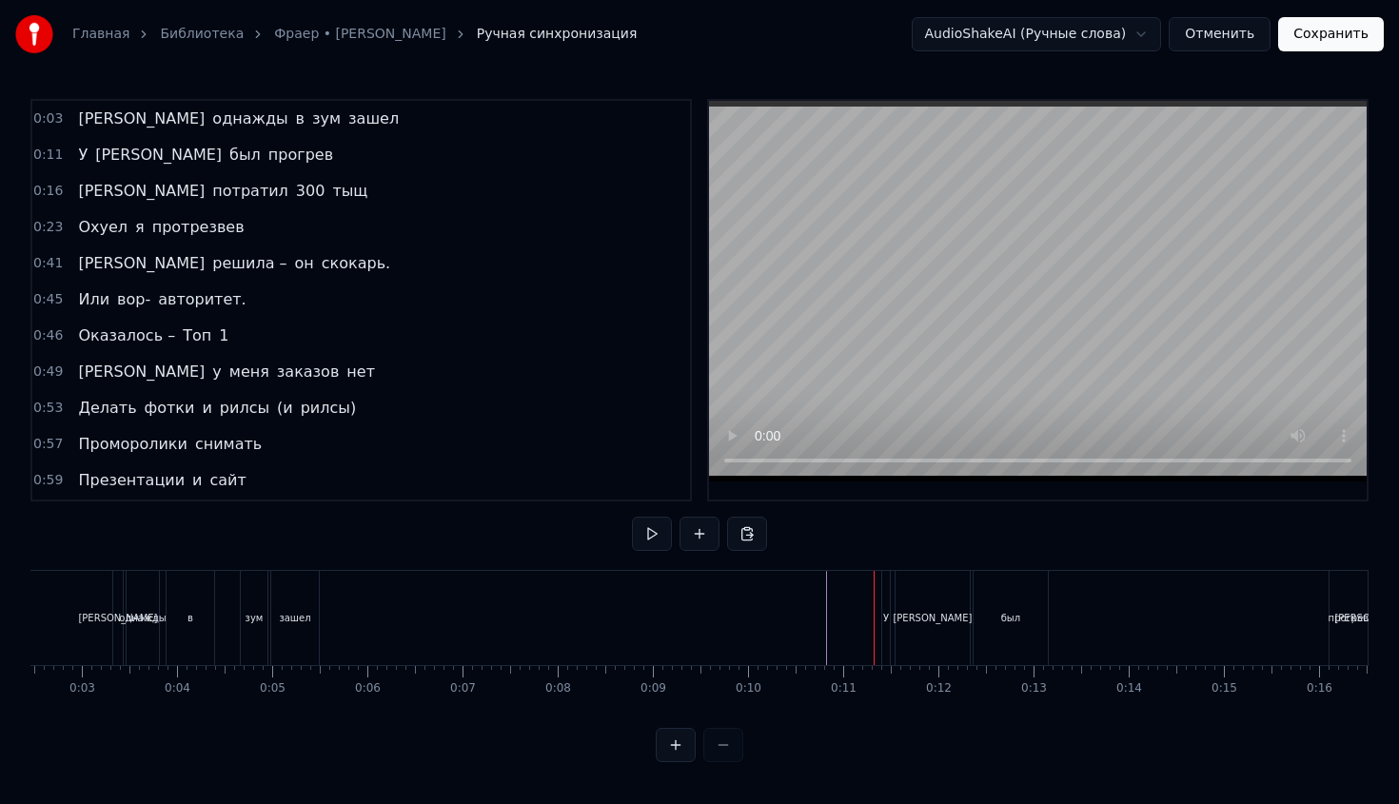
click at [901, 617] on div "[PERSON_NAME]" at bounding box center [933, 618] width 74 height 94
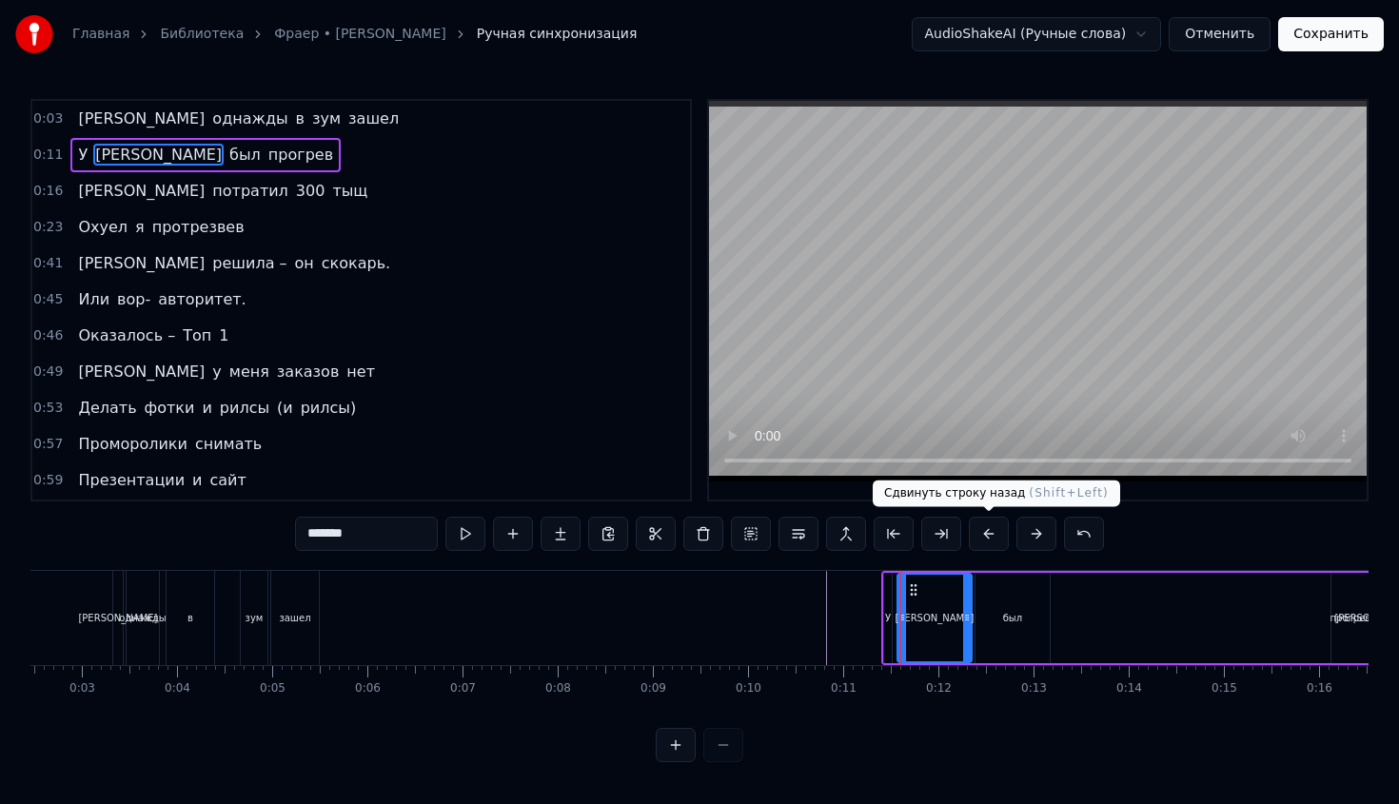
click at [991, 543] on button at bounding box center [989, 534] width 40 height 34
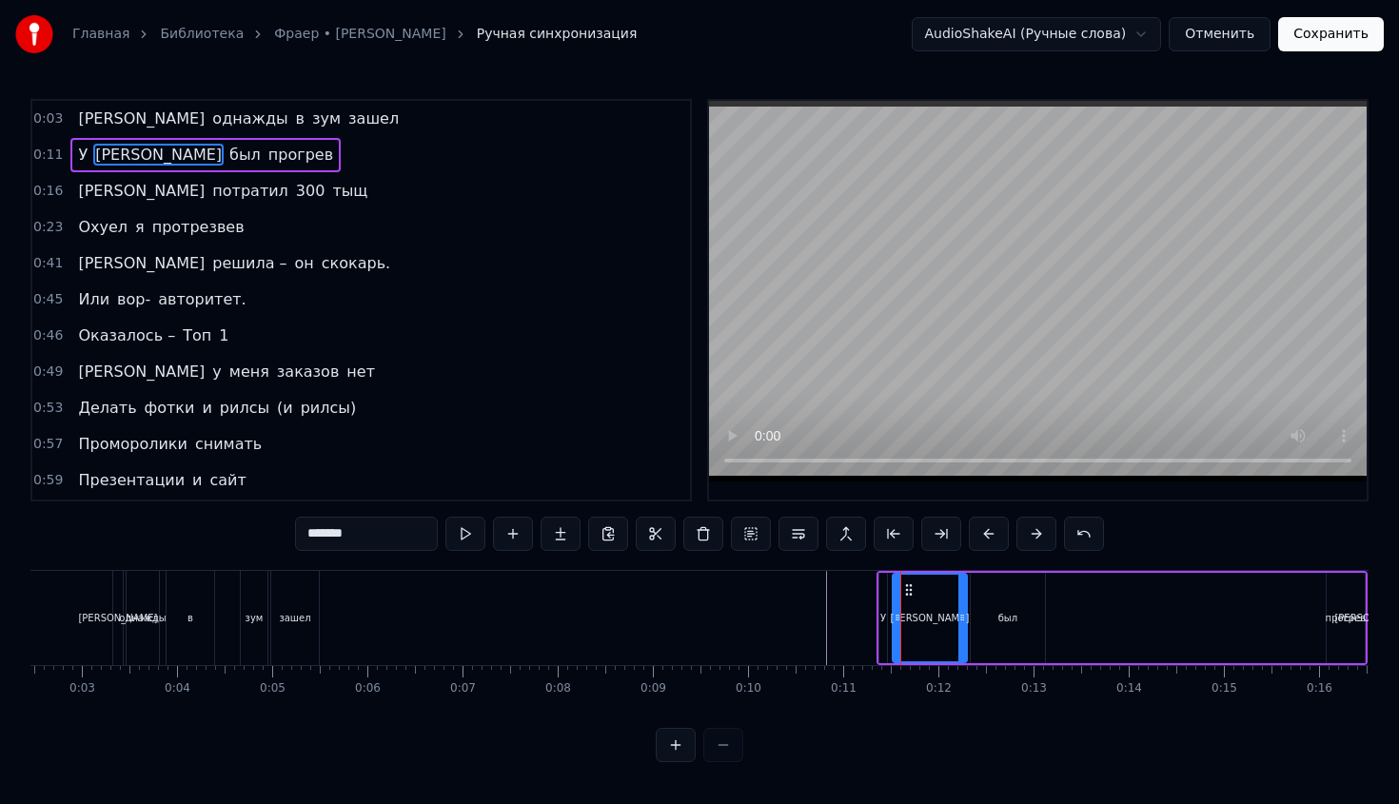
click at [991, 543] on button at bounding box center [989, 534] width 40 height 34
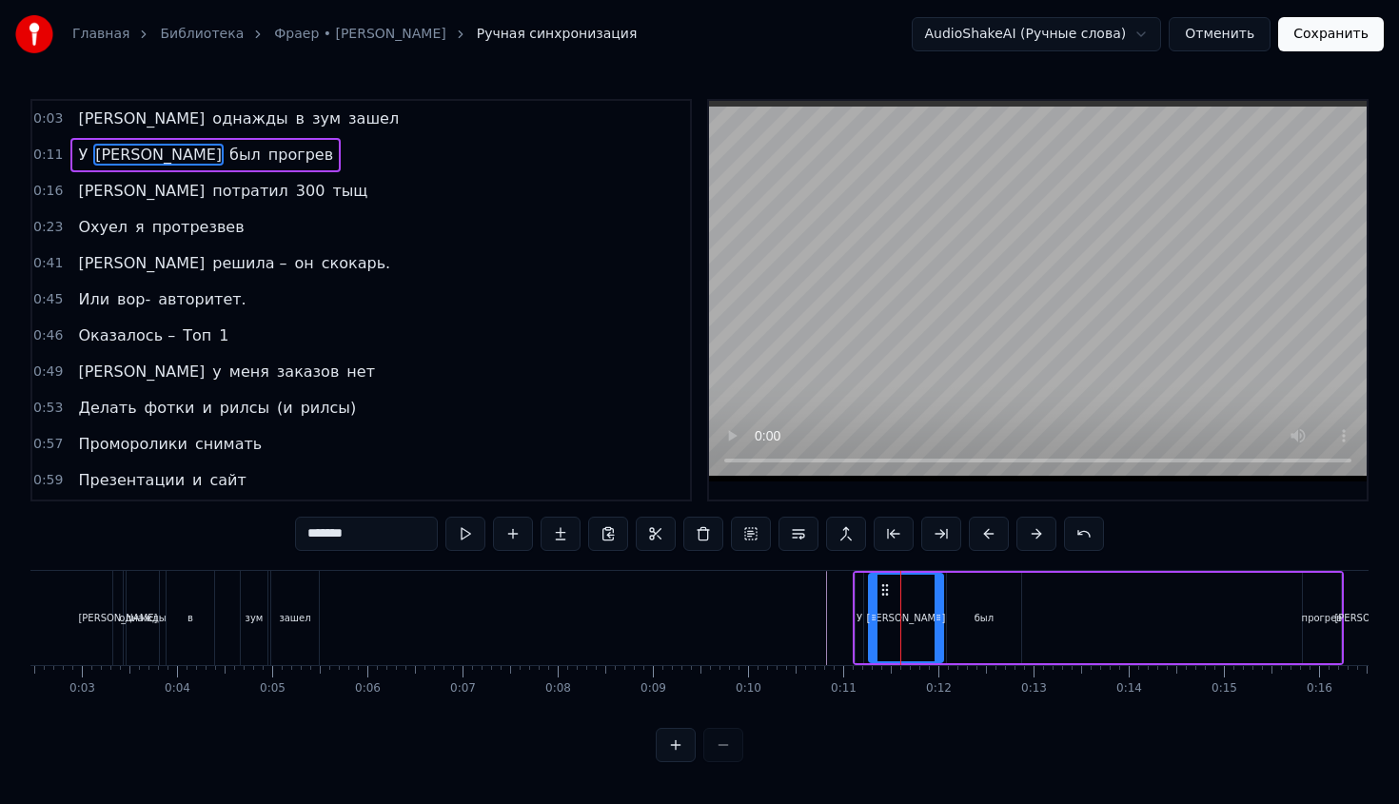
click at [991, 543] on button at bounding box center [989, 534] width 40 height 34
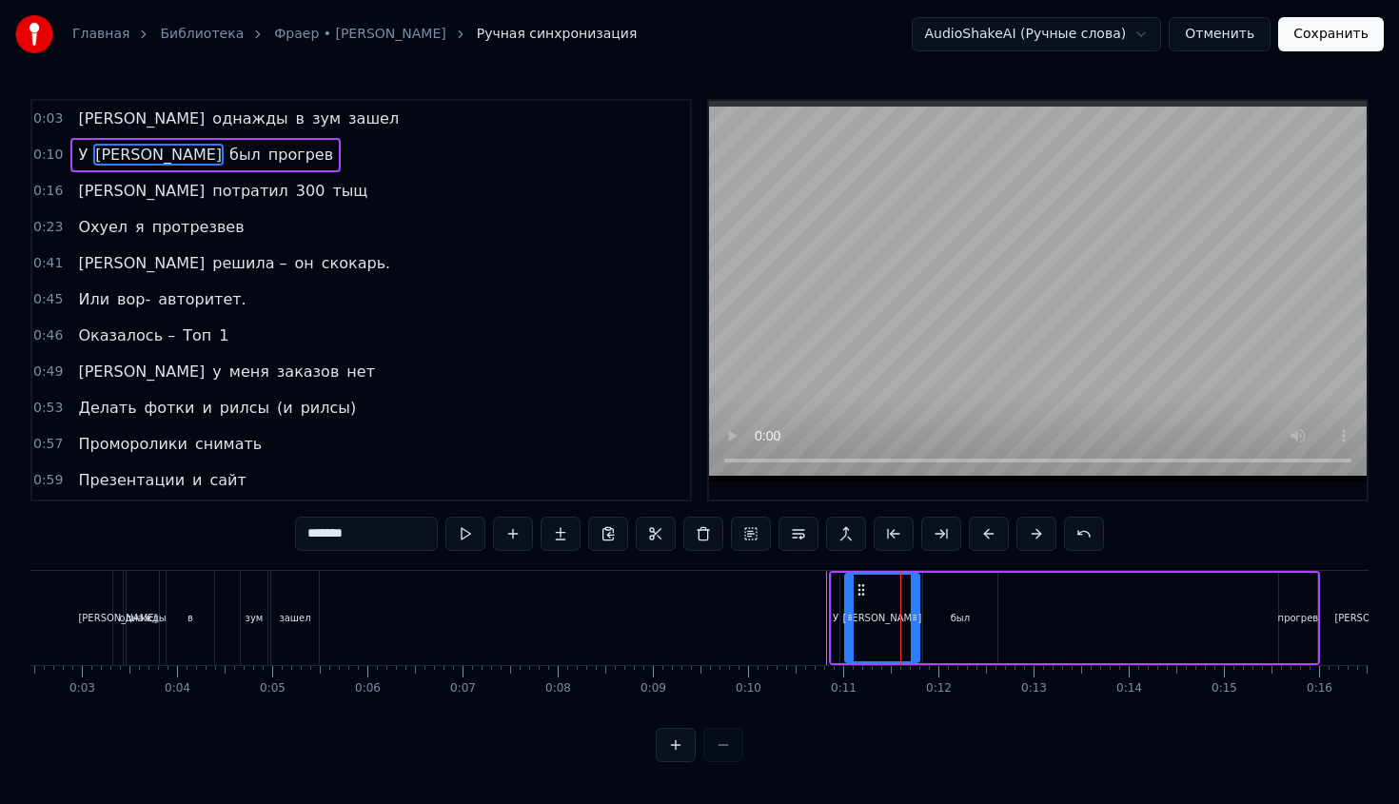
click at [990, 543] on button at bounding box center [989, 534] width 40 height 34
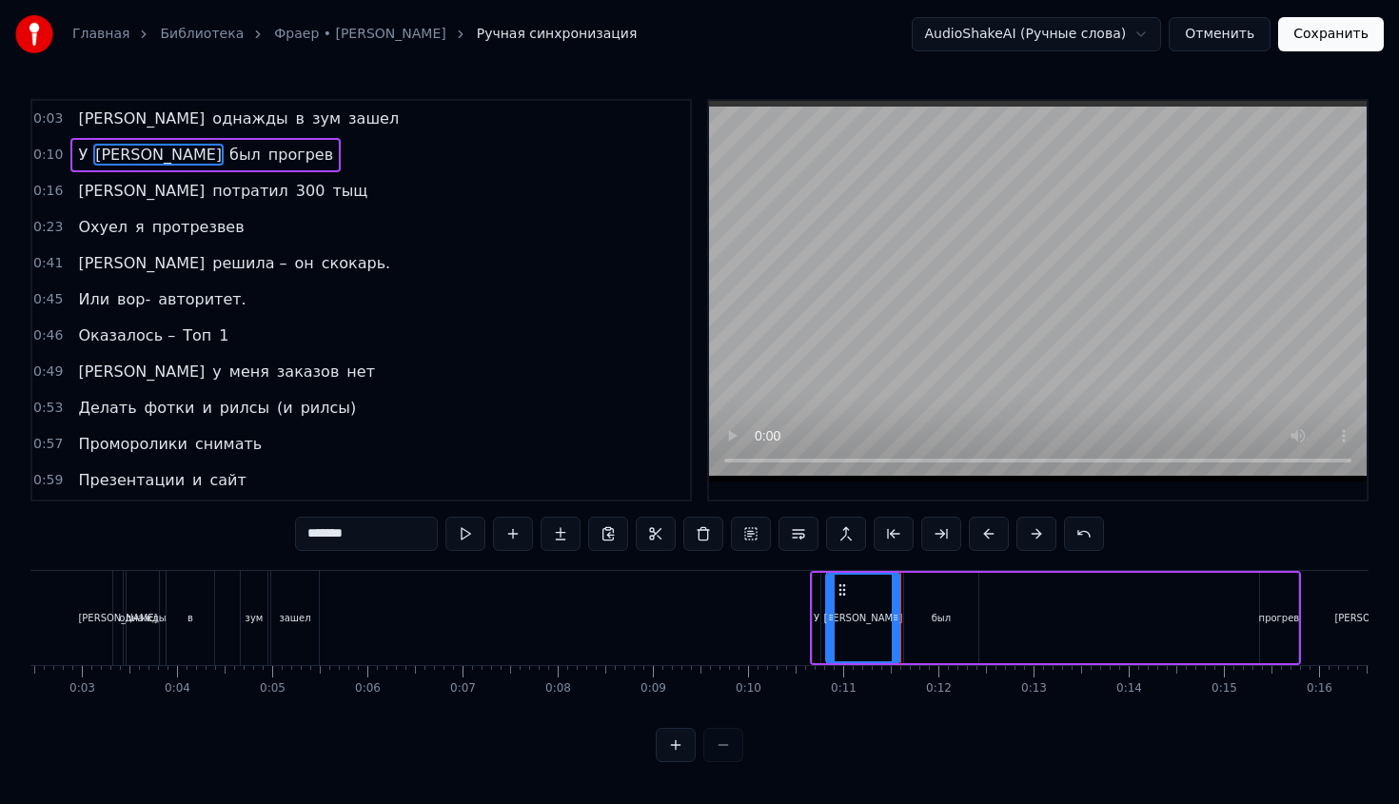
click at [990, 543] on button at bounding box center [989, 534] width 40 height 34
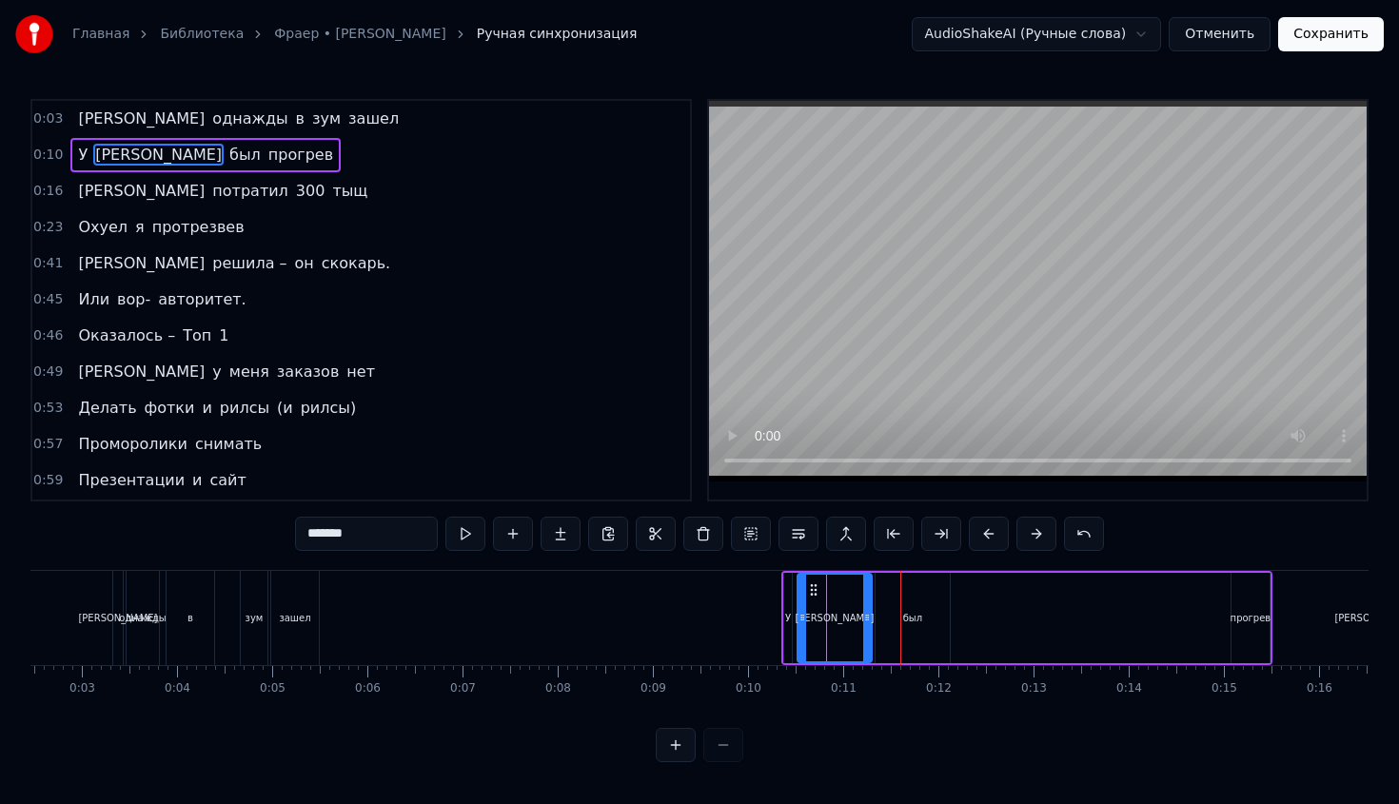
click at [990, 543] on button at bounding box center [989, 534] width 40 height 34
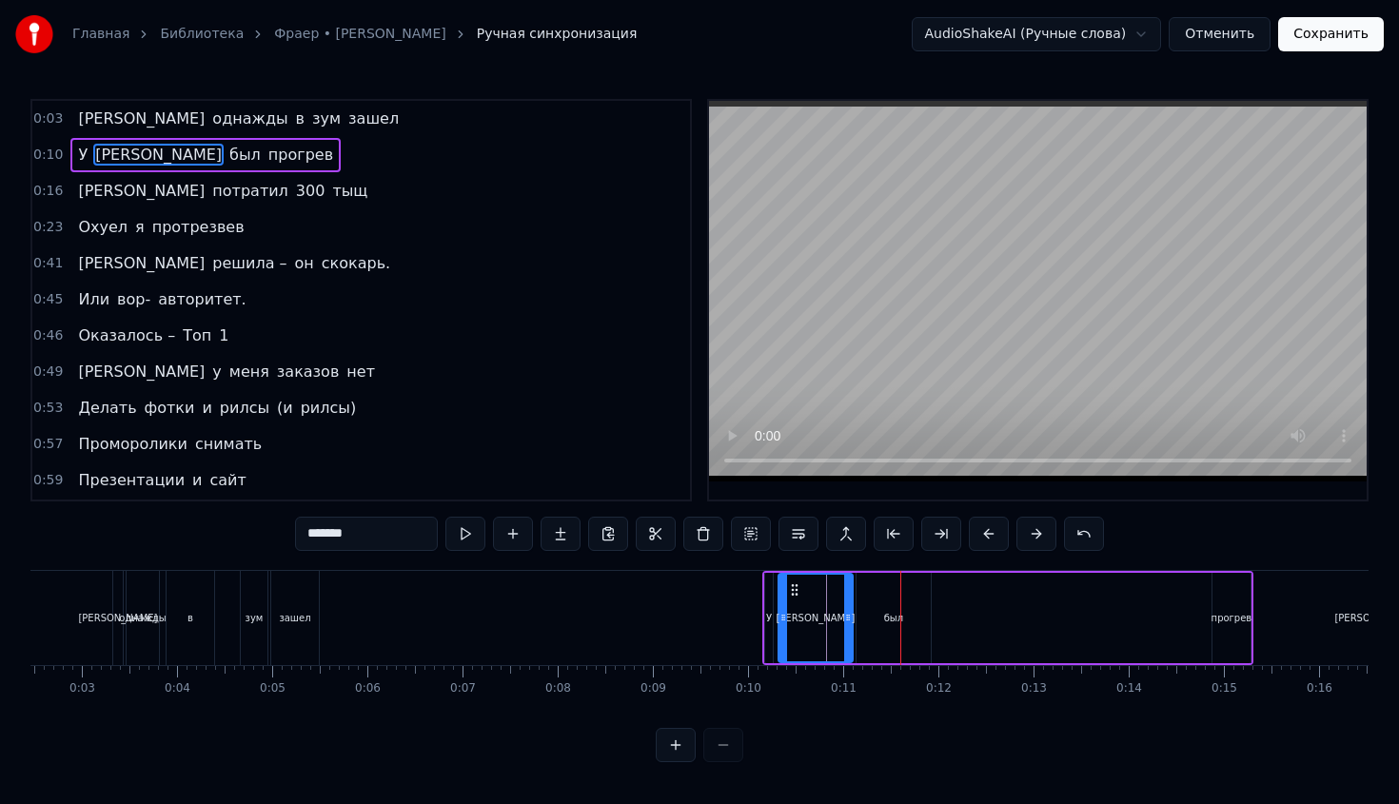
click at [990, 543] on button at bounding box center [989, 534] width 40 height 34
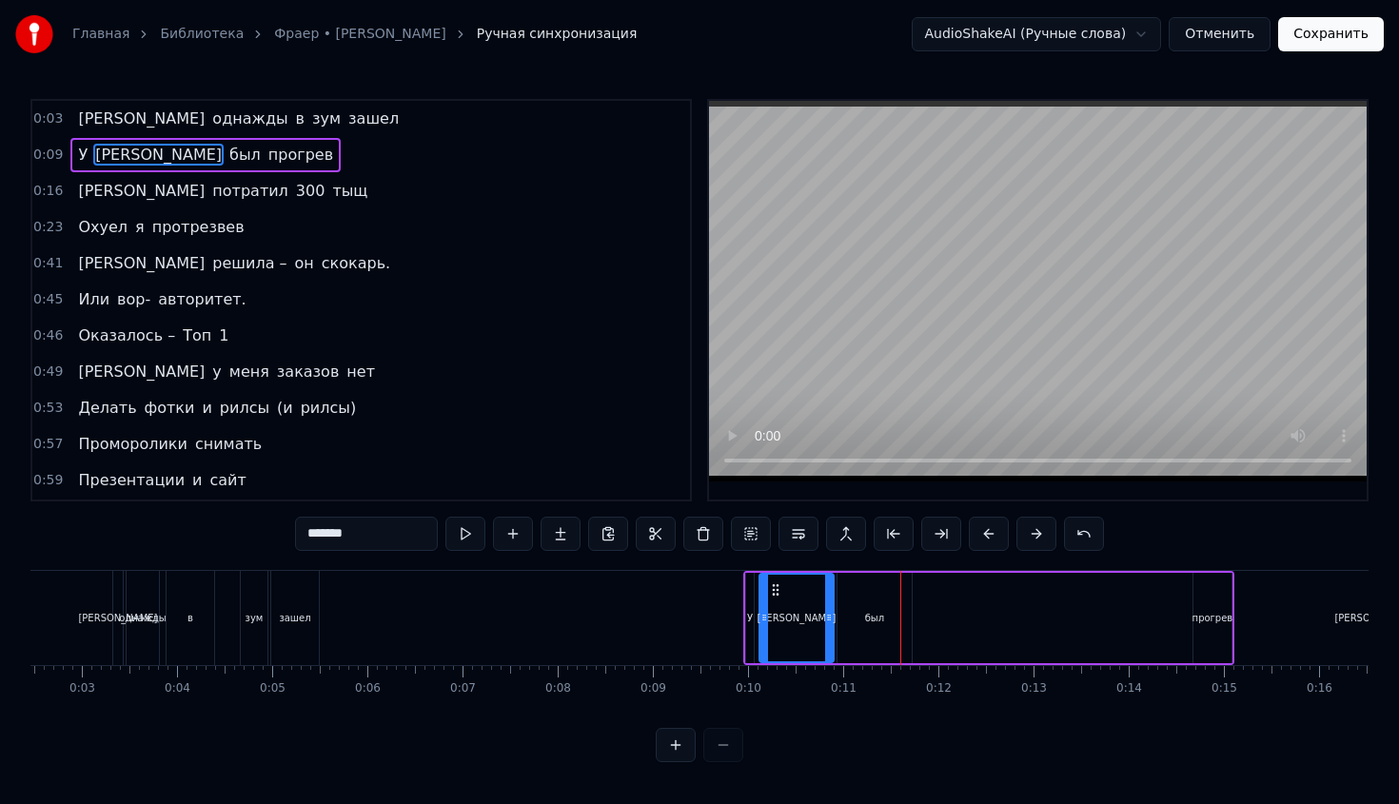
click at [990, 543] on button at bounding box center [989, 534] width 40 height 34
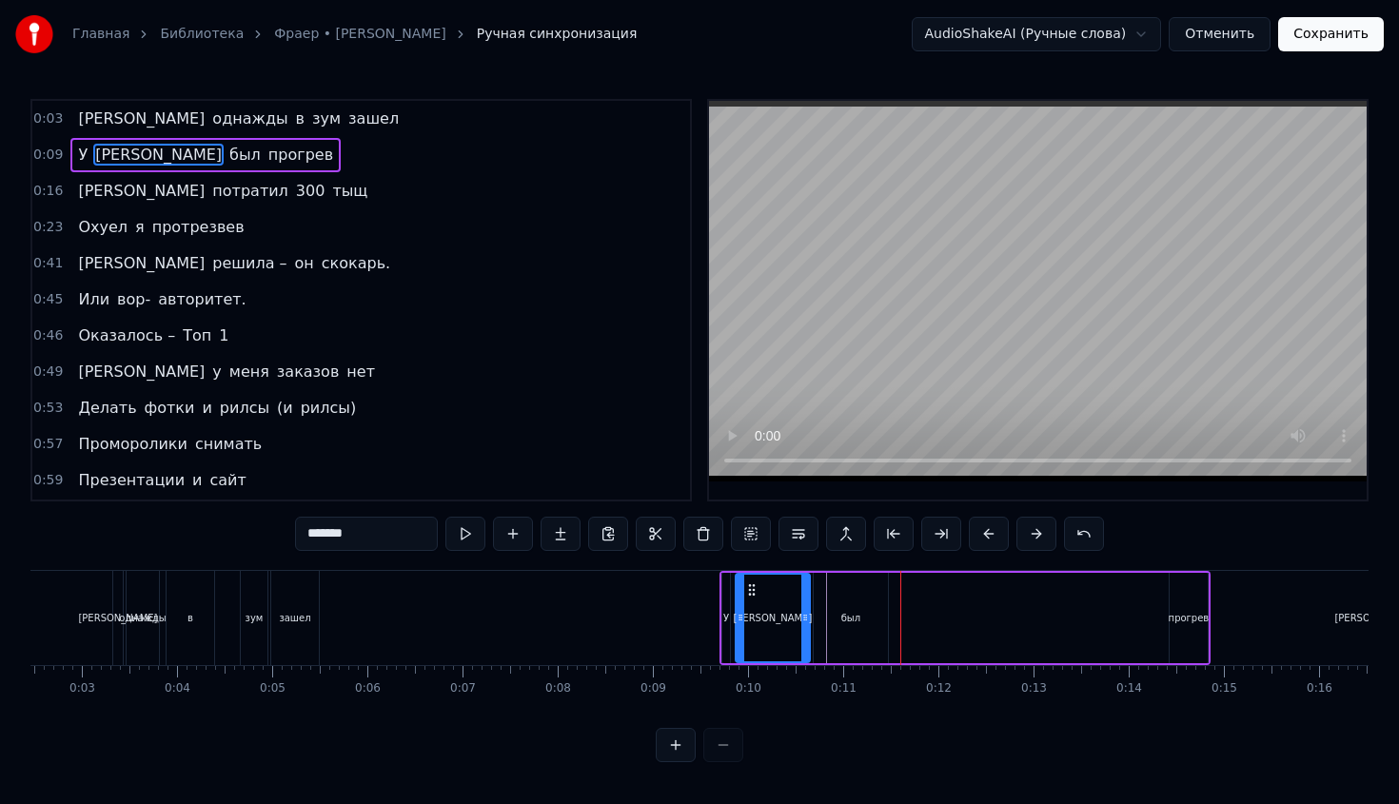
click at [990, 543] on button at bounding box center [989, 534] width 40 height 34
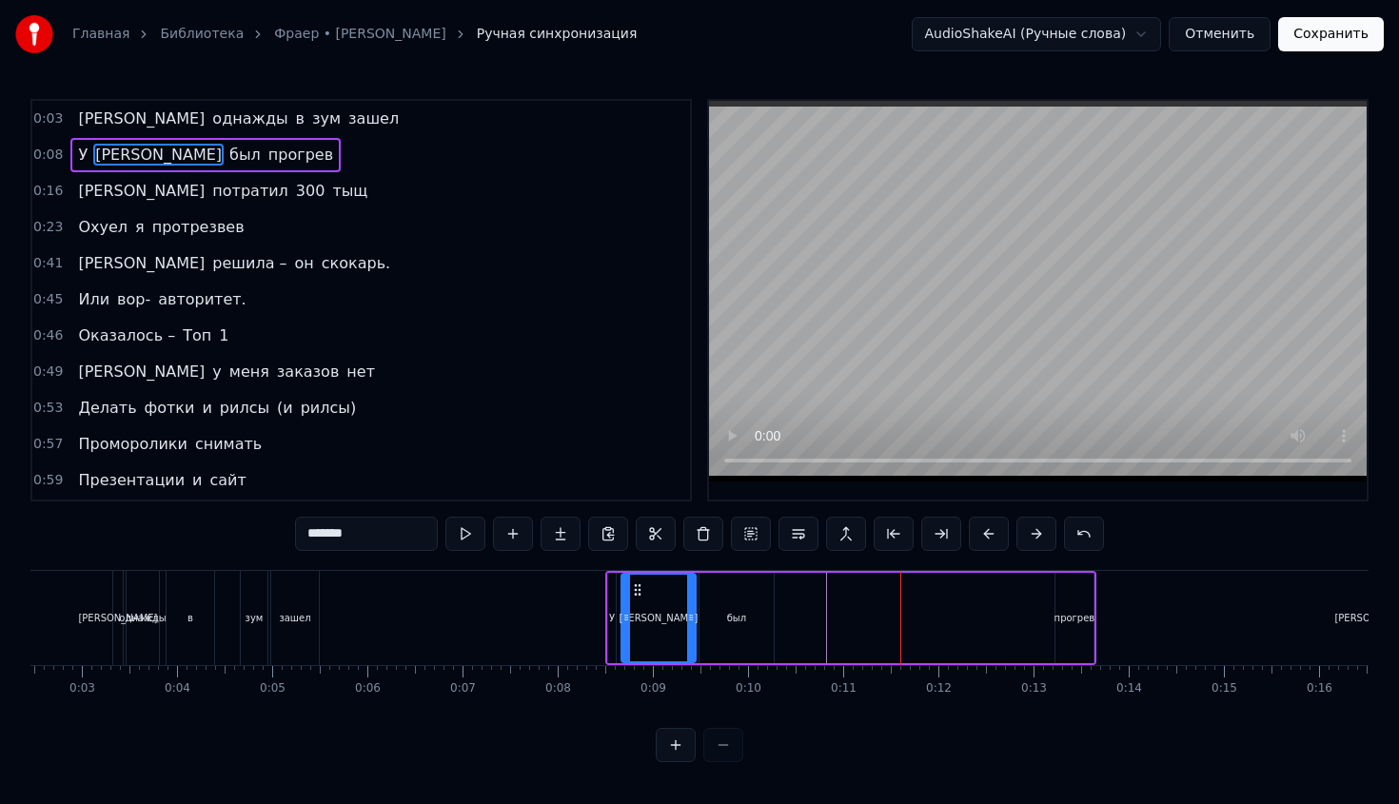
click at [532, 557] on div "0:03 Я однажды в зум зашел 0:08 У [PERSON_NAME] был прогрев 0:16 И потратил 300…" at bounding box center [699, 431] width 1338 height 664
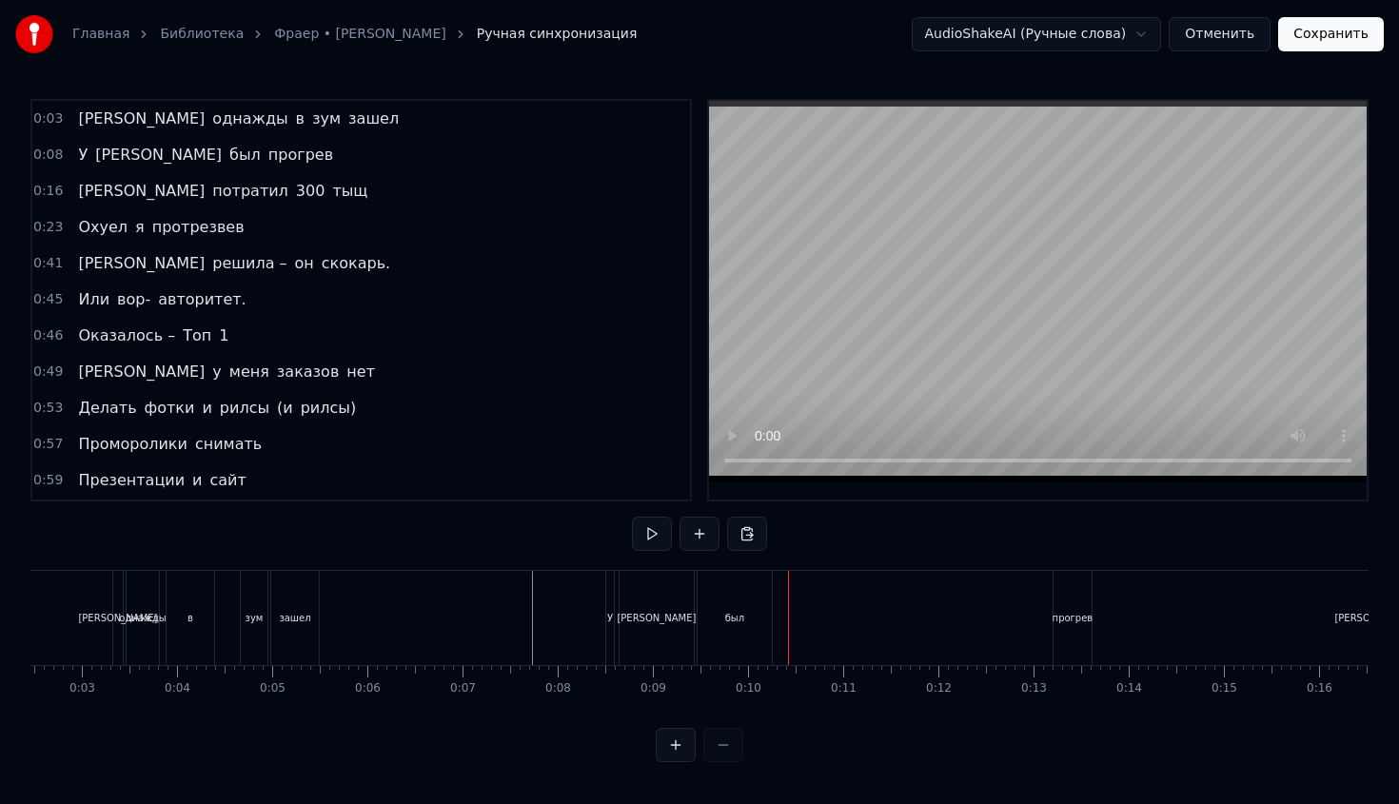
click at [1083, 625] on div "прогрев" at bounding box center [1073, 618] width 38 height 94
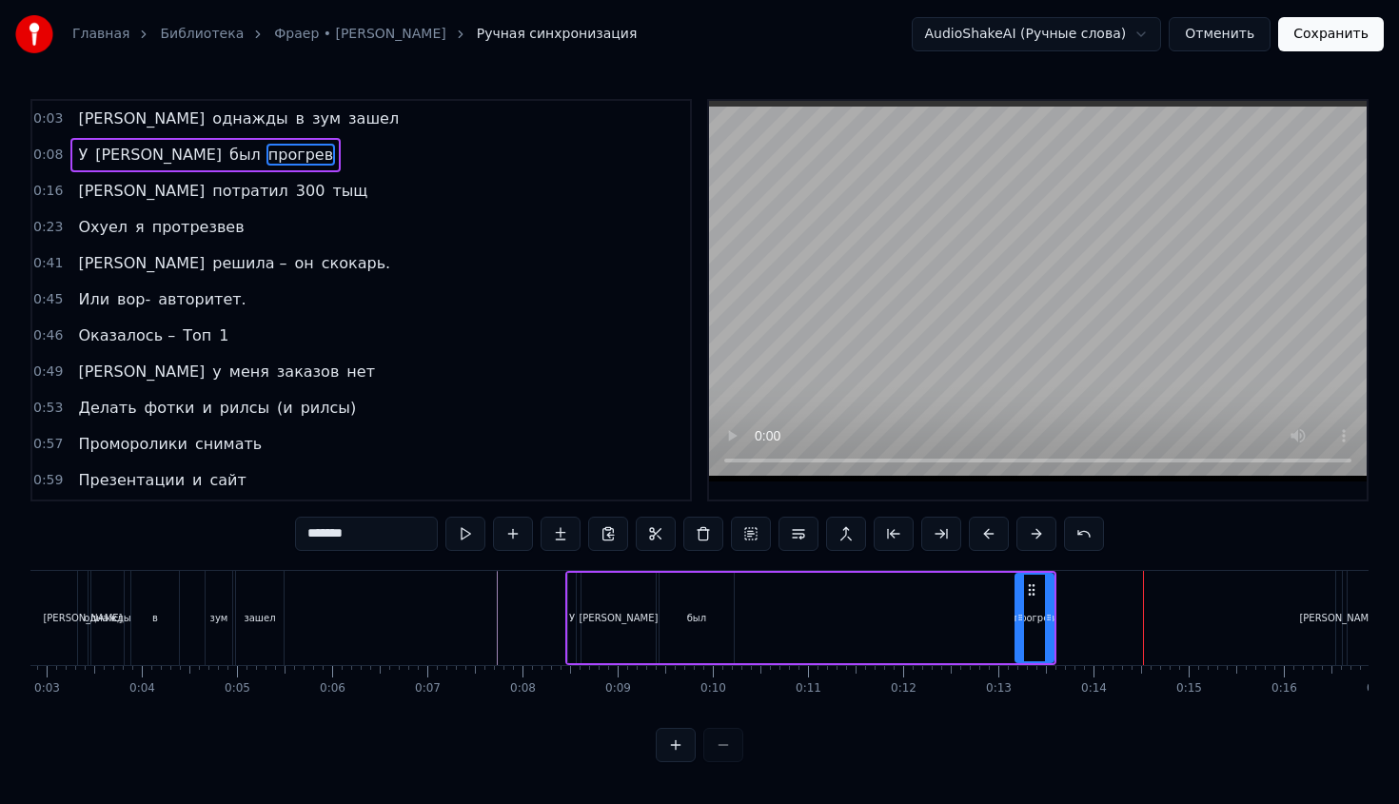
scroll to position [0, 272]
click at [992, 650] on div "У [PERSON_NAME] был прогрев" at bounding box center [808, 618] width 491 height 94
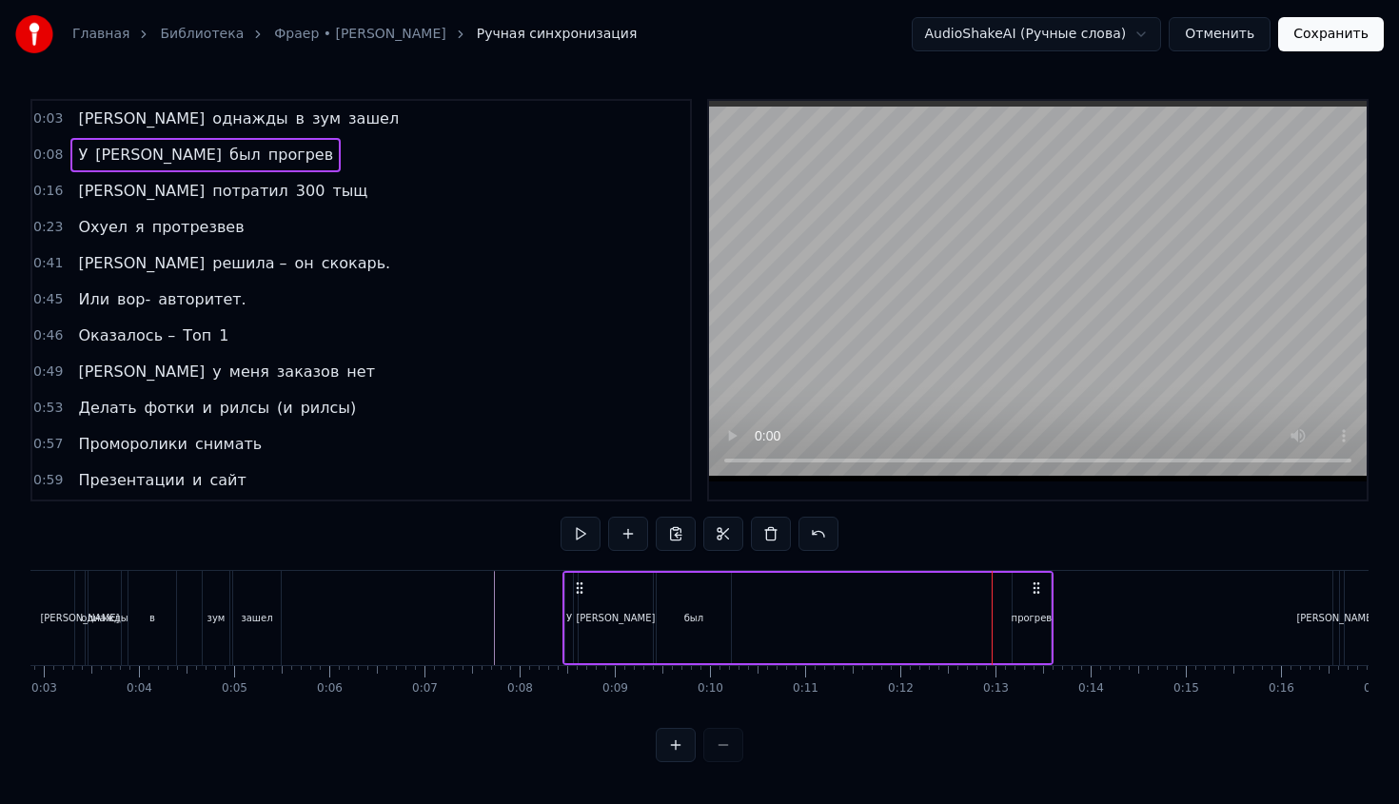
click at [1000, 623] on div "У [PERSON_NAME] был прогрев" at bounding box center [808, 618] width 491 height 94
click at [1020, 623] on div "прогрев" at bounding box center [1032, 618] width 41 height 14
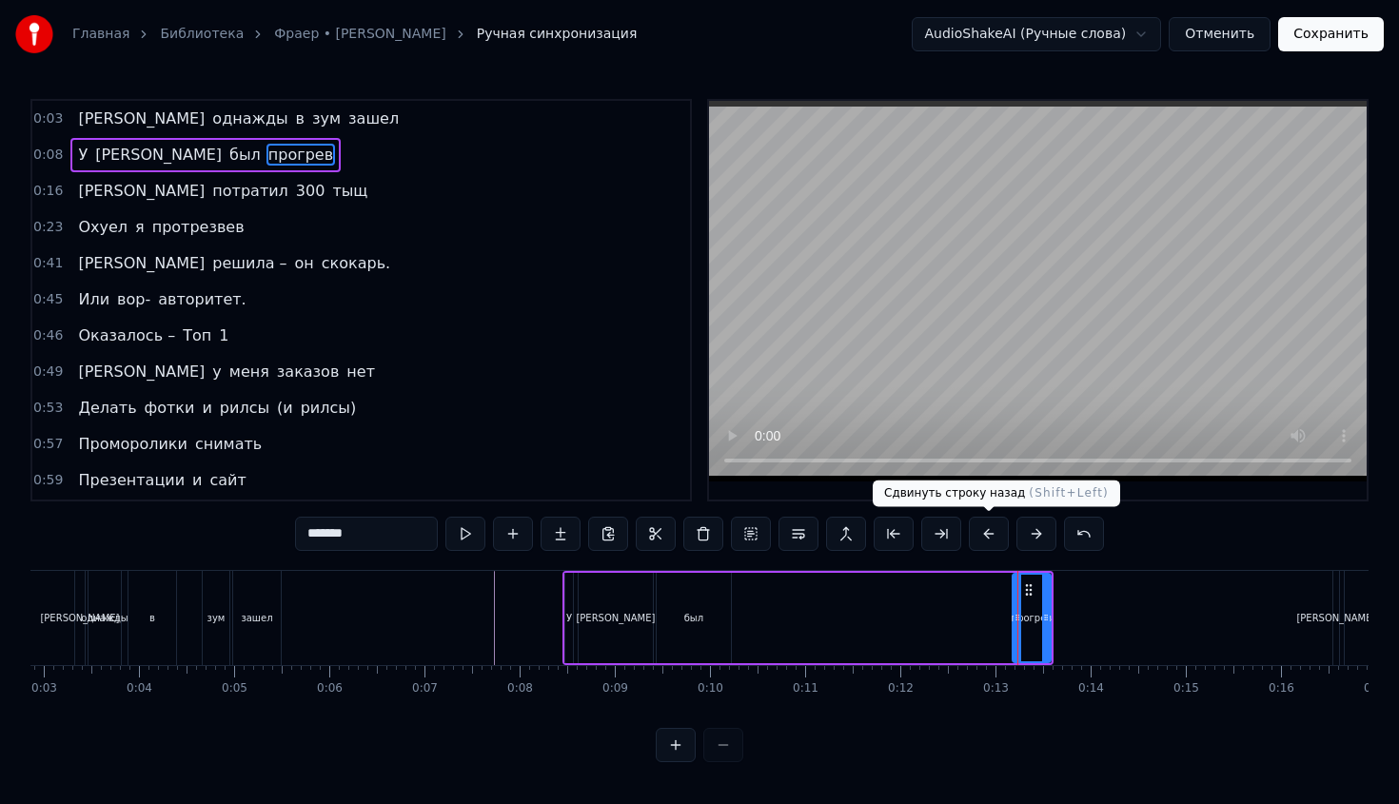
click at [976, 530] on button at bounding box center [989, 534] width 40 height 34
click at [1035, 539] on button at bounding box center [1037, 534] width 40 height 34
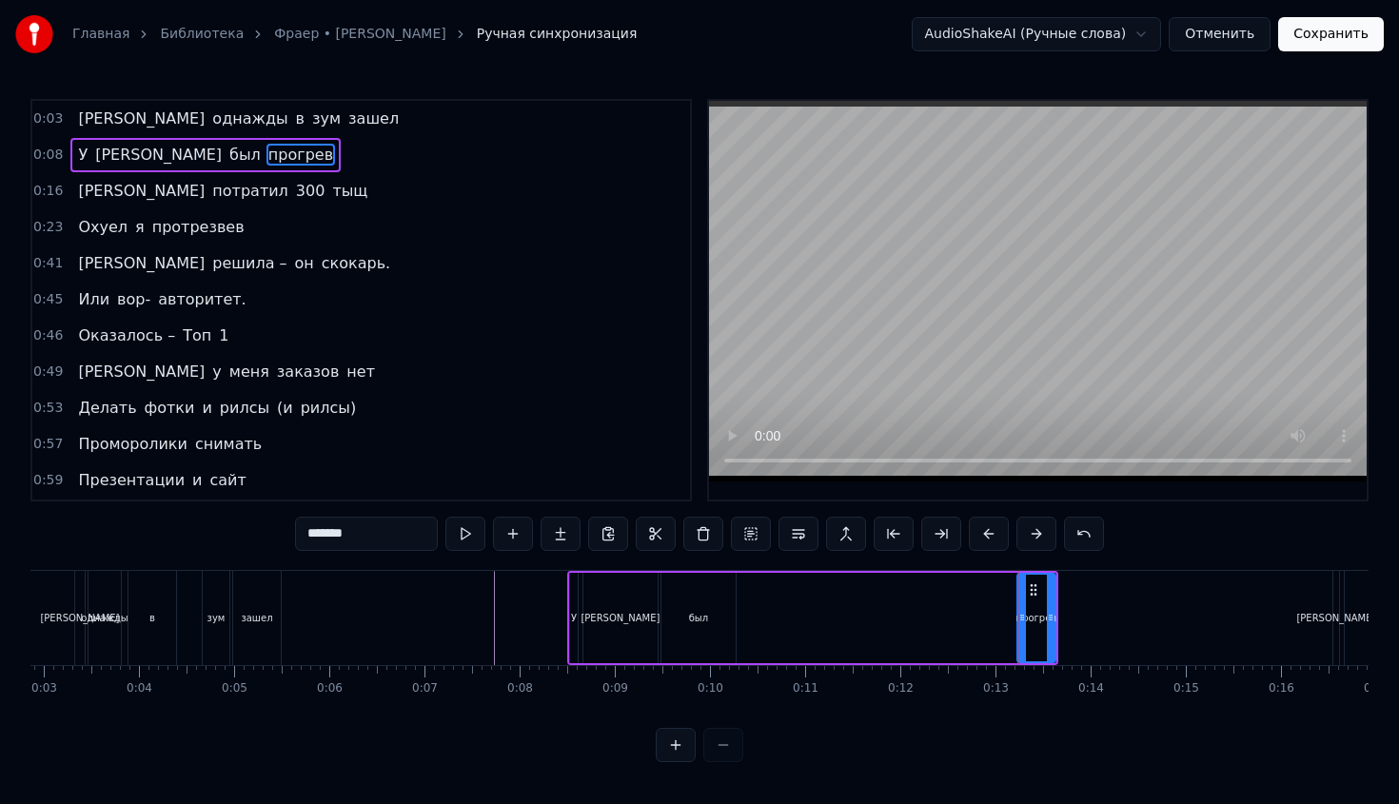
click at [1035, 539] on button at bounding box center [1037, 534] width 40 height 34
click at [891, 539] on button at bounding box center [894, 534] width 40 height 34
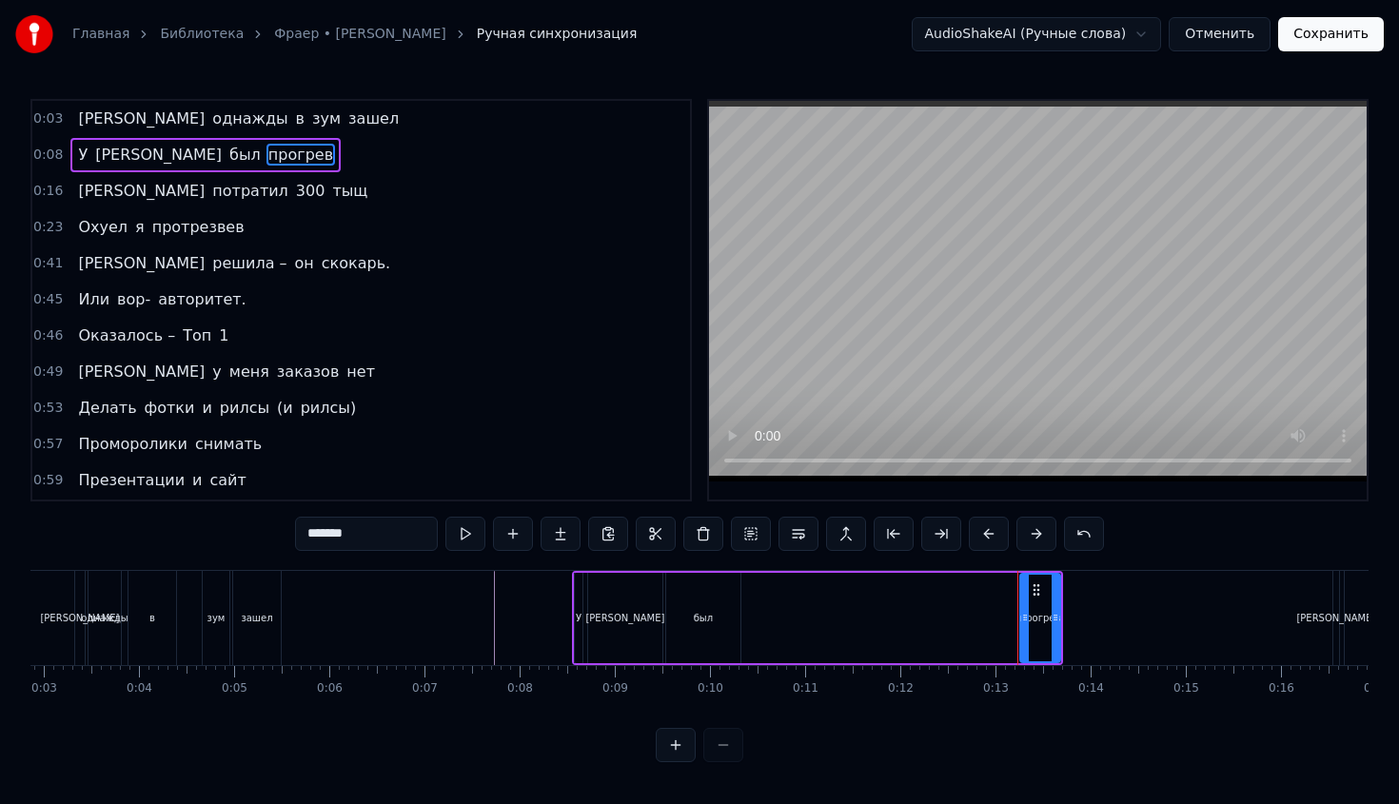
click at [891, 539] on button at bounding box center [894, 534] width 40 height 34
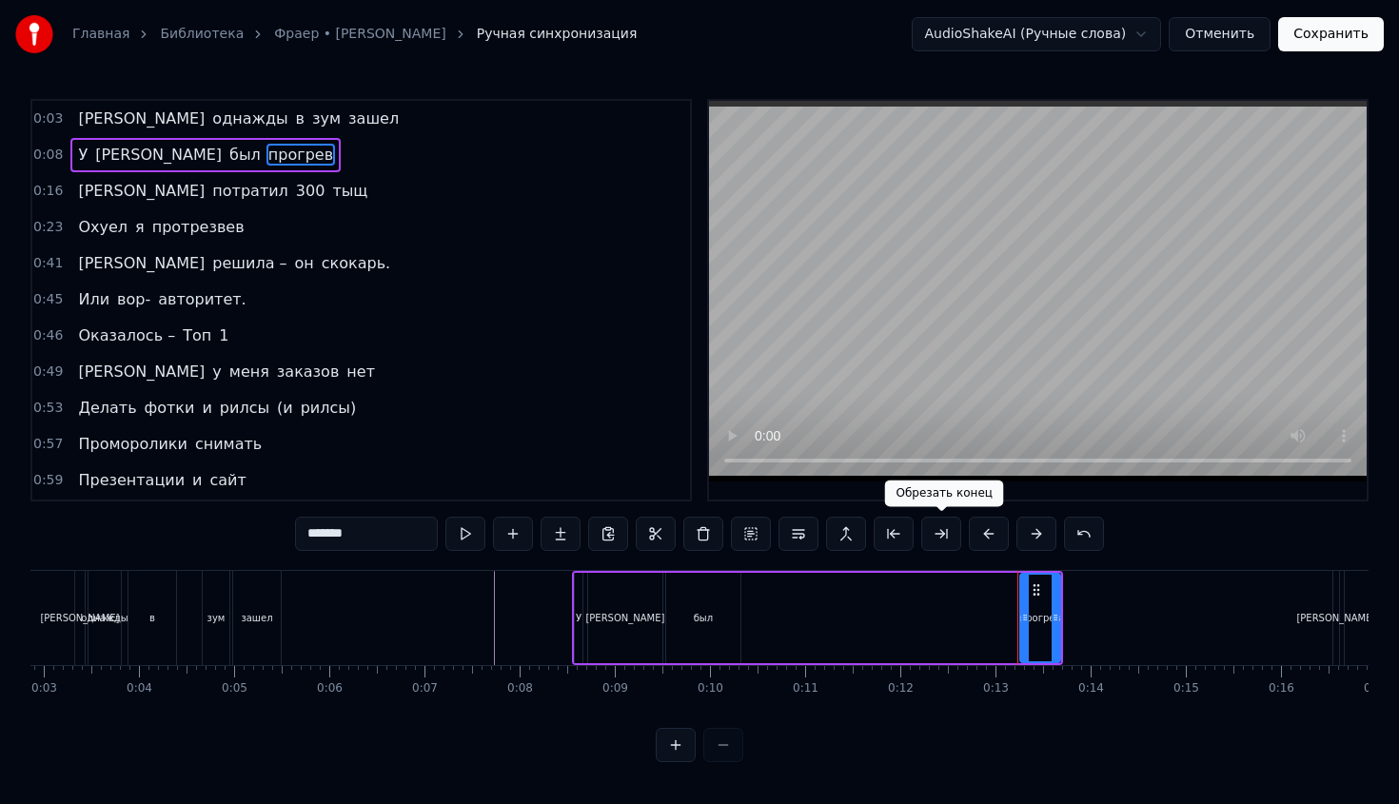
click at [966, 598] on div "У [PERSON_NAME] был прогрев" at bounding box center [817, 618] width 491 height 94
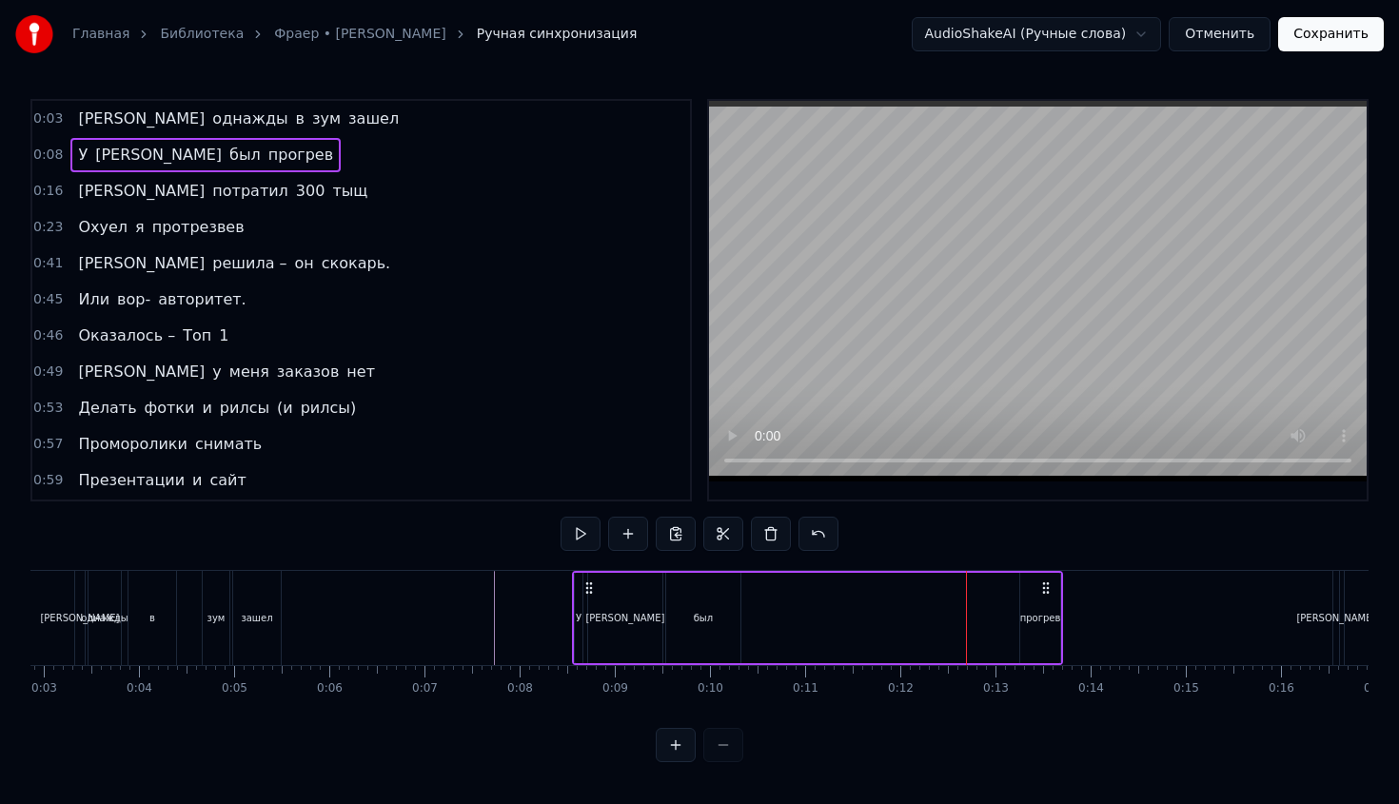
click at [1020, 611] on div "прогрев" at bounding box center [1040, 618] width 41 height 14
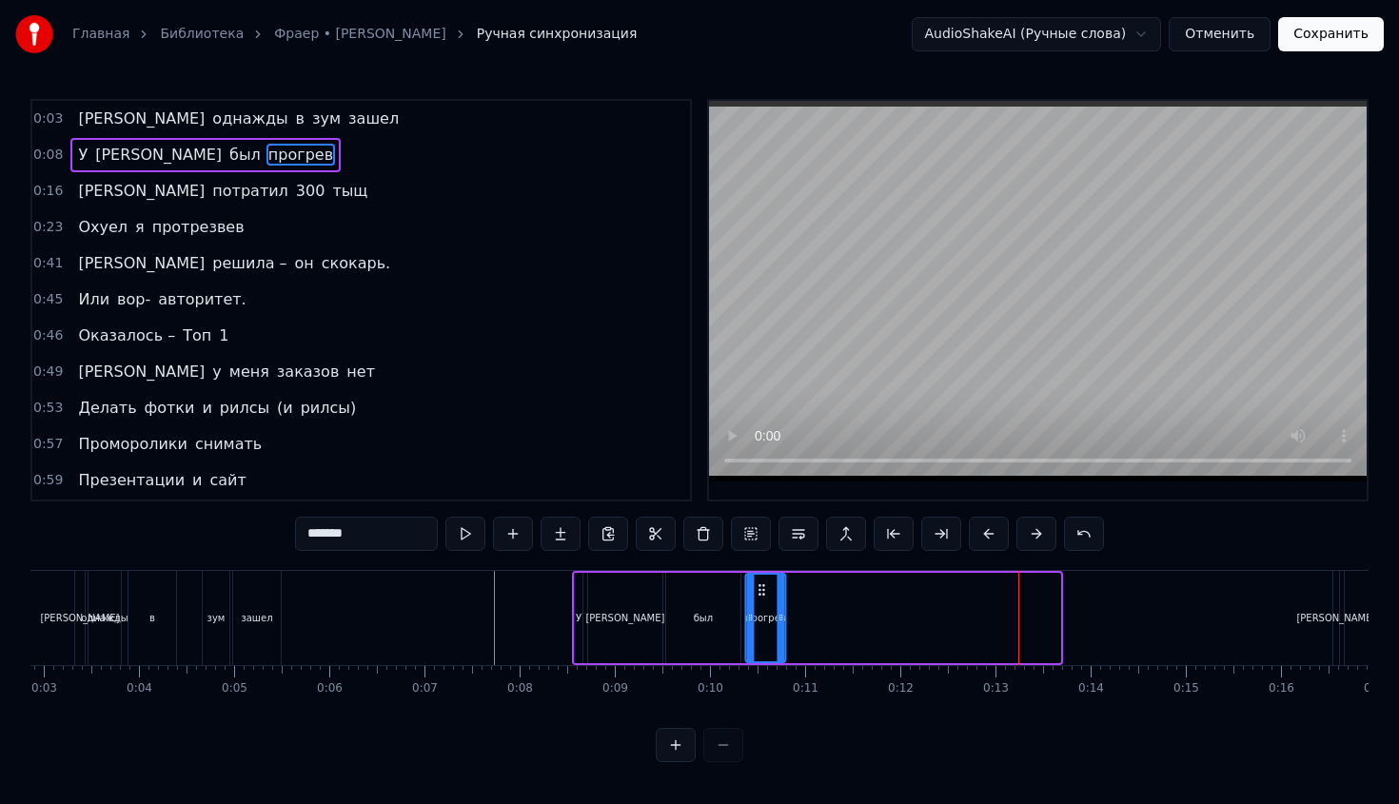
drag, startPoint x: 1036, startPoint y: 593, endPoint x: 762, endPoint y: 576, distance: 274.7
click at [762, 576] on div "прогрев" at bounding box center [765, 618] width 38 height 87
click at [719, 690] on div "0:10" at bounding box center [711, 689] width 26 height 15
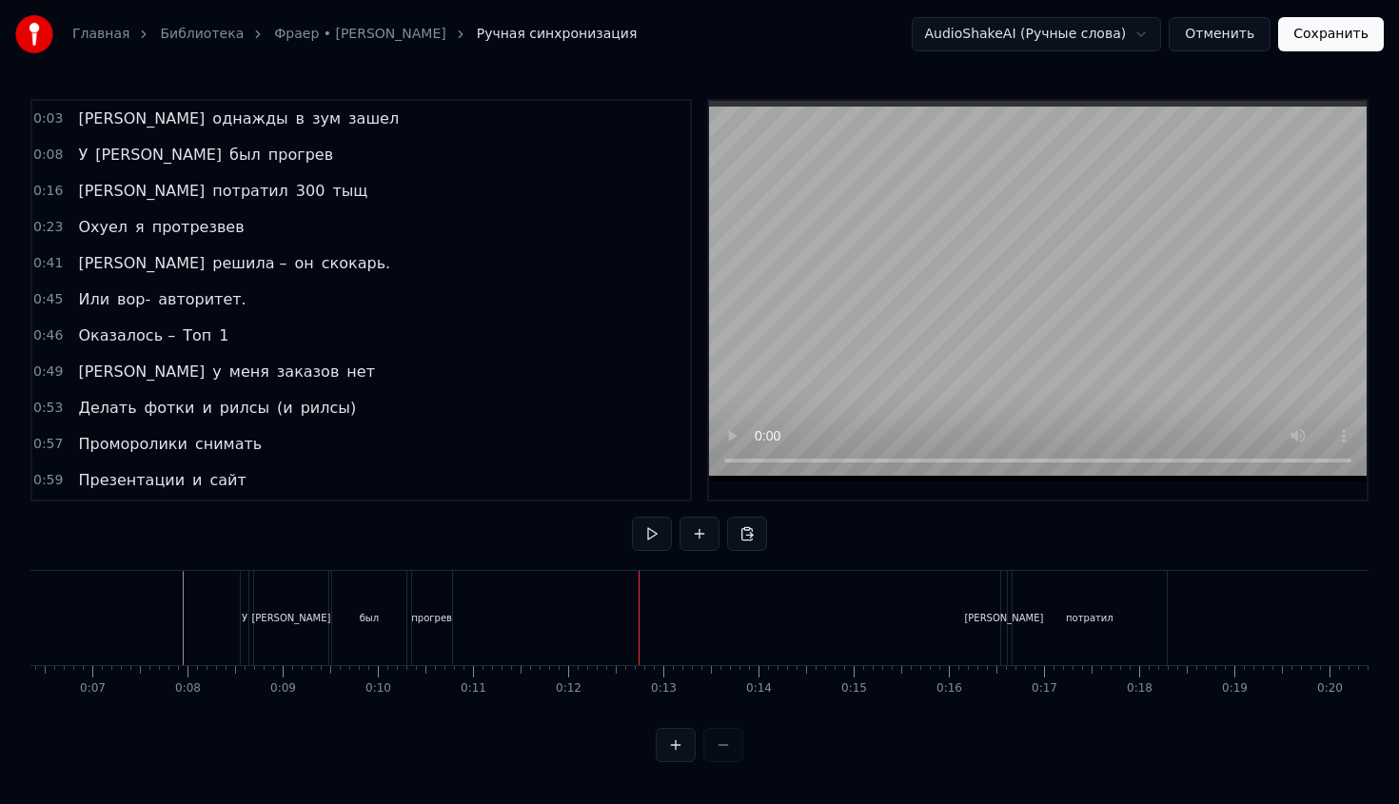
scroll to position [0, 605]
click at [1030, 612] on div "потратил" at bounding box center [1089, 618] width 154 height 94
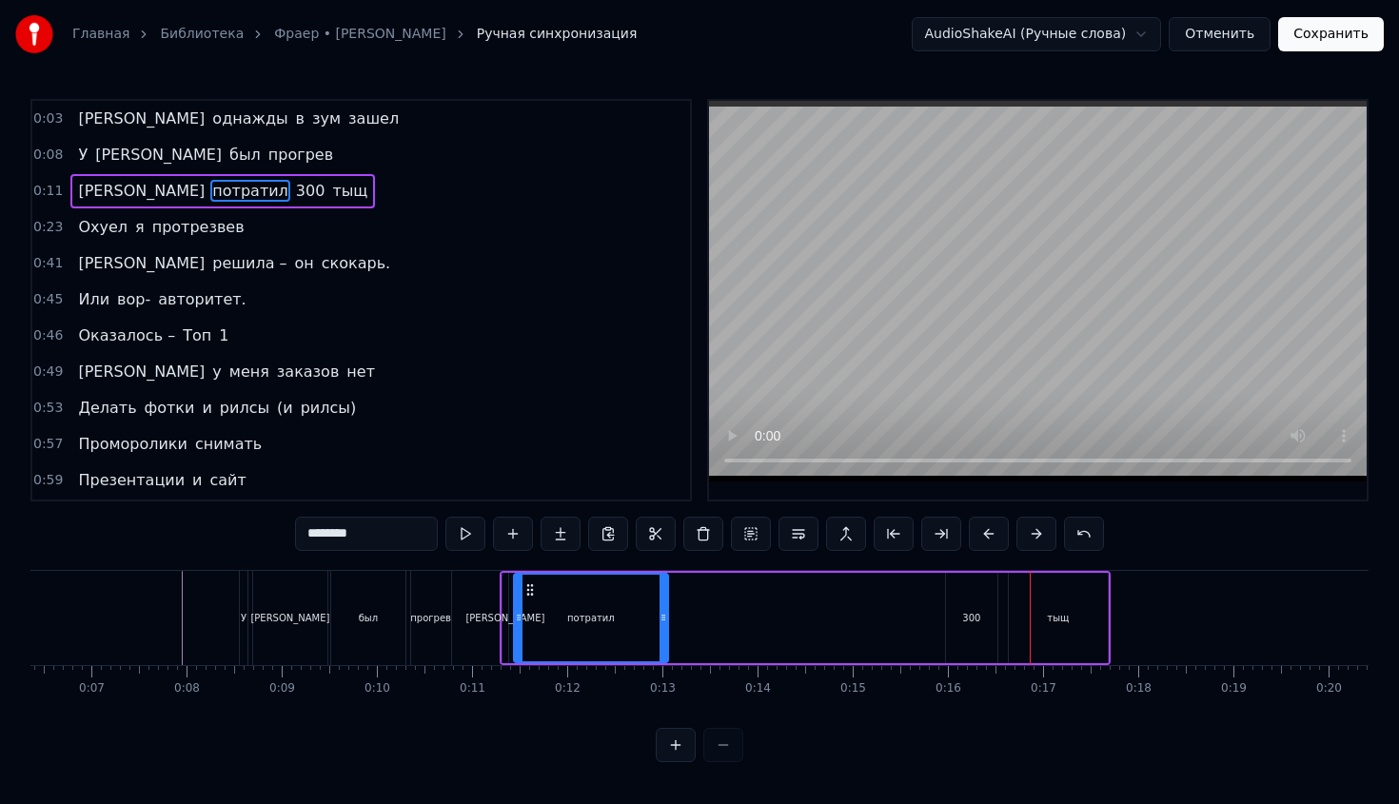
click at [996, 619] on div "300" at bounding box center [971, 618] width 51 height 90
type input "***"
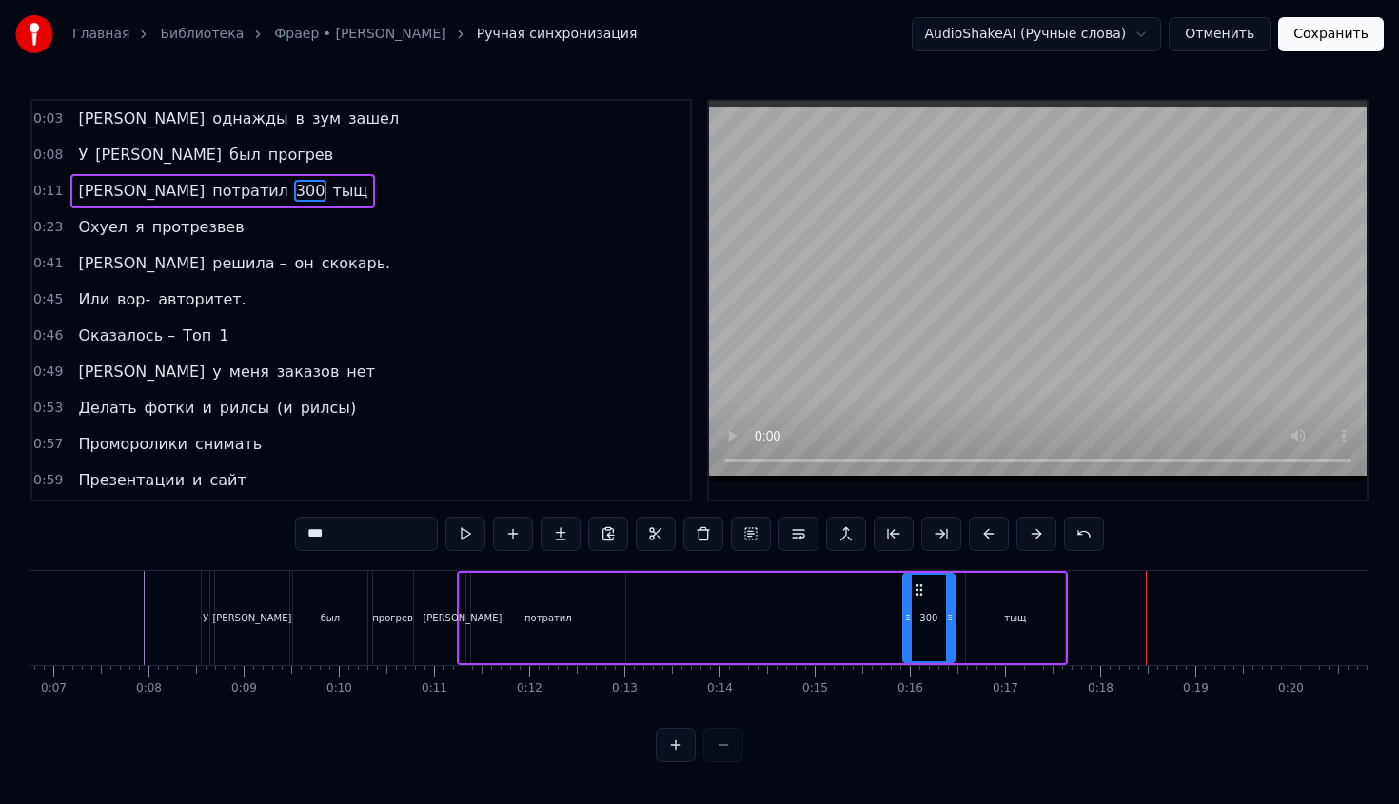
scroll to position [0, 682]
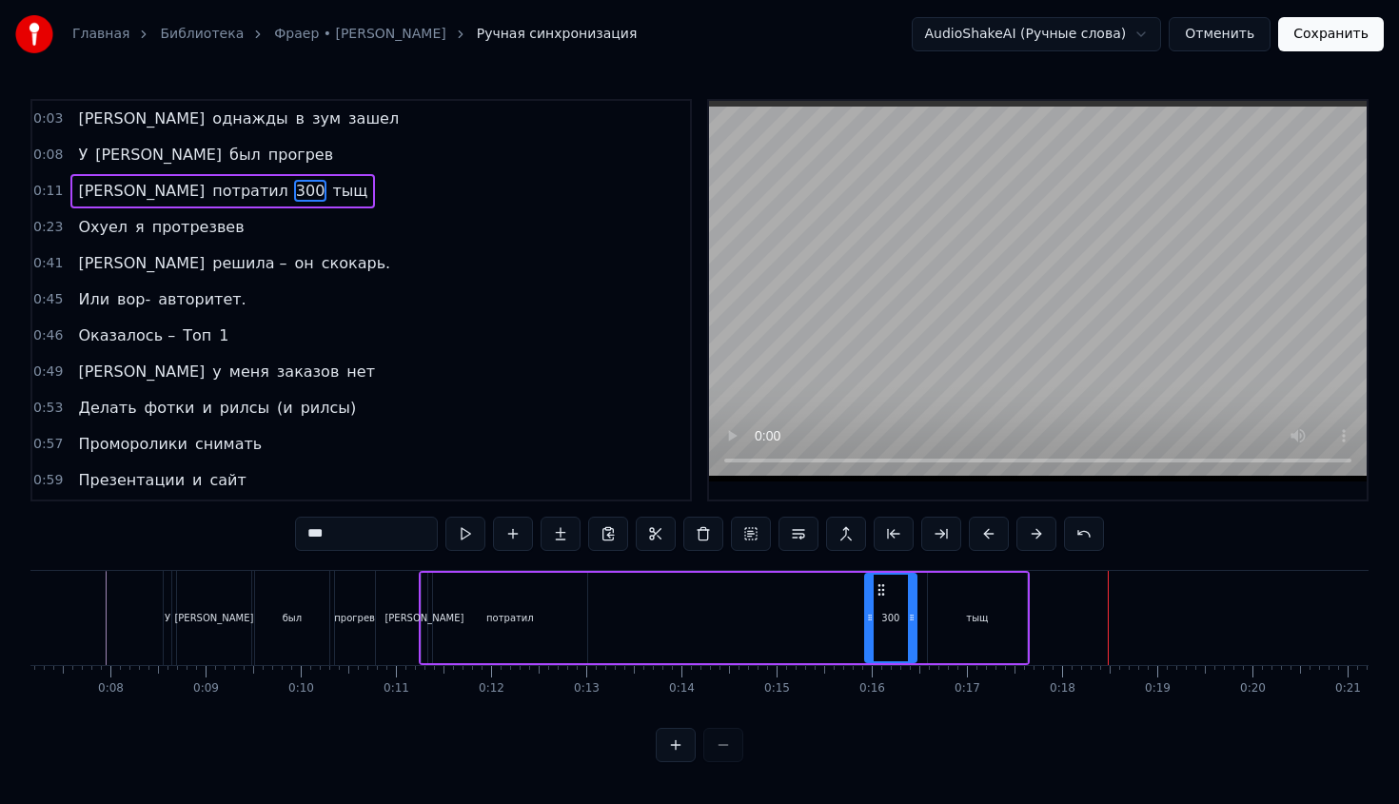
click at [635, 630] on div "И потратил 300 тыщ" at bounding box center [724, 618] width 611 height 94
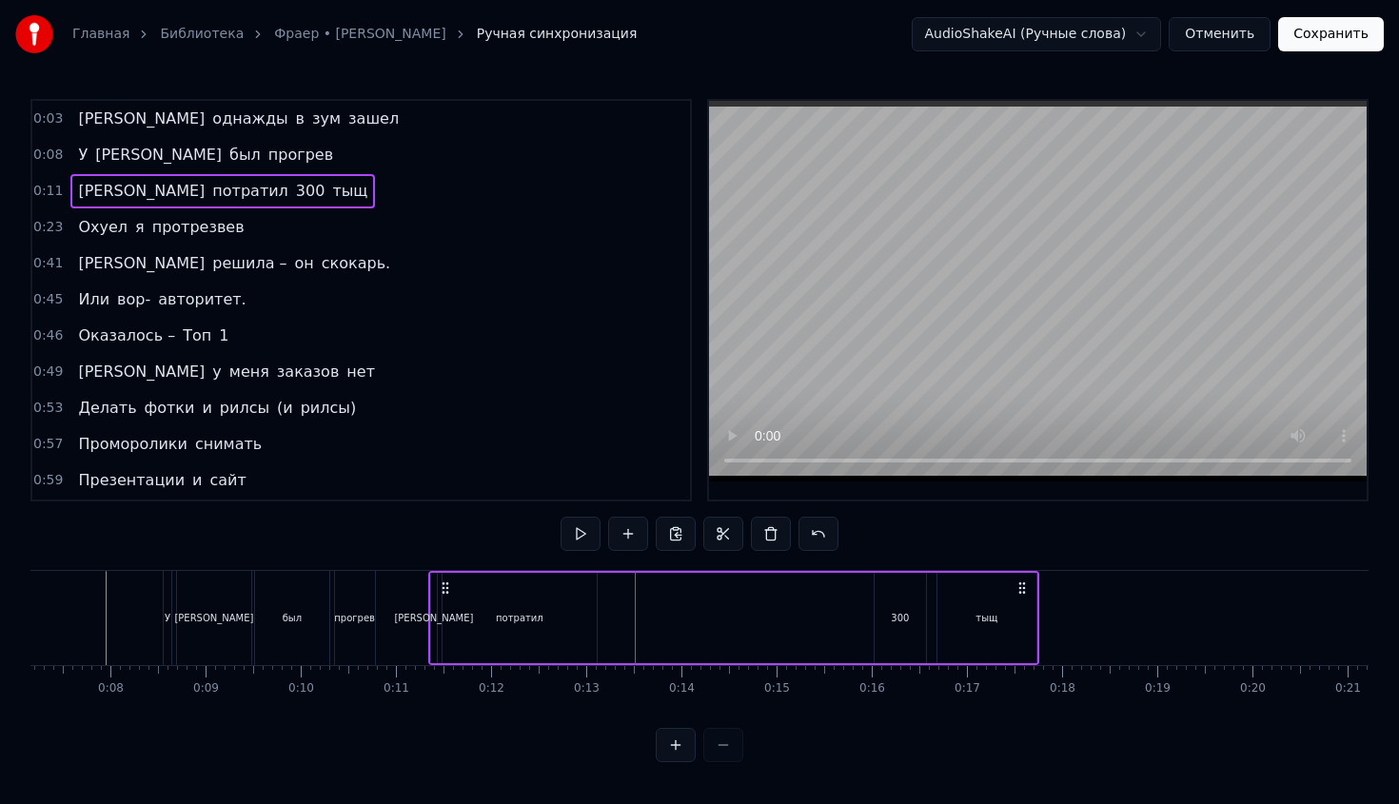
click at [515, 607] on div "потратил" at bounding box center [520, 618] width 154 height 90
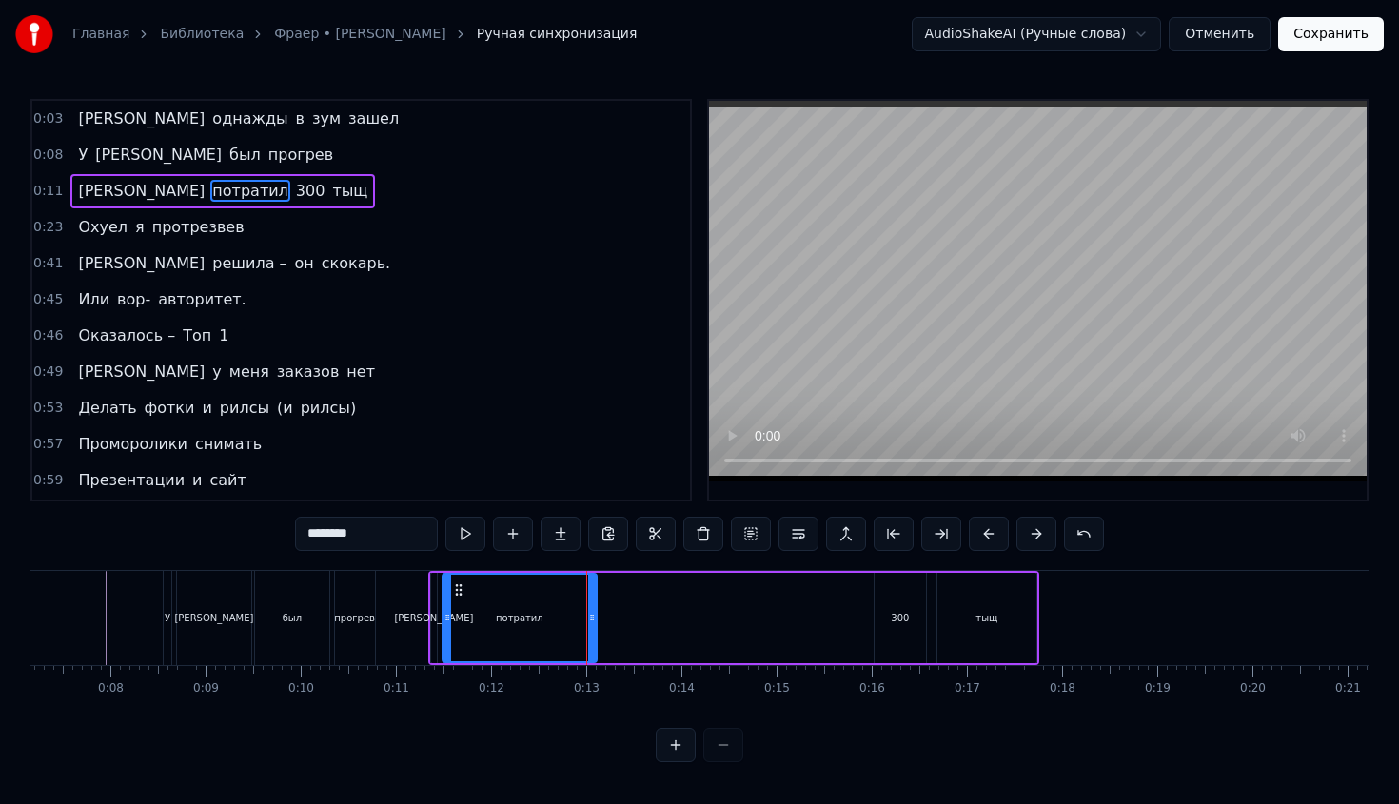
click at [893, 621] on div "300" at bounding box center [900, 618] width 18 height 14
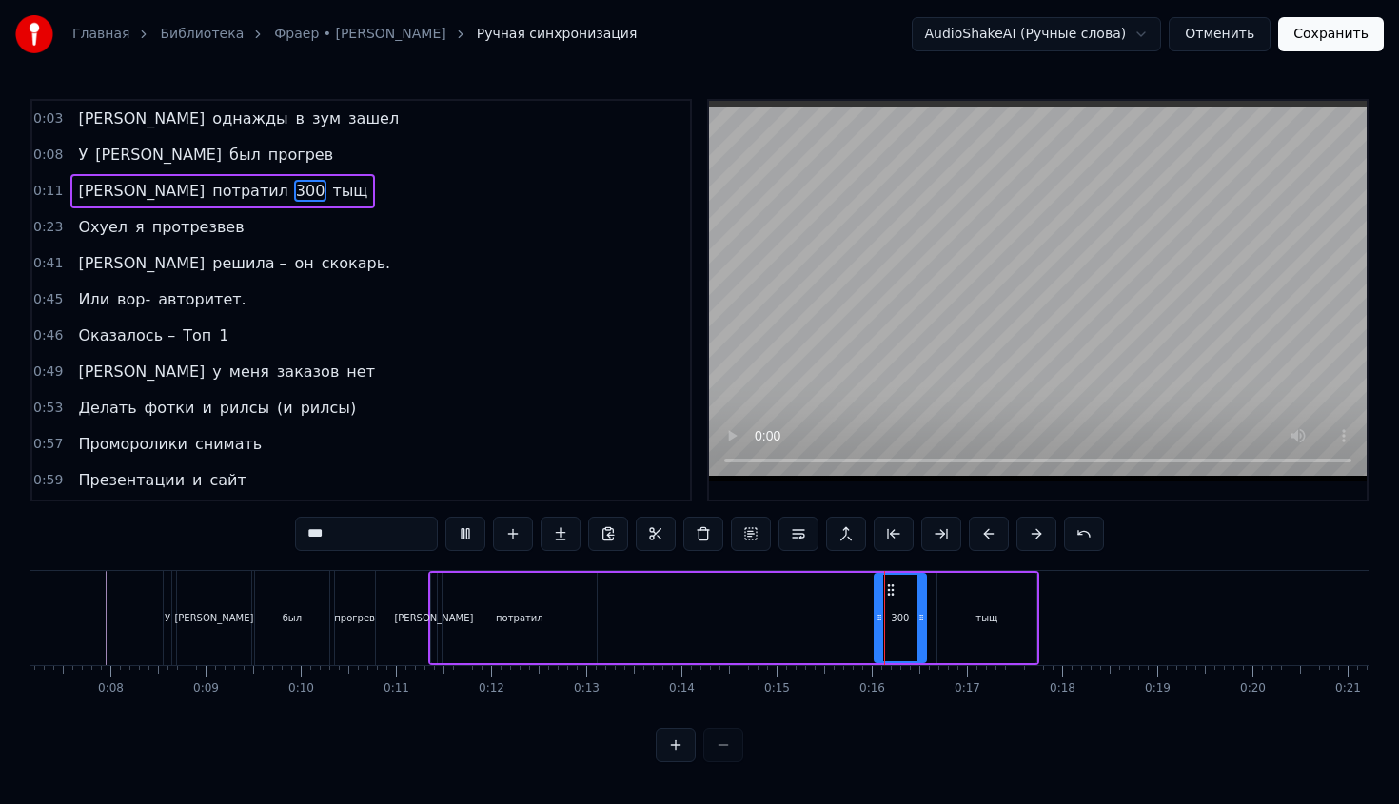
click at [954, 619] on div "тыщ" at bounding box center [987, 618] width 99 height 90
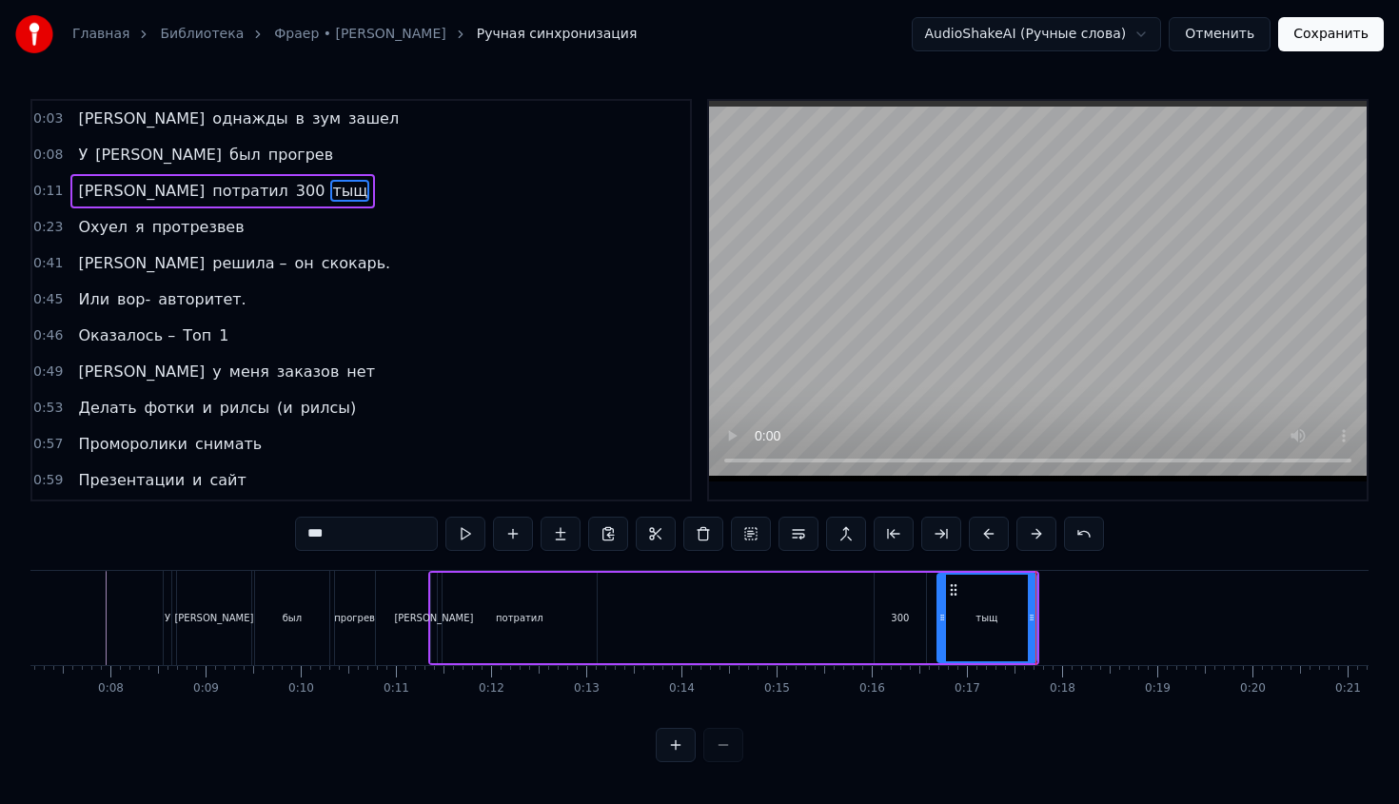
click at [883, 605] on div "300" at bounding box center [900, 618] width 51 height 90
type input "***"
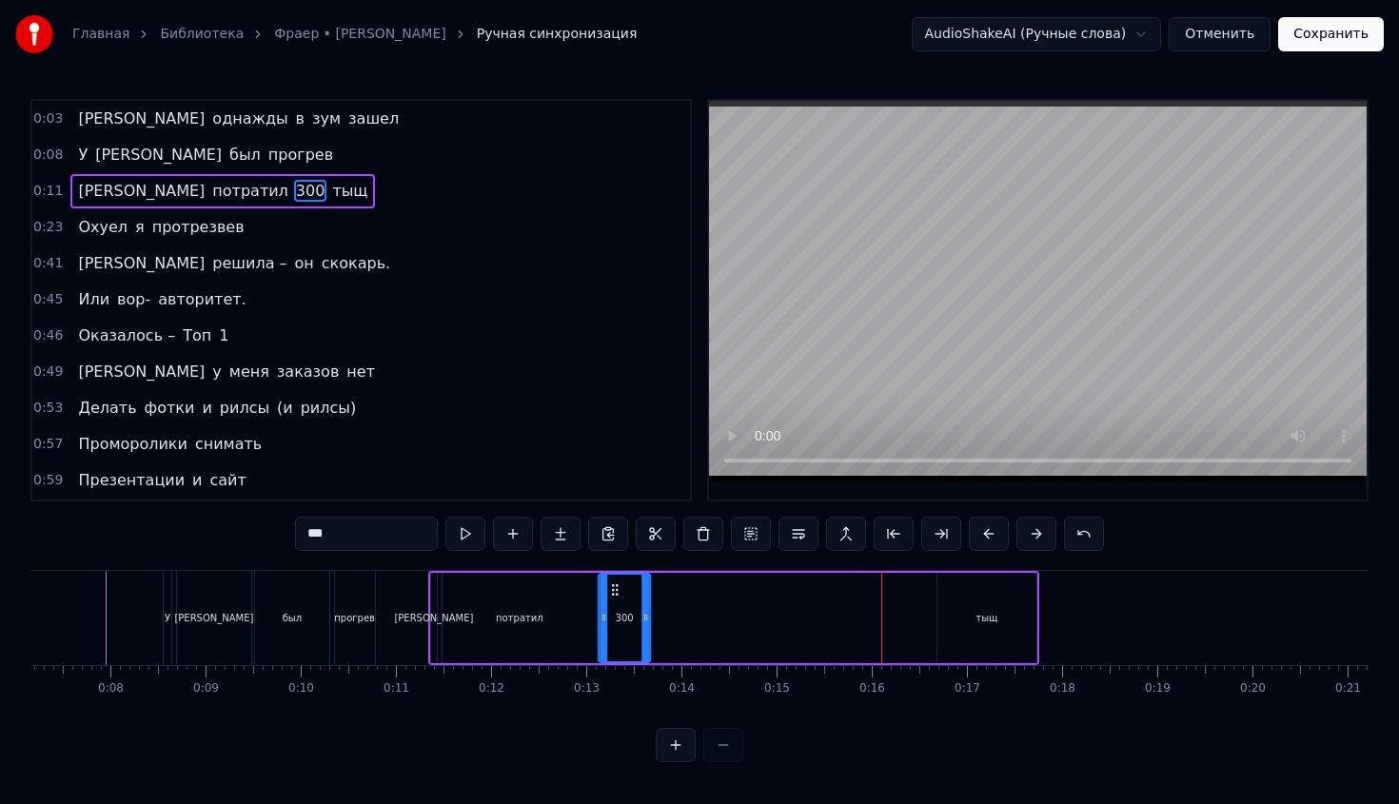
drag, startPoint x: 893, startPoint y: 589, endPoint x: 616, endPoint y: 575, distance: 277.4
click at [616, 575] on div "300" at bounding box center [625, 618] width 50 height 87
